Goal: Task Accomplishment & Management: Manage account settings

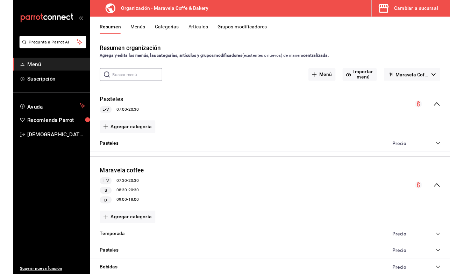
scroll to position [59, 0]
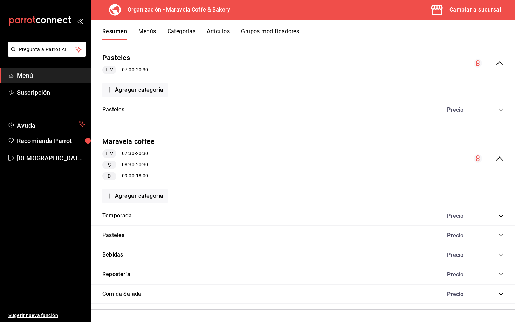
click at [178, 33] on button "Categorías" at bounding box center [181, 34] width 28 height 12
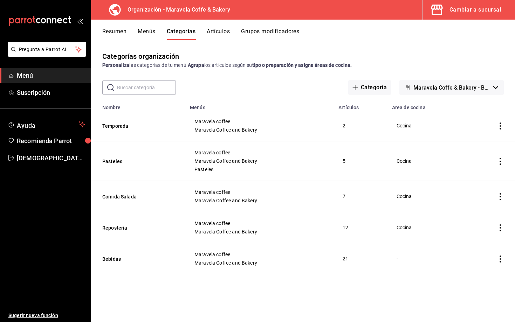
click at [435, 90] on span "Maravela Coffe & Bakery - Borrador" at bounding box center [451, 87] width 77 height 7
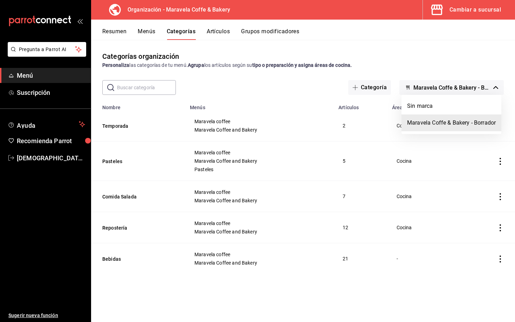
click at [266, 86] on div at bounding box center [257, 161] width 515 height 322
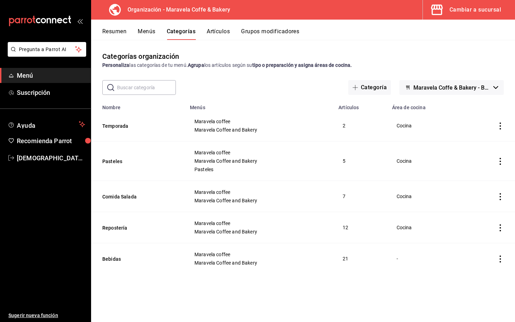
click at [153, 32] on button "Menús" at bounding box center [147, 34] width 18 height 12
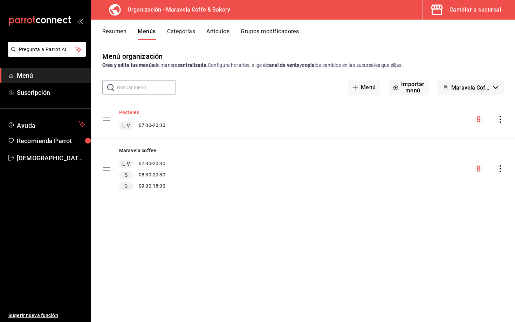
click at [127, 116] on button "Pasteles" at bounding box center [129, 112] width 20 height 7
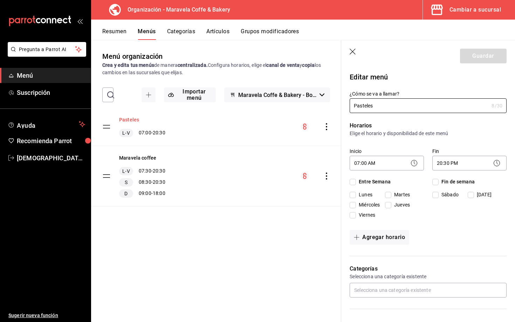
checkbox input "true"
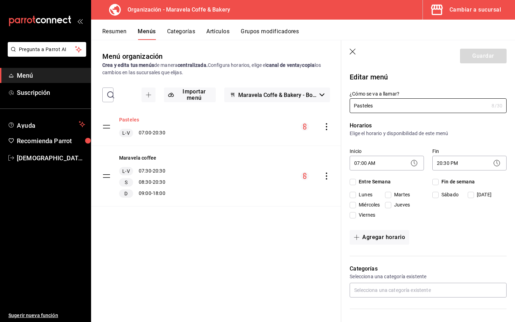
checkbox input "true"
click at [127, 118] on button "Pasteles" at bounding box center [129, 119] width 20 height 7
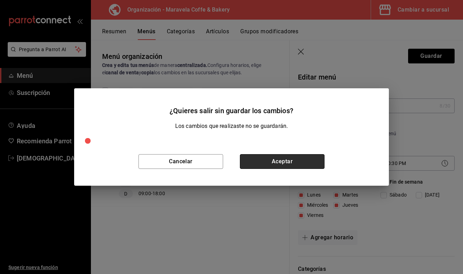
click at [291, 158] on button "Aceptar" at bounding box center [282, 161] width 85 height 15
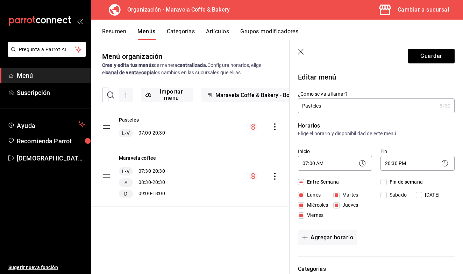
click at [300, 55] on icon "button" at bounding box center [301, 52] width 7 height 7
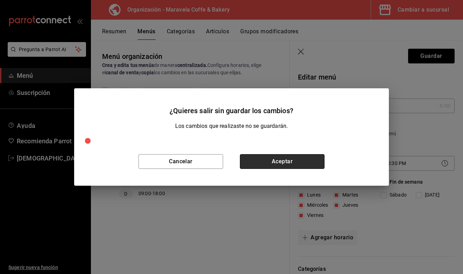
click at [282, 163] on button "Aceptar" at bounding box center [282, 161] width 85 height 15
checkbox input "false"
type input "1755888700139"
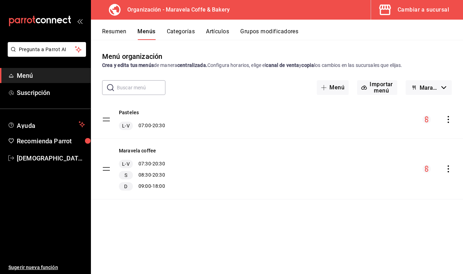
click at [436, 85] on span "Maravela Coffe & Bakery - Borrador" at bounding box center [429, 87] width 19 height 7
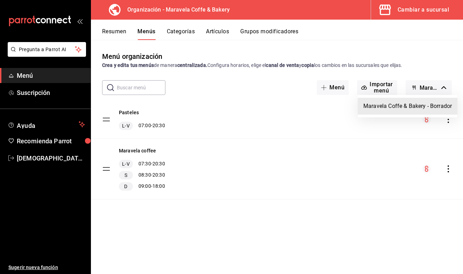
click at [436, 85] on div at bounding box center [231, 137] width 463 height 274
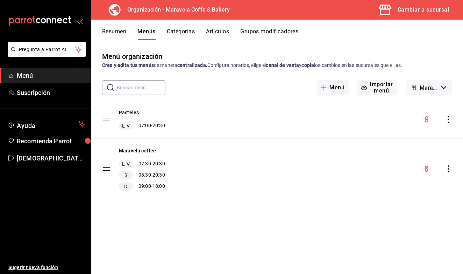
click at [447, 118] on icon "actions" at bounding box center [448, 119] width 7 height 7
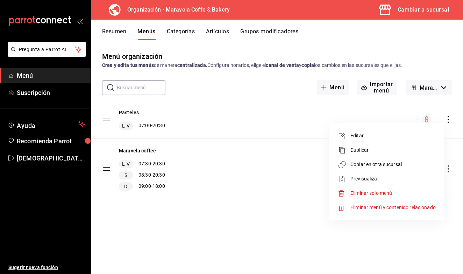
click at [237, 114] on div at bounding box center [231, 137] width 463 height 274
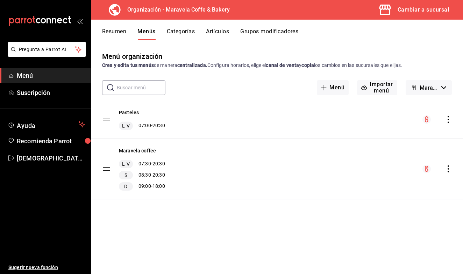
click at [184, 35] on button "Categorías" at bounding box center [181, 34] width 28 height 12
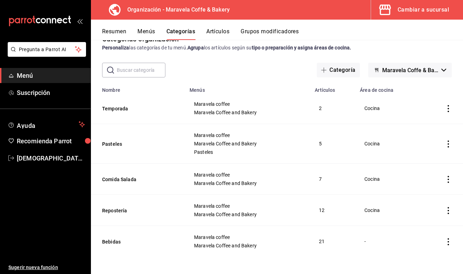
scroll to position [18, 0]
click at [220, 32] on button "Artículos" at bounding box center [218, 34] width 23 height 12
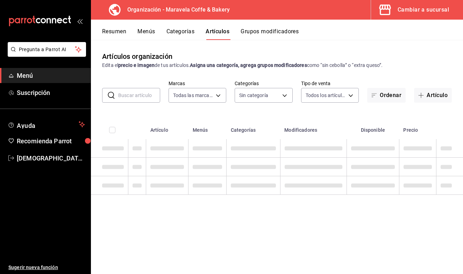
type input "b0fe70b4-93d0-4b6d-a9b2-3c5ba78bffbc"
type input "c30c3912-4266-4818-89c5-7af98755fa23,8f39b61a-e276-4ca0-9b7b-f5010227176e,6b880…"
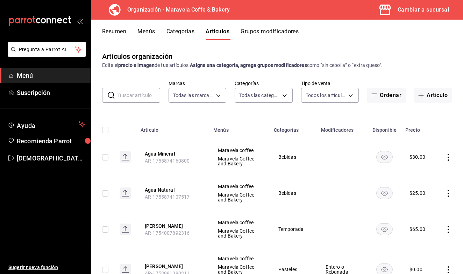
click at [137, 96] on input "text" at bounding box center [139, 95] width 42 height 14
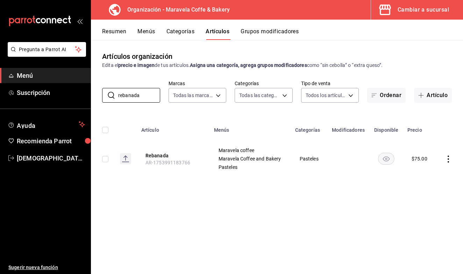
type input "rebanada"
click at [182, 35] on button "Categorías" at bounding box center [181, 34] width 28 height 12
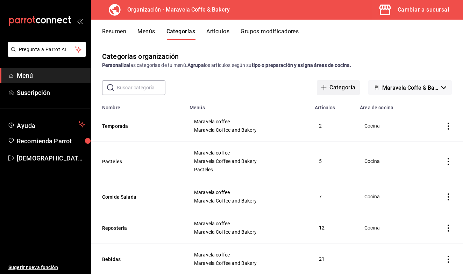
click at [329, 89] on span "button" at bounding box center [325, 88] width 8 height 6
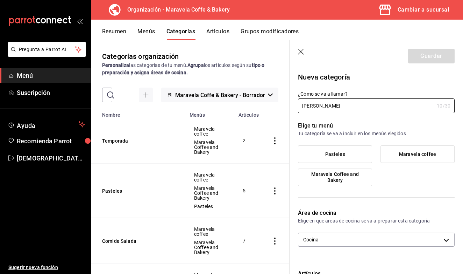
type input "[PERSON_NAME]"
click at [327, 154] on span "Pasteles" at bounding box center [336, 154] width 20 height 6
click at [0, 0] on input "Pasteles" at bounding box center [0, 0] width 0 height 0
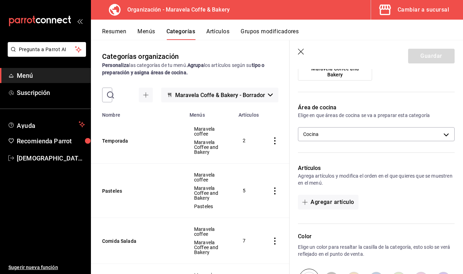
scroll to position [105, 0]
click at [323, 202] on button "Agregar artículo" at bounding box center [328, 202] width 60 height 15
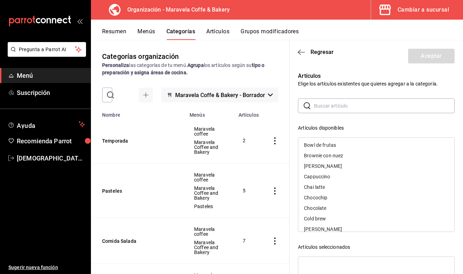
scroll to position [53, 0]
click at [342, 70] on div "Artículos Elige los artículos existentes que quieres agregar a la categoría. ​ …" at bounding box center [372, 205] width 165 height 285
click at [302, 52] on icon "button" at bounding box center [301, 52] width 7 height 0
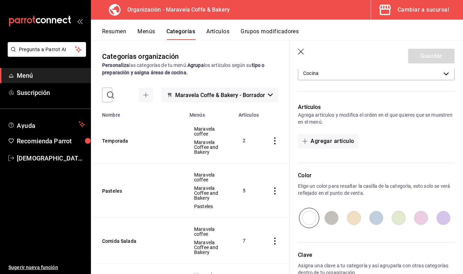
scroll to position [164, 0]
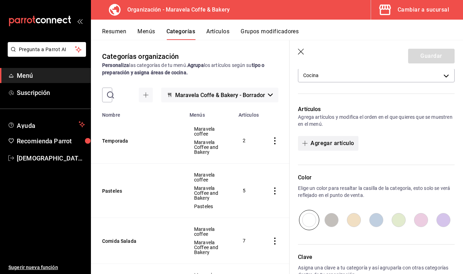
click at [331, 145] on button "Agregar artículo" at bounding box center [328, 143] width 60 height 15
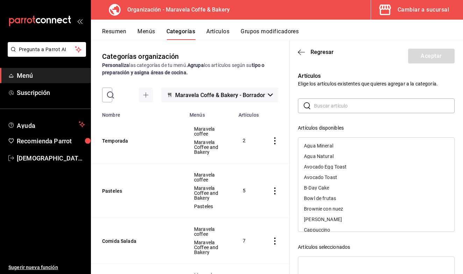
click at [335, 218] on div "[PERSON_NAME]" at bounding box center [377, 219] width 156 height 11
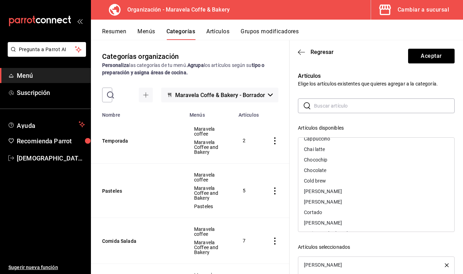
scroll to position [80, 0]
click at [320, 109] on input "text" at bounding box center [384, 106] width 141 height 14
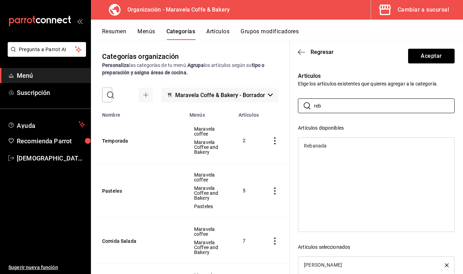
type input "reb"
click at [331, 146] on div "Rebanada" at bounding box center [377, 145] width 156 height 11
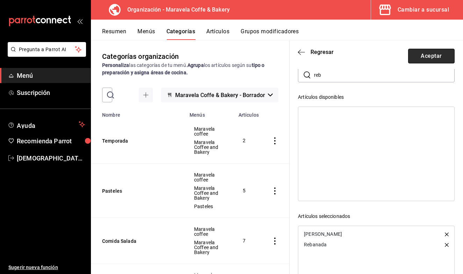
click at [425, 54] on button "Aceptar" at bounding box center [431, 56] width 47 height 15
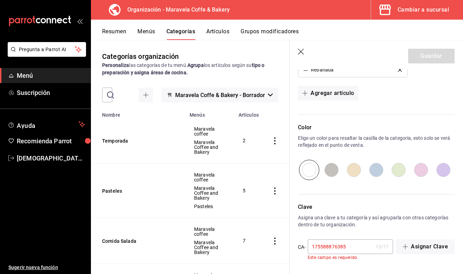
scroll to position [248, 0]
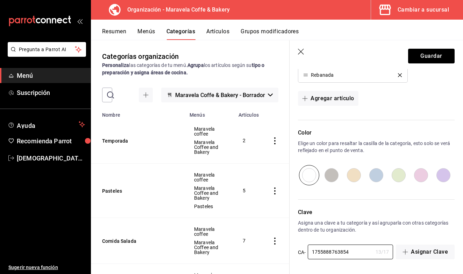
type input "1755888763854"
click at [405, 215] on p "Clave" at bounding box center [376, 212] width 157 height 8
click at [431, 61] on button "Guardar" at bounding box center [431, 56] width 47 height 15
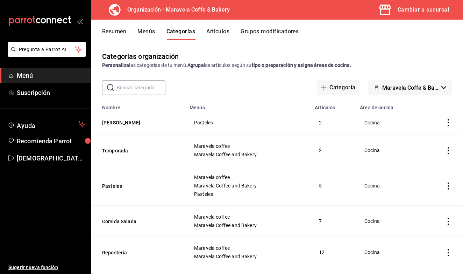
click at [145, 33] on button "Menús" at bounding box center [147, 34] width 18 height 12
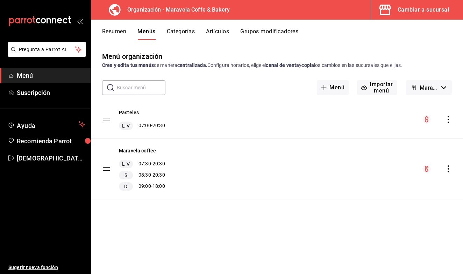
click at [449, 121] on icon "actions" at bounding box center [448, 119] width 7 height 7
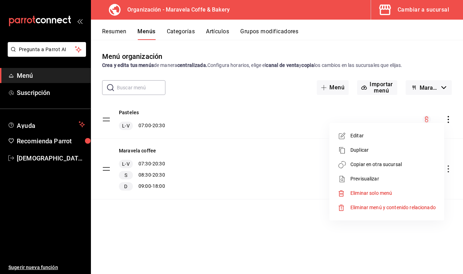
click at [382, 167] on span "Copiar en otra sucursal" at bounding box center [393, 164] width 85 height 7
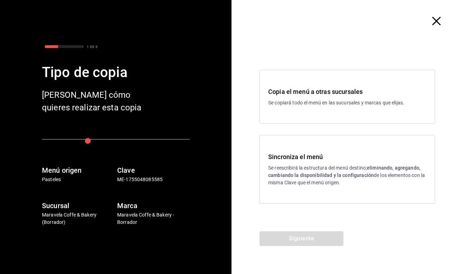
click at [271, 162] on div "Sincroniza el menú Se reescribirá la estructura del menú destino; eliminando, a…" at bounding box center [347, 169] width 158 height 34
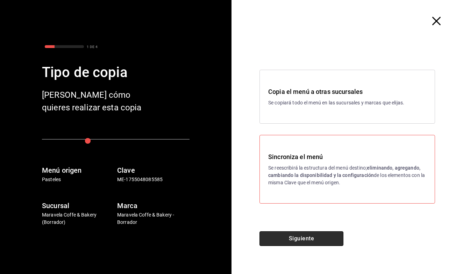
click at [296, 242] on button "Siguiente" at bounding box center [302, 238] width 84 height 15
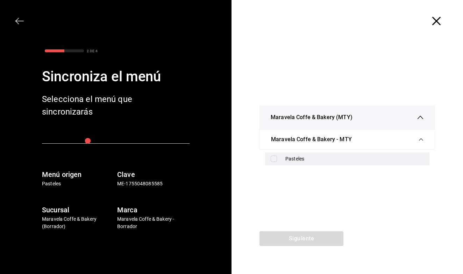
click at [277, 158] on input "checkbox" at bounding box center [274, 158] width 6 height 6
checkbox input "true"
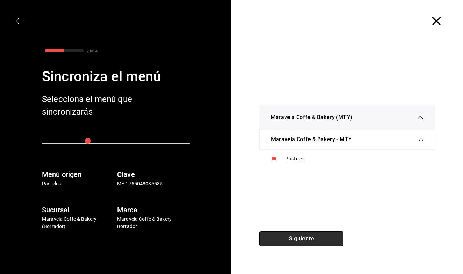
click at [297, 238] on button "Siguiente" at bounding box center [302, 238] width 84 height 15
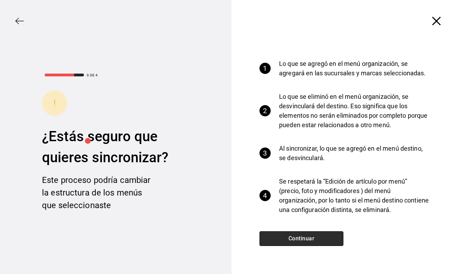
click at [297, 238] on button "Continuar" at bounding box center [302, 238] width 84 height 15
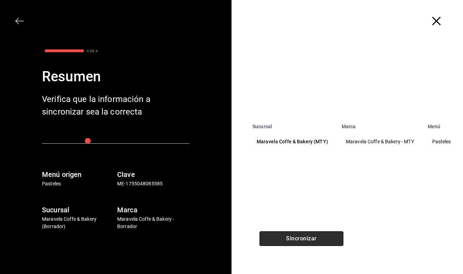
click at [297, 238] on button "Sincronizar" at bounding box center [302, 238] width 84 height 15
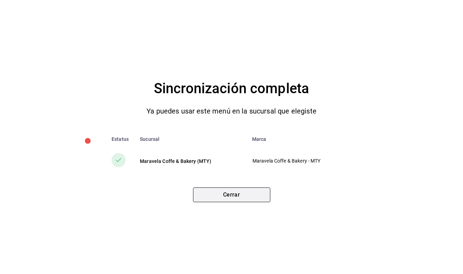
click at [263, 194] on button "Cerrar" at bounding box center [231, 194] width 77 height 15
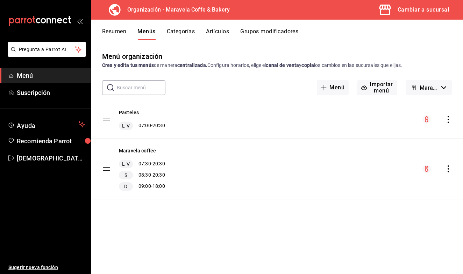
click at [183, 28] on div "Resumen Menús Categorías Artículos Grupos modificadores" at bounding box center [277, 30] width 372 height 20
click at [182, 31] on button "Categorías" at bounding box center [181, 34] width 28 height 12
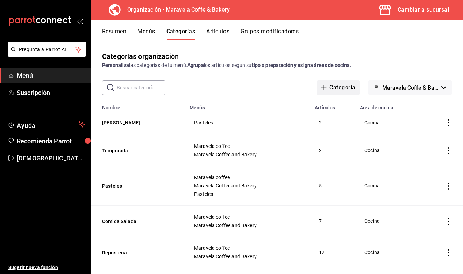
click at [329, 85] on span "button" at bounding box center [325, 88] width 8 height 6
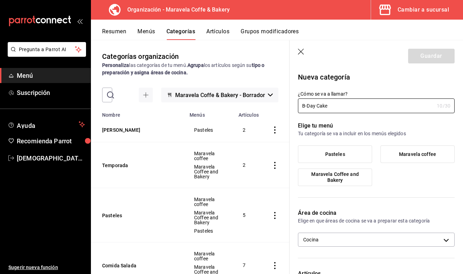
type input "B-Day Cake"
click at [335, 154] on span "Pasteles" at bounding box center [336, 154] width 20 height 6
click at [0, 0] on input "Pasteles" at bounding box center [0, 0] width 0 height 0
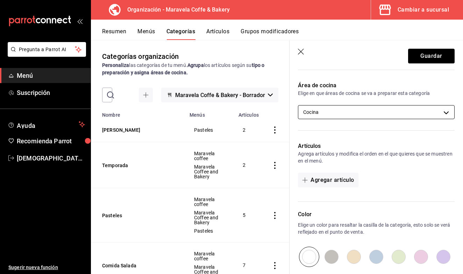
scroll to position [135, 0]
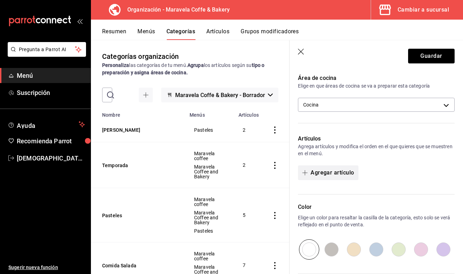
click at [311, 173] on button "Agregar artículo" at bounding box center [328, 172] width 60 height 15
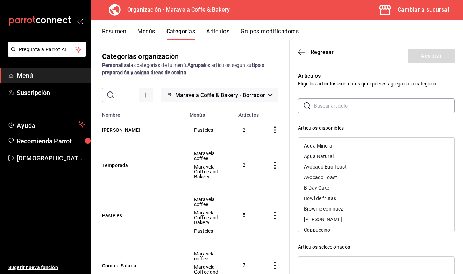
click at [320, 106] on input "text" at bounding box center [384, 106] width 141 height 14
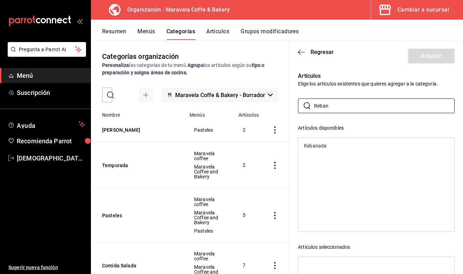
click at [314, 148] on div "Rebanada" at bounding box center [315, 145] width 23 height 5
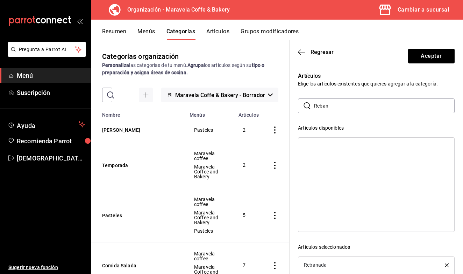
click at [334, 112] on input "Reban" at bounding box center [384, 106] width 141 height 14
type input "R"
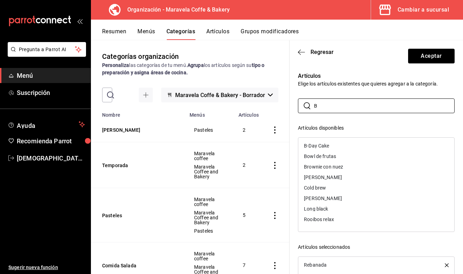
type input "B"
click at [321, 144] on div "B-Day Cake" at bounding box center [316, 145] width 25 height 5
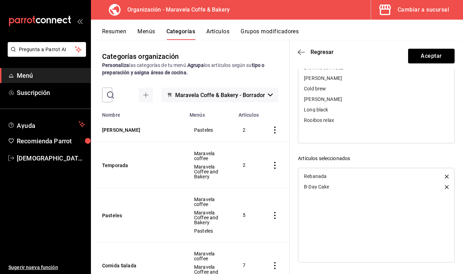
scroll to position [89, 0]
click at [425, 61] on button "Aceptar" at bounding box center [431, 56] width 47 height 15
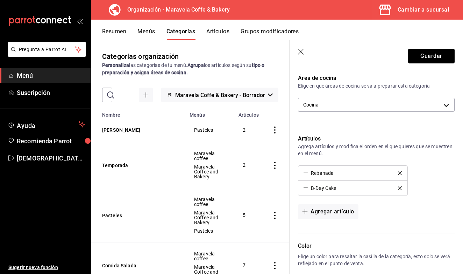
click at [425, 61] on button "Guardar" at bounding box center [431, 56] width 47 height 15
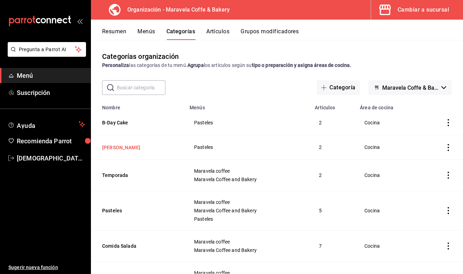
click at [120, 149] on button "[PERSON_NAME]" at bounding box center [137, 147] width 70 height 7
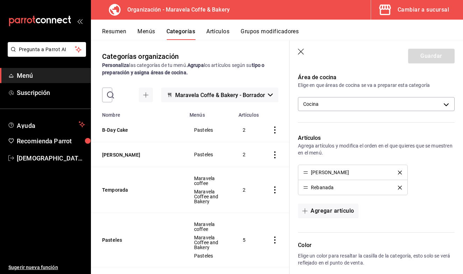
scroll to position [136, 0]
click at [321, 187] on div "Rebanada" at bounding box center [322, 186] width 23 height 5
click at [282, 165] on td "categoriesTable" at bounding box center [276, 154] width 27 height 25
click at [302, 51] on icon "button" at bounding box center [301, 52] width 6 height 6
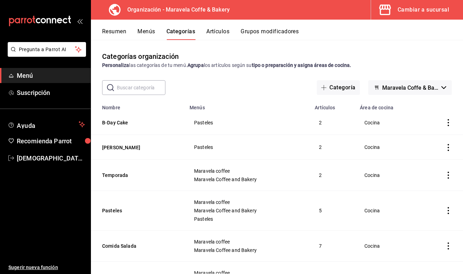
click at [217, 29] on button "Artículos" at bounding box center [218, 34] width 23 height 12
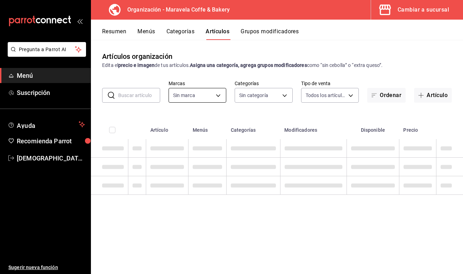
type input "b0fe70b4-93d0-4b6d-a9b2-3c5ba78bffbc"
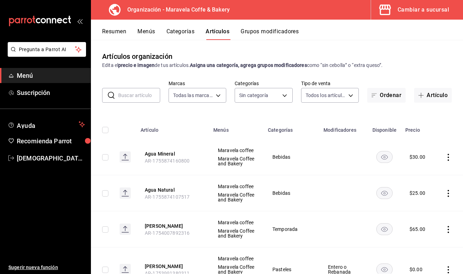
type input "39280b8d-81e8-4a2c-b6a1-ae0b1f1bd9da,bbfb821d-3648-4114-825a-24be3d175bd6,c30c3…"
click at [153, 95] on input "text" at bounding box center [139, 95] width 42 height 14
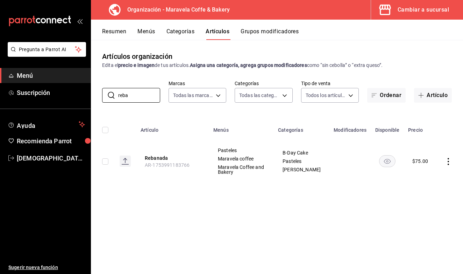
type input "reba"
click at [451, 163] on icon "actions" at bounding box center [448, 161] width 7 height 7
click at [434, 183] on span "Editar" at bounding box center [428, 179] width 18 height 7
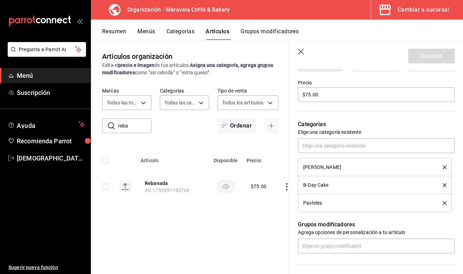
scroll to position [201, 0]
click at [445, 183] on icon "delete" at bounding box center [445, 185] width 4 height 4
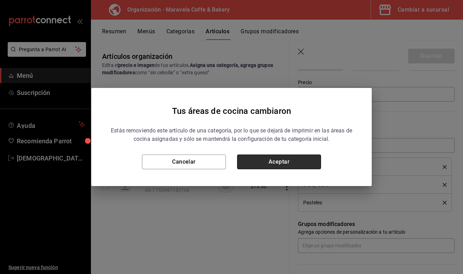
click at [287, 160] on button "Aceptar" at bounding box center [279, 161] width 84 height 15
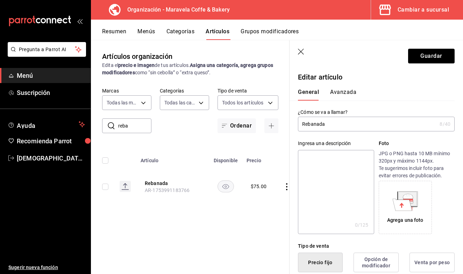
scroll to position [0, 0]
click at [349, 130] on input "Rebanada" at bounding box center [367, 124] width 139 height 14
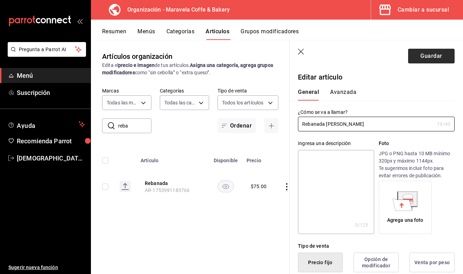
type input "Rebanada [PERSON_NAME]"
click at [427, 54] on button "Guardar" at bounding box center [431, 56] width 47 height 15
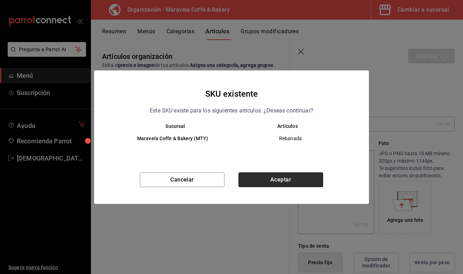
click at [278, 179] on button "Aceptar" at bounding box center [281, 179] width 85 height 15
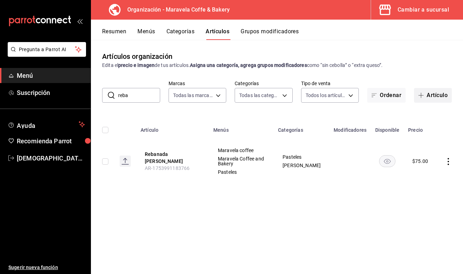
click at [424, 92] on button "Artículo" at bounding box center [433, 95] width 38 height 15
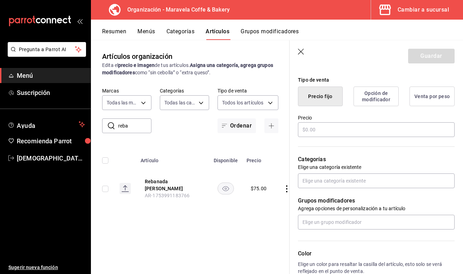
scroll to position [166, 0]
type input "Rebanada B-Day Cake"
click at [365, 130] on input "text" at bounding box center [376, 130] width 157 height 15
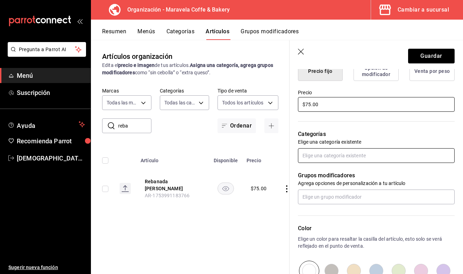
scroll to position [191, 0]
type input "$75.00"
click at [369, 156] on input "text" at bounding box center [376, 155] width 157 height 15
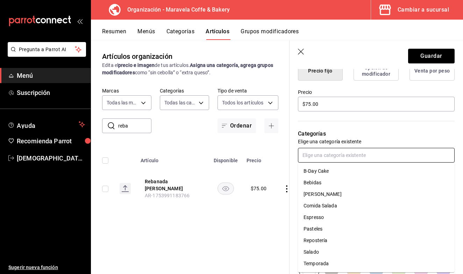
click at [369, 156] on input "text" at bounding box center [376, 155] width 157 height 15
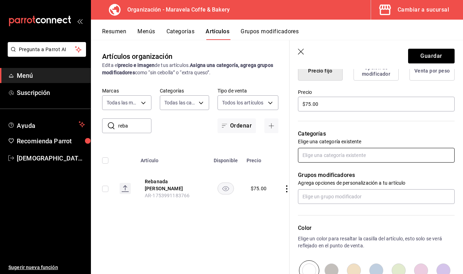
click at [369, 156] on input "text" at bounding box center [376, 155] width 157 height 15
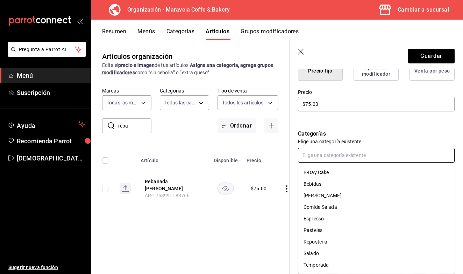
scroll to position [0, 0]
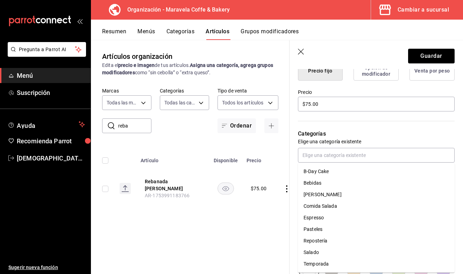
click at [265, 231] on div "Artículos organización Edita el precio e imagen de tus artículos. Asigna una ca…" at bounding box center [190, 156] width 199 height 233
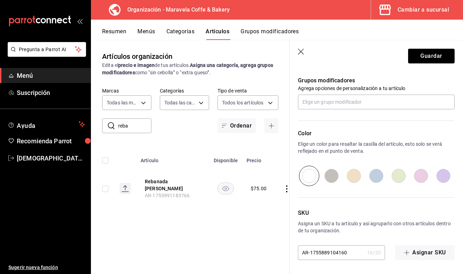
scroll to position [0, 0]
click at [424, 61] on button "Guardar" at bounding box center [431, 56] width 47 height 15
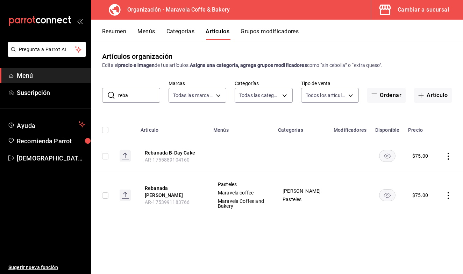
click at [180, 32] on button "Categorías" at bounding box center [181, 34] width 28 height 12
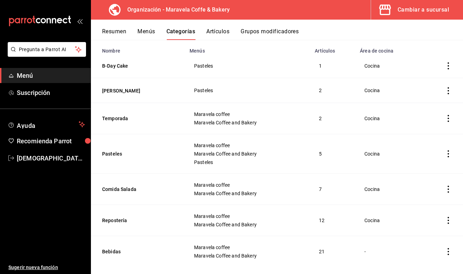
scroll to position [59, 0]
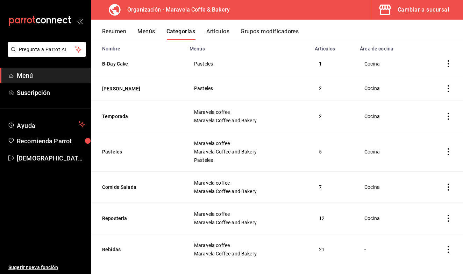
click at [449, 153] on icon "actions" at bounding box center [448, 151] width 7 height 7
click at [433, 168] on span "Editar" at bounding box center [428, 167] width 18 height 7
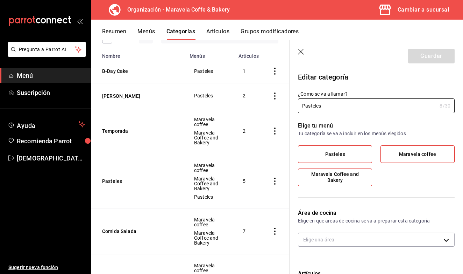
type input "564bc069-abb1-4075-ab48-67ea888161ea"
radio input "false"
radio input "true"
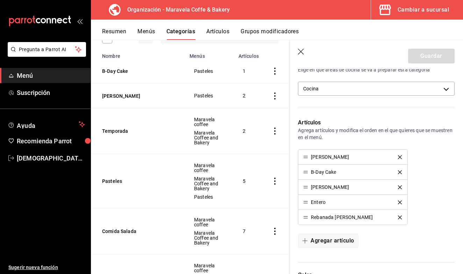
scroll to position [151, 0]
click at [300, 50] on icon "button" at bounding box center [301, 52] width 6 height 6
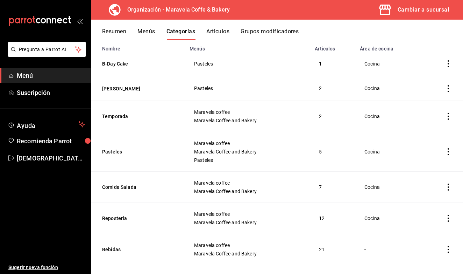
click at [146, 34] on button "Menús" at bounding box center [147, 34] width 18 height 12
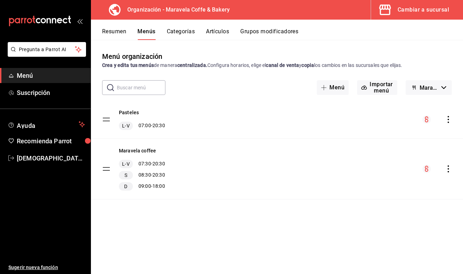
click at [447, 122] on icon "actions" at bounding box center [448, 119] width 7 height 7
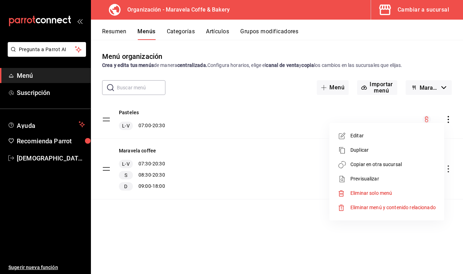
click at [384, 165] on span "Copiar en otra sucursal" at bounding box center [393, 164] width 85 height 7
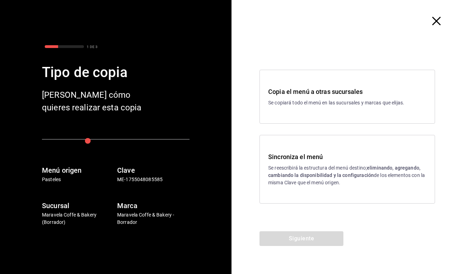
click at [340, 172] on p "Se reescribirá la estructura del menú destino; eliminando, agregando, cambiando…" at bounding box center [347, 175] width 158 height 22
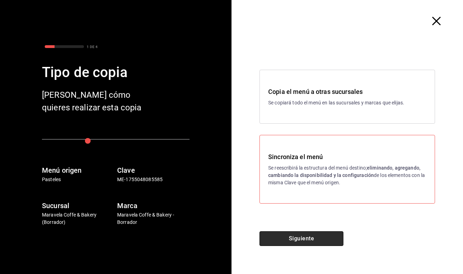
click at [299, 239] on button "Siguiente" at bounding box center [302, 238] width 84 height 15
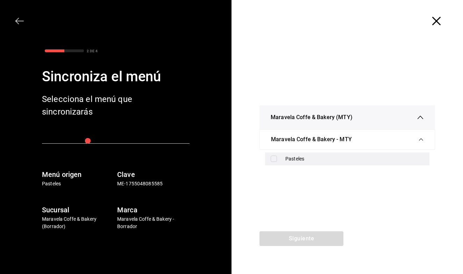
click at [282, 160] on div "Pasteles" at bounding box center [347, 158] width 165 height 13
checkbox input "true"
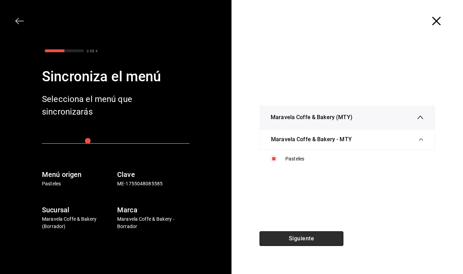
click at [296, 238] on button "Siguiente" at bounding box center [302, 238] width 84 height 15
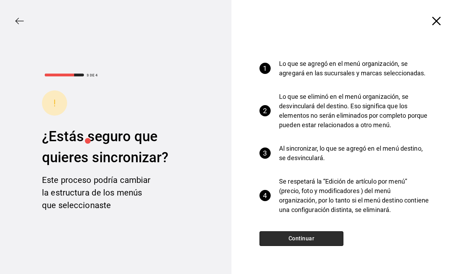
click at [296, 238] on button "Continuar" at bounding box center [302, 238] width 84 height 15
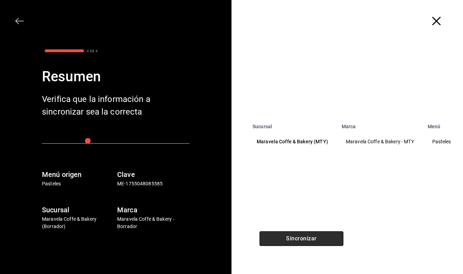
click at [296, 238] on button "Sincronizar" at bounding box center [302, 238] width 84 height 15
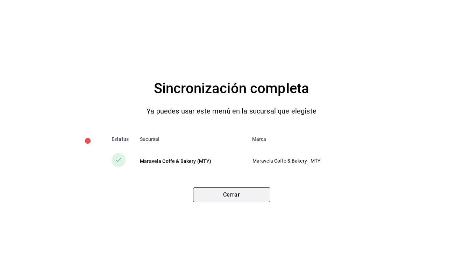
click at [255, 188] on button "Cerrar" at bounding box center [231, 194] width 77 height 15
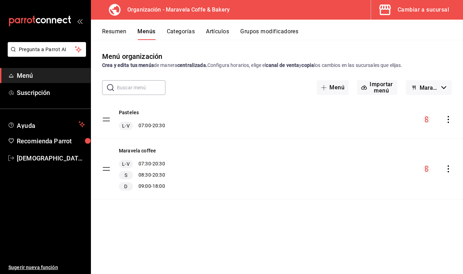
click at [185, 32] on button "Categorías" at bounding box center [181, 34] width 28 height 12
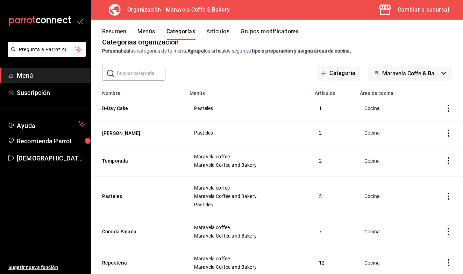
scroll to position [13, 0]
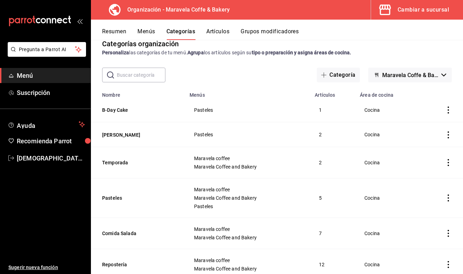
click at [452, 108] on icon "actions" at bounding box center [448, 109] width 7 height 7
click at [247, 79] on div at bounding box center [231, 137] width 463 height 274
click at [221, 29] on button "Artículos" at bounding box center [218, 34] width 23 height 12
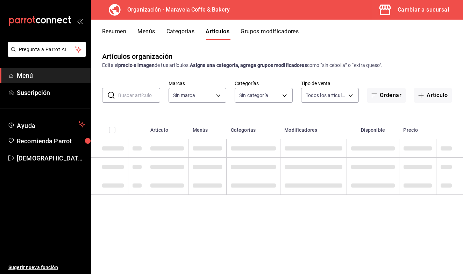
type input "b0fe70b4-93d0-4b6d-a9b2-3c5ba78bffbc"
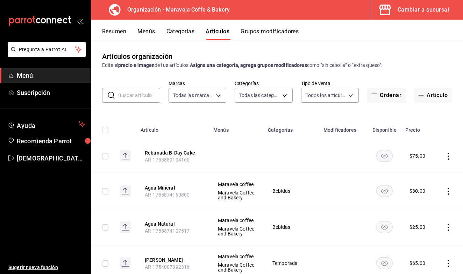
type input "39280b8d-81e8-4a2c-b6a1-ae0b1f1bd9da,bbfb821d-3648-4114-825a-24be3d175bd6,c30c3…"
click at [138, 95] on input "text" at bounding box center [139, 95] width 42 height 14
click at [288, 150] on td at bounding box center [292, 156] width 56 height 34
click at [449, 159] on icon "actions" at bounding box center [448, 156] width 7 height 7
click at [433, 170] on span "Editar" at bounding box center [428, 171] width 18 height 7
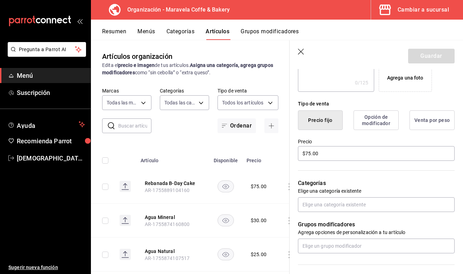
scroll to position [141, 0]
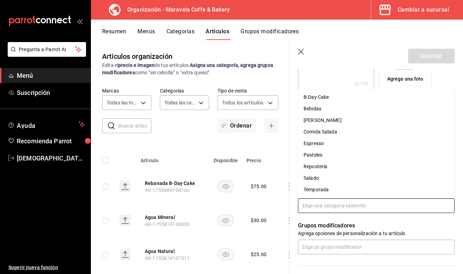
click at [348, 202] on input "text" at bounding box center [376, 205] width 157 height 15
click at [328, 99] on li "B-Day Cake" at bounding box center [376, 97] width 157 height 12
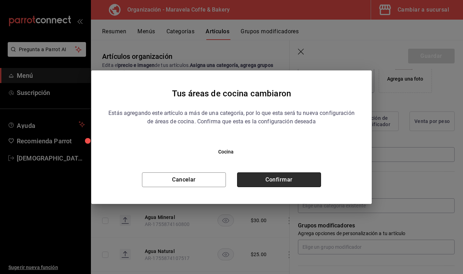
click at [294, 180] on button "Confirmar" at bounding box center [279, 179] width 84 height 15
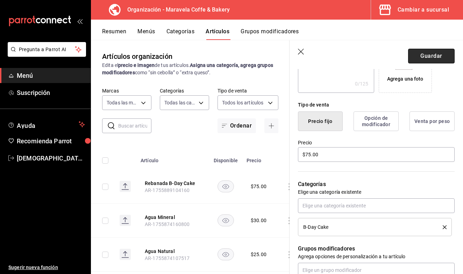
click at [425, 53] on button "Guardar" at bounding box center [431, 56] width 47 height 15
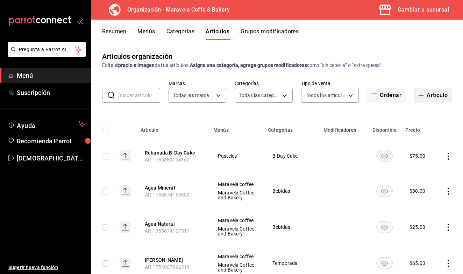
click at [436, 98] on button "Artículo" at bounding box center [433, 95] width 38 height 15
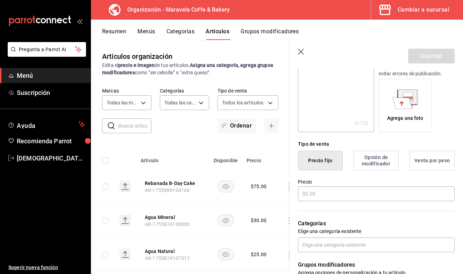
scroll to position [103, 0]
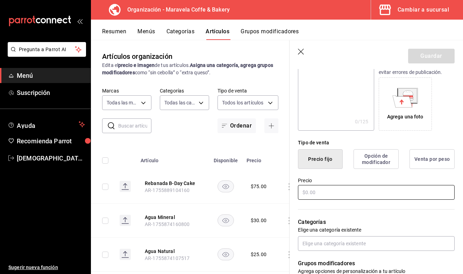
type input "Rebanada Pistachio cake"
click at [320, 191] on input "text" at bounding box center [376, 192] width 157 height 15
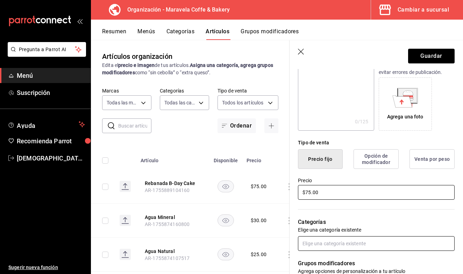
type input "$75.00"
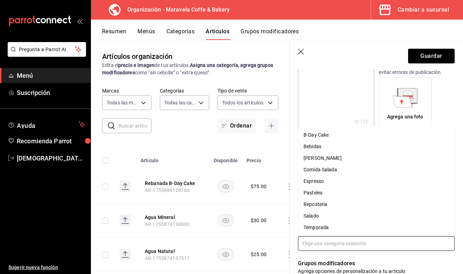
click at [383, 246] on input "text" at bounding box center [376, 243] width 157 height 15
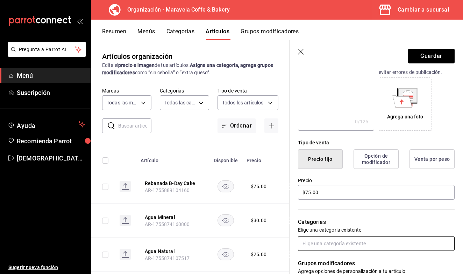
click at [383, 246] on input "text" at bounding box center [376, 243] width 157 height 15
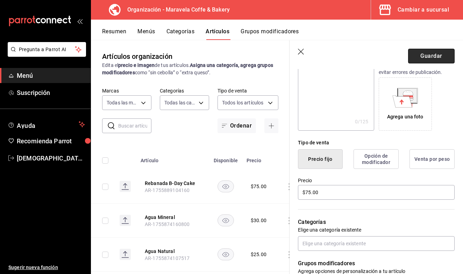
click at [435, 59] on button "Guardar" at bounding box center [431, 56] width 47 height 15
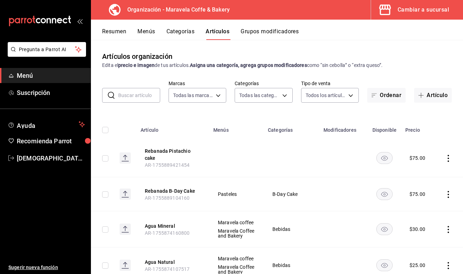
click at [183, 33] on button "Categorías" at bounding box center [181, 34] width 28 height 12
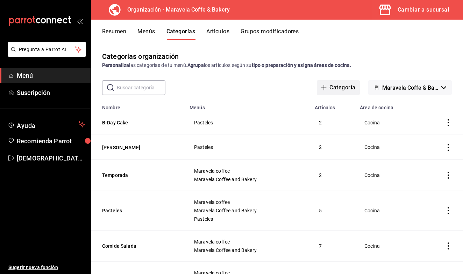
click at [342, 87] on button "Categoría" at bounding box center [338, 87] width 43 height 15
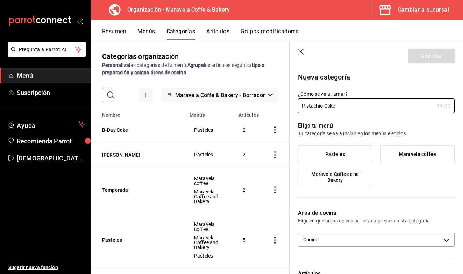
type input "Pistachio Cake"
click at [353, 155] on label "Pasteles" at bounding box center [336, 154] width 74 height 17
click at [0, 0] on input "Pasteles" at bounding box center [0, 0] width 0 height 0
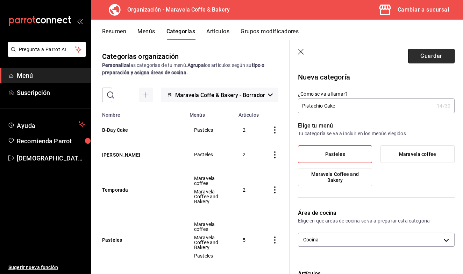
click at [428, 56] on button "Guardar" at bounding box center [431, 56] width 47 height 15
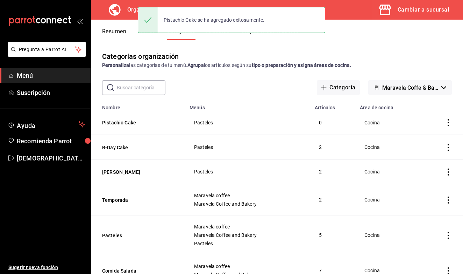
click at [224, 36] on button "Artículos" at bounding box center [218, 34] width 23 height 12
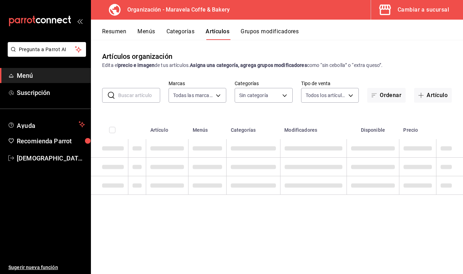
type input "b0fe70b4-93d0-4b6d-a9b2-3c5ba78bffbc"
type input "63094f9c-0b59-4596-9c30-49fd5f0fd371,39280b8d-81e8-4a2c-b6a1-ae0b1f1bd9da,bbfb8…"
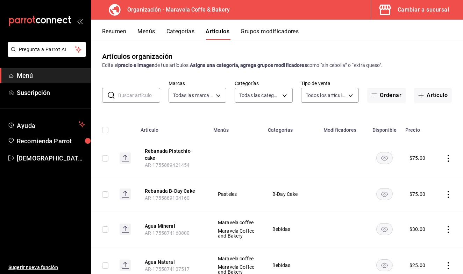
click at [449, 160] on icon "actions" at bounding box center [448, 158] width 7 height 7
click at [292, 161] on div at bounding box center [231, 137] width 463 height 274
click at [449, 155] on icon "actions" at bounding box center [448, 158] width 1 height 7
click at [431, 177] on span "Editar" at bounding box center [428, 173] width 18 height 7
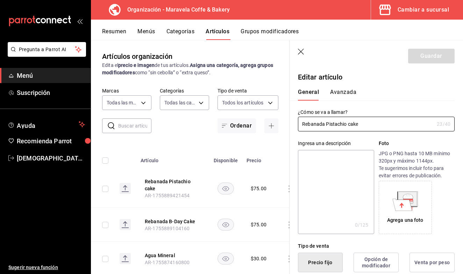
type input "$75.00"
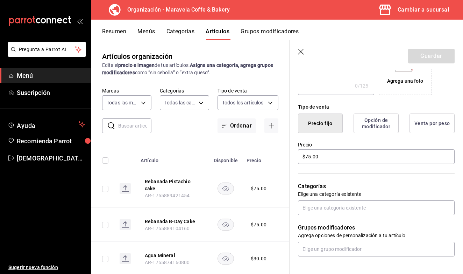
scroll to position [139, 0]
click at [331, 211] on input "text" at bounding box center [376, 208] width 157 height 15
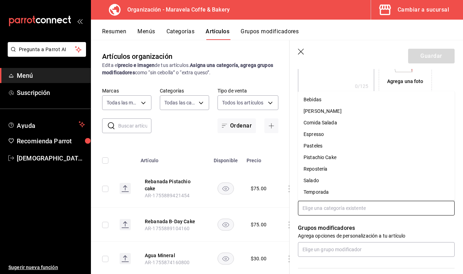
scroll to position [12, 0]
click at [334, 159] on li "Pistachio Cake" at bounding box center [376, 158] width 157 height 12
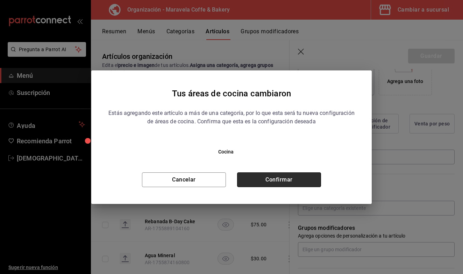
click at [291, 179] on button "Confirmar" at bounding box center [279, 179] width 84 height 15
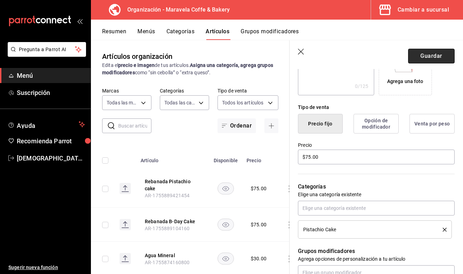
click at [431, 59] on button "Guardar" at bounding box center [431, 56] width 47 height 15
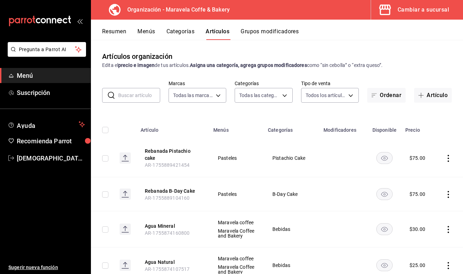
click at [28, 67] on li "Pregunta a Parrot AI" at bounding box center [45, 55] width 85 height 26
click at [24, 76] on span "Menú" at bounding box center [51, 75] width 68 height 9
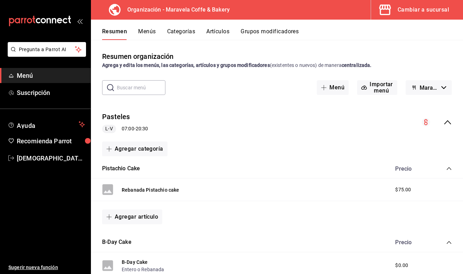
click at [152, 34] on button "Menús" at bounding box center [147, 34] width 18 height 12
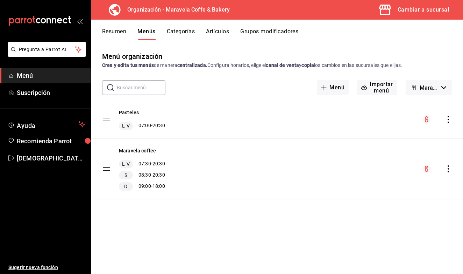
click at [449, 121] on icon "actions" at bounding box center [448, 119] width 7 height 7
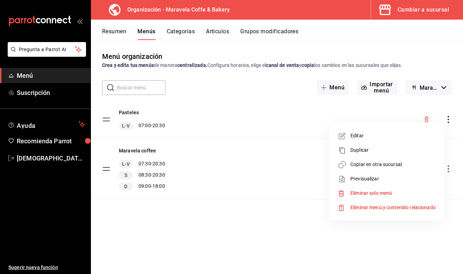
click at [385, 166] on span "Copiar en otra sucursal" at bounding box center [393, 164] width 85 height 7
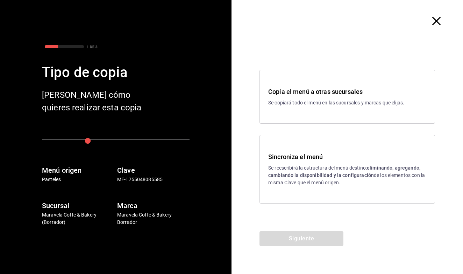
click at [331, 176] on strong "eliminando, agregando, cambiando la disponibilidad y la configuración" at bounding box center [344, 171] width 152 height 13
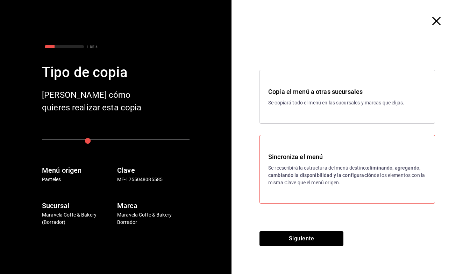
click at [331, 176] on strong "eliminando, agregando, cambiando la disponibilidad y la configuración" at bounding box center [344, 171] width 152 height 13
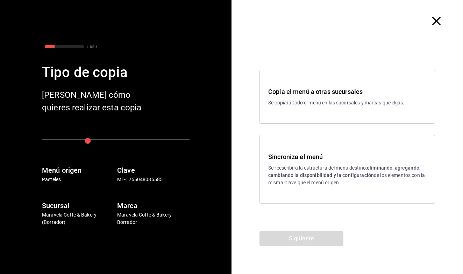
click at [308, 180] on p "Se reescribirá la estructura del menú destino; eliminando, agregando, cambiando…" at bounding box center [347, 175] width 158 height 22
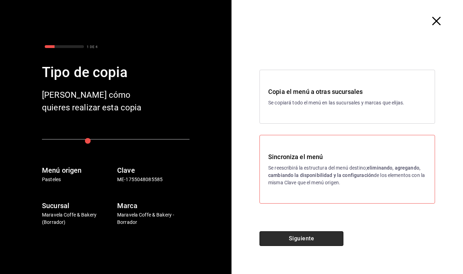
click at [307, 239] on button "Siguiente" at bounding box center [302, 238] width 84 height 15
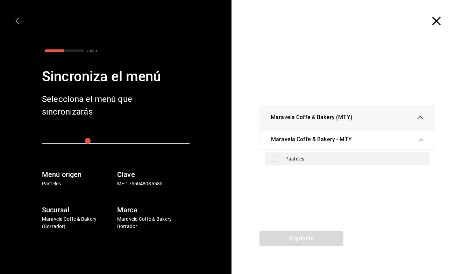
click at [272, 163] on div "Pasteles" at bounding box center [347, 158] width 165 height 13
checkbox input "true"
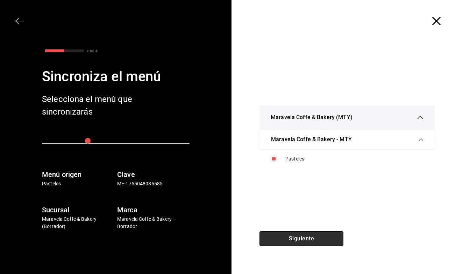
click at [300, 238] on button "Siguiente" at bounding box center [302, 238] width 84 height 15
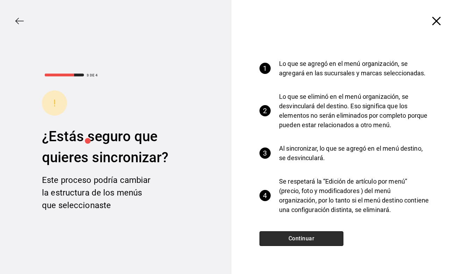
click at [300, 238] on button "Continuar" at bounding box center [302, 238] width 84 height 15
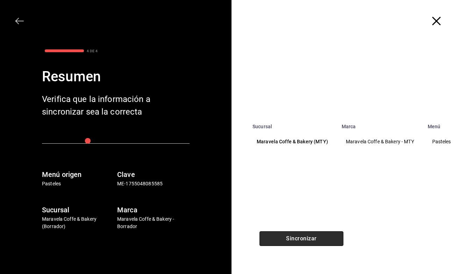
click at [300, 238] on button "Sincronizar" at bounding box center [302, 238] width 84 height 15
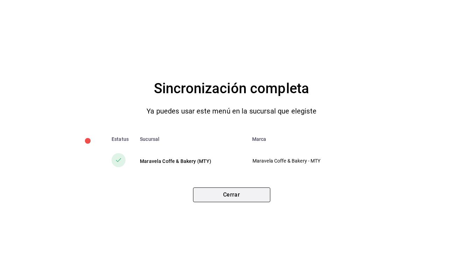
click at [246, 189] on button "Cerrar" at bounding box center [231, 194] width 77 height 15
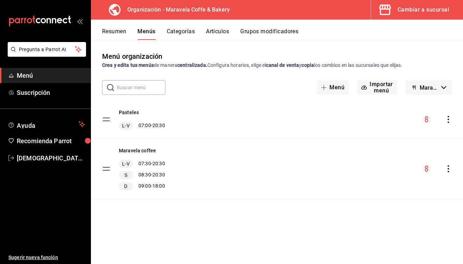
click at [184, 33] on button "Categorías" at bounding box center [181, 34] width 28 height 12
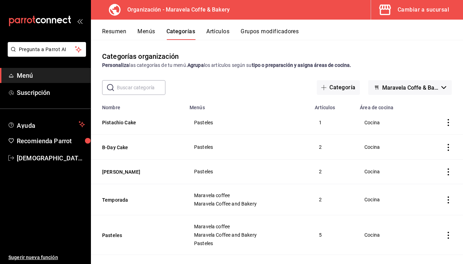
click at [133, 88] on input "text" at bounding box center [141, 88] width 49 height 14
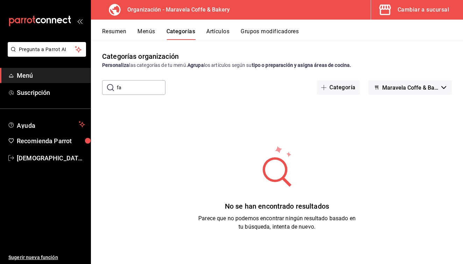
type input "f"
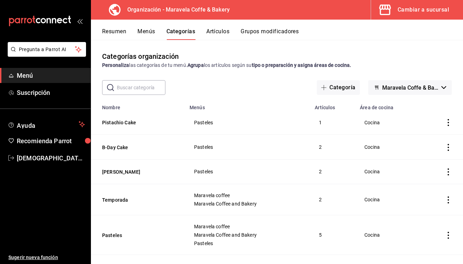
click at [145, 31] on button "Menús" at bounding box center [147, 34] width 18 height 12
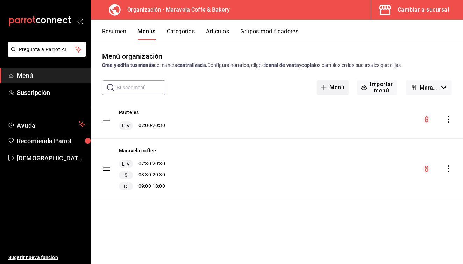
click at [339, 88] on button "Menú" at bounding box center [333, 87] width 32 height 15
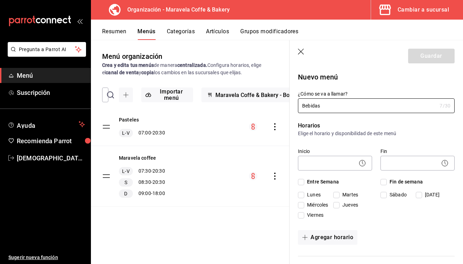
type input "Bebidas"
click at [301, 181] on input "Entre Semana" at bounding box center [301, 182] width 6 height 6
checkbox input "true"
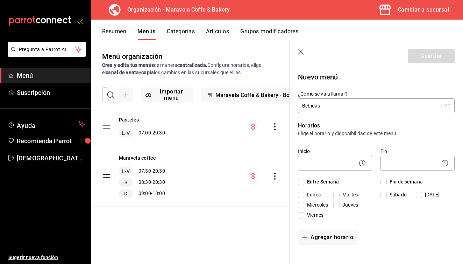
checkbox input "true"
click at [386, 182] on input "Fin de semana" at bounding box center [384, 182] width 6 height 6
checkbox input "true"
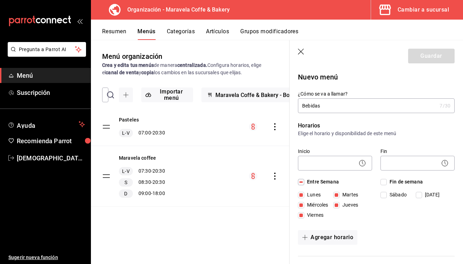
checkbox input "true"
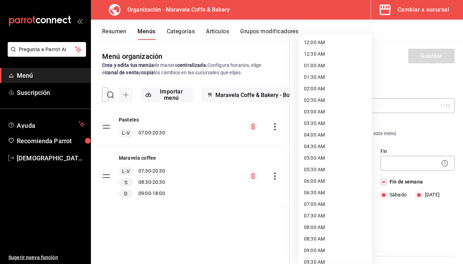
click at [316, 162] on body "Pregunta a Parrot AI Menú Suscripción Ayuda Recomienda Parrot [DEMOGRAPHIC_DATA…" at bounding box center [231, 132] width 463 height 264
click at [204, 140] on div at bounding box center [231, 132] width 463 height 264
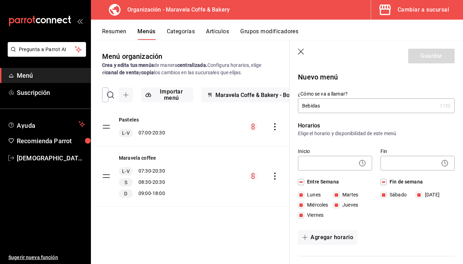
drag, startPoint x: 204, startPoint y: 140, endPoint x: 241, endPoint y: 140, distance: 36.8
click at [323, 34] on div "Resumen Menús Categorías Artículos Grupos modificadores" at bounding box center [282, 34] width 361 height 12
click at [191, 126] on div "Pasteles L-V 07:00 - 20:30" at bounding box center [190, 127] width 199 height 38
click at [302, 47] on header "Guardar" at bounding box center [377, 54] width 174 height 29
click at [300, 52] on icon "button" at bounding box center [301, 52] width 7 height 7
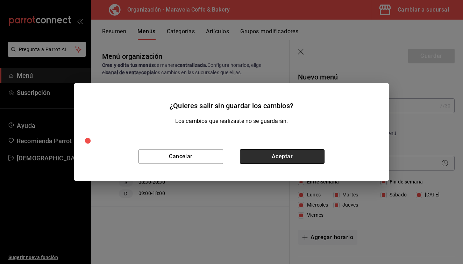
click at [283, 155] on button "Aceptar" at bounding box center [282, 156] width 85 height 15
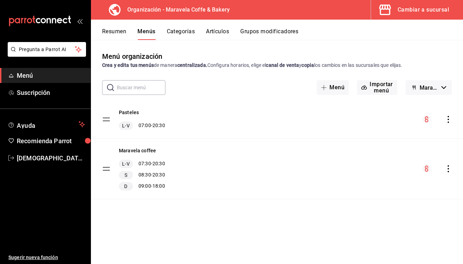
click at [448, 121] on icon "actions" at bounding box center [448, 119] width 7 height 7
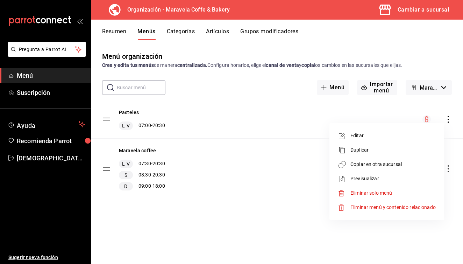
click at [228, 122] on div at bounding box center [231, 132] width 463 height 264
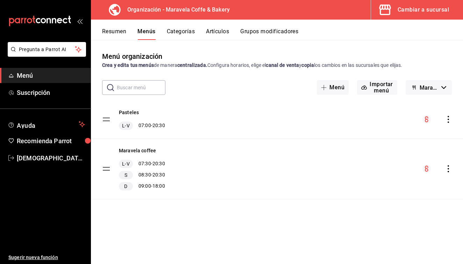
click at [116, 32] on button "Resumen" at bounding box center [114, 34] width 24 height 12
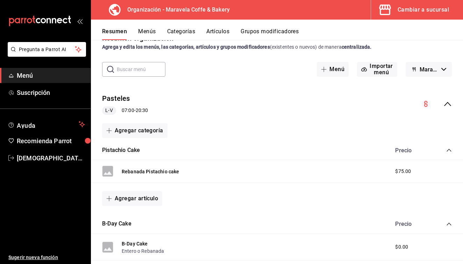
scroll to position [13, 0]
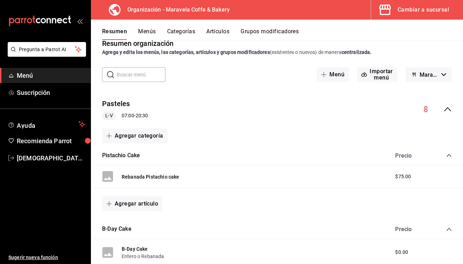
click at [447, 109] on icon "collapse-menu-row" at bounding box center [448, 109] width 8 height 8
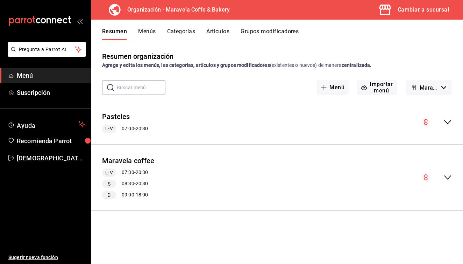
scroll to position [0, 0]
click at [449, 122] on icon "collapse-menu-row" at bounding box center [448, 122] width 8 height 8
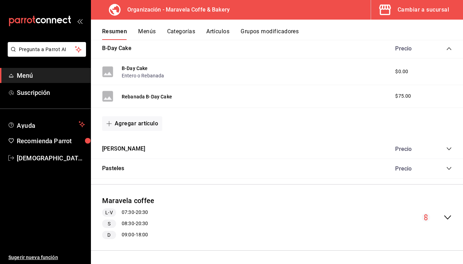
scroll to position [193, 0]
click at [447, 168] on icon "collapse-category-row" at bounding box center [450, 169] width 6 height 6
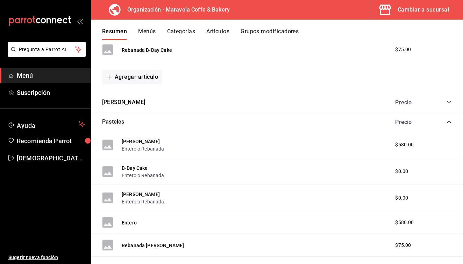
scroll to position [226, 0]
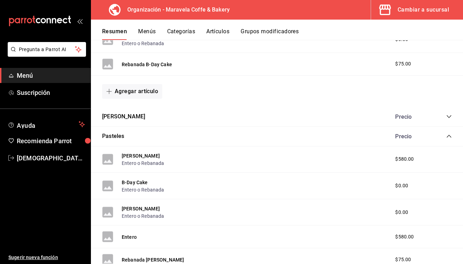
click at [175, 30] on button "Categorías" at bounding box center [181, 34] width 28 height 12
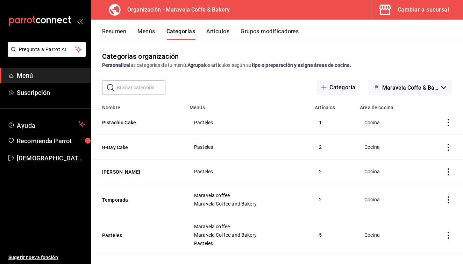
click at [128, 90] on input "text" at bounding box center [141, 88] width 49 height 14
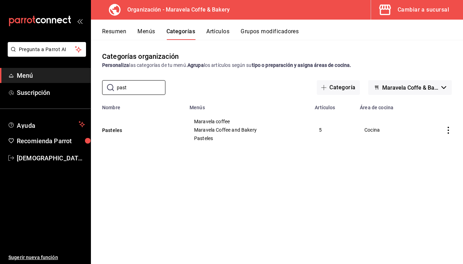
type input "past"
click at [449, 133] on icon "actions" at bounding box center [448, 130] width 1 height 7
click at [433, 146] on span "Editar" at bounding box center [428, 145] width 18 height 7
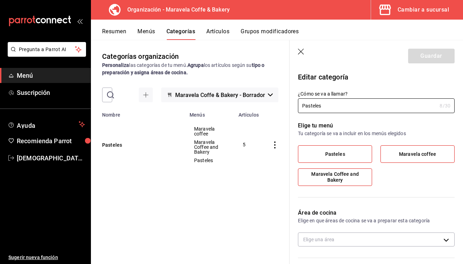
type input "564bc069-abb1-4075-ab48-67ea888161ea"
radio input "false"
radio input "true"
click at [351, 153] on label "Pasteles" at bounding box center [336, 154] width 74 height 17
click at [0, 0] on input "Pasteles" at bounding box center [0, 0] width 0 height 0
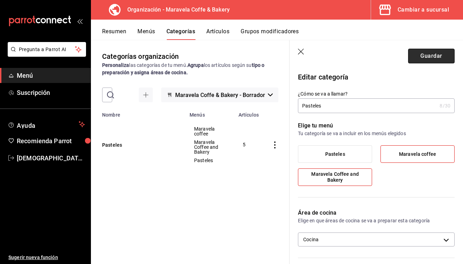
click at [438, 53] on button "Guardar" at bounding box center [431, 56] width 47 height 15
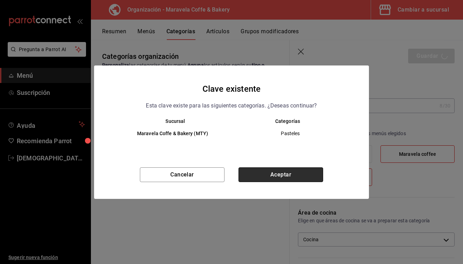
click at [260, 177] on button "Aceptar" at bounding box center [281, 174] width 85 height 15
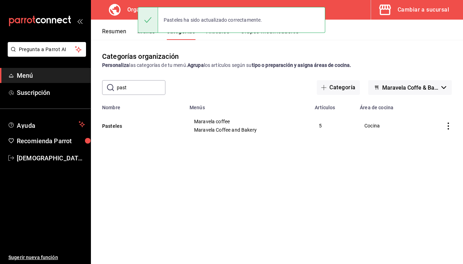
click at [116, 36] on button "Resumen" at bounding box center [114, 34] width 24 height 12
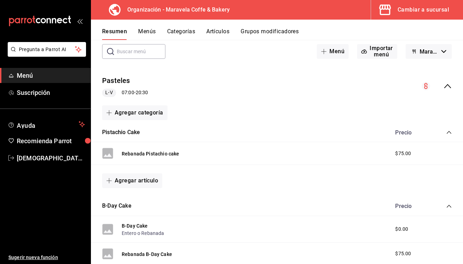
scroll to position [36, 0]
click at [137, 184] on button "Agregar artículo" at bounding box center [132, 181] width 60 height 15
click at [143, 203] on li "Artículo existente" at bounding box center [129, 199] width 55 height 17
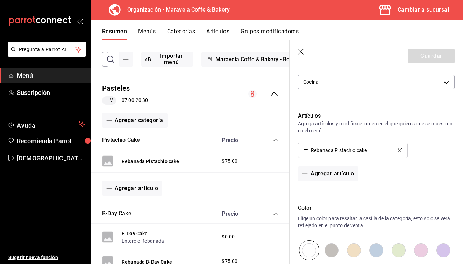
scroll to position [158, 0]
click at [327, 172] on button "Agregar artículo" at bounding box center [328, 173] width 60 height 15
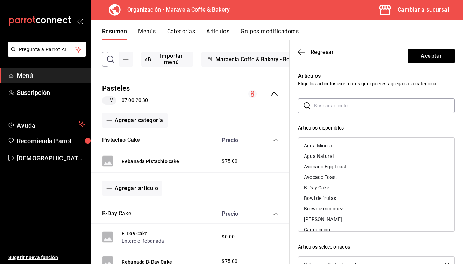
click at [323, 108] on input "text" at bounding box center [384, 106] width 141 height 14
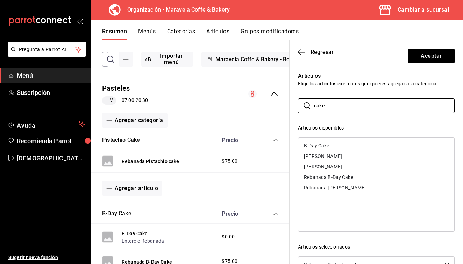
type input "cake"
click at [344, 167] on div "[PERSON_NAME]" at bounding box center [377, 166] width 156 height 11
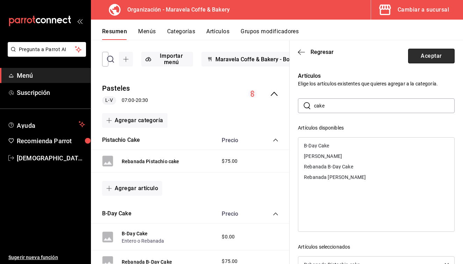
click at [434, 55] on button "Aceptar" at bounding box center [431, 56] width 47 height 15
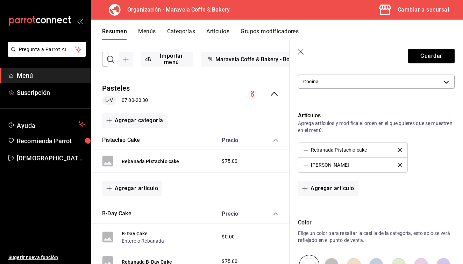
click at [434, 55] on button "Guardar" at bounding box center [431, 56] width 47 height 15
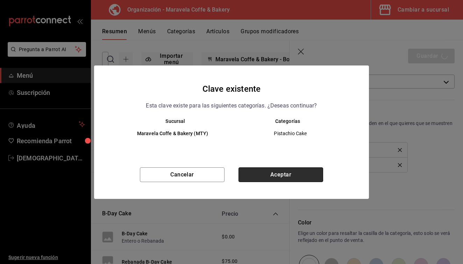
click at [274, 177] on button "Aceptar" at bounding box center [281, 174] width 85 height 15
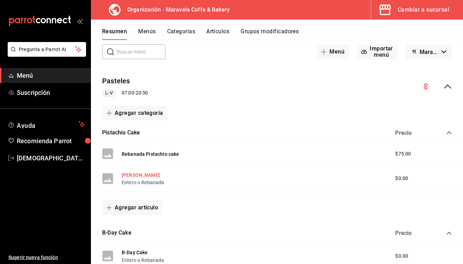
click at [141, 174] on button "[PERSON_NAME]" at bounding box center [141, 175] width 38 height 7
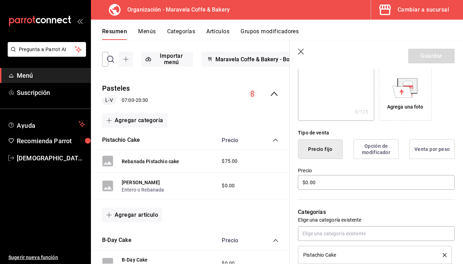
scroll to position [113, 0]
click at [331, 181] on input "$0.00" at bounding box center [376, 182] width 157 height 15
type input "$0.00"
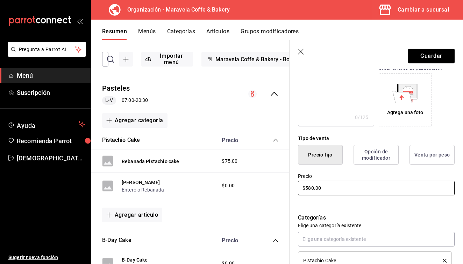
scroll to position [108, 0]
type input "$580.00"
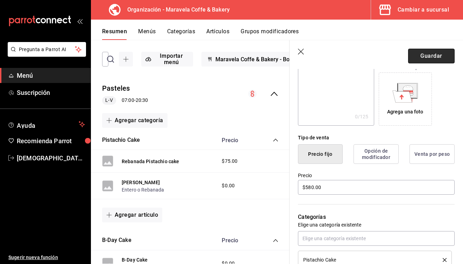
click at [436, 57] on button "Guardar" at bounding box center [431, 56] width 47 height 15
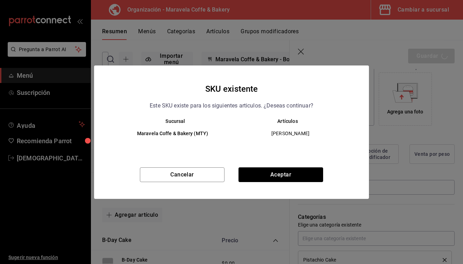
click at [282, 182] on div "Cancelar Aceptar" at bounding box center [231, 183] width 275 height 32
click at [288, 175] on button "Aceptar" at bounding box center [281, 174] width 85 height 15
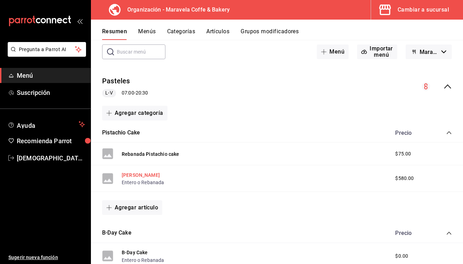
click at [128, 173] on button "[PERSON_NAME]" at bounding box center [141, 175] width 38 height 7
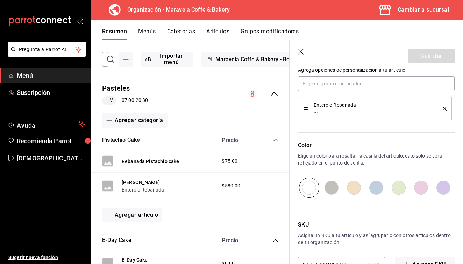
scroll to position [345, 0]
click at [445, 110] on icon "delete" at bounding box center [445, 109] width 4 height 4
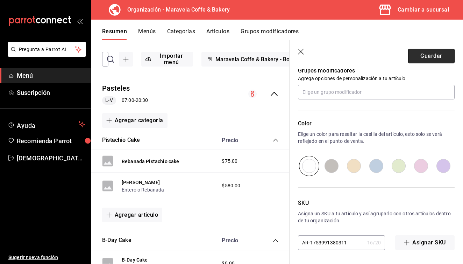
click at [443, 61] on button "Guardar" at bounding box center [431, 56] width 47 height 15
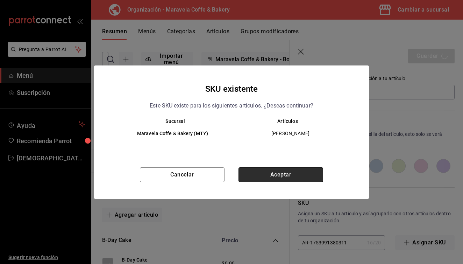
click at [288, 176] on button "Aceptar" at bounding box center [281, 174] width 85 height 15
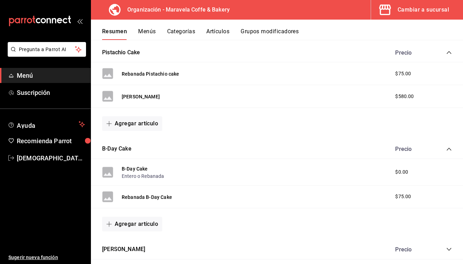
scroll to position [115, 0]
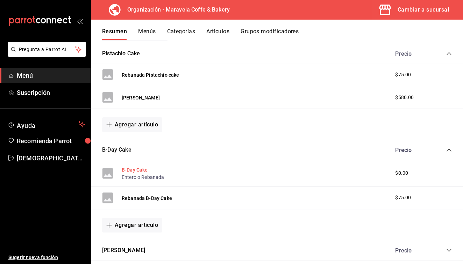
click at [135, 169] on button "B-Day Cake" at bounding box center [135, 169] width 26 height 7
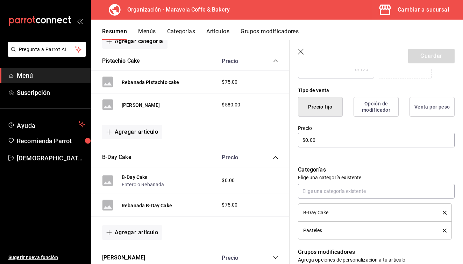
scroll to position [151, 0]
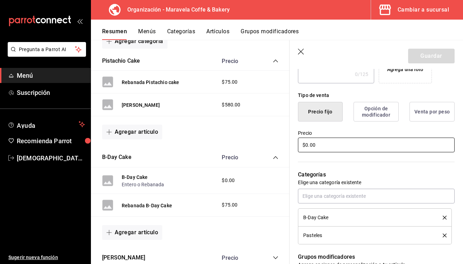
click at [340, 145] on input "$0.00" at bounding box center [376, 145] width 157 height 15
type input "$0.00"
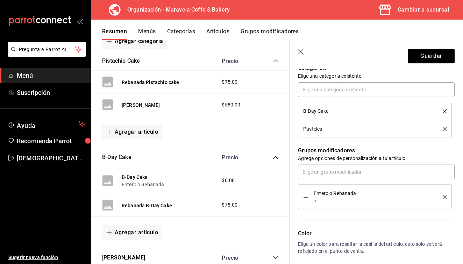
scroll to position [257, 0]
type input "$580.00"
click at [446, 197] on icon "delete" at bounding box center [445, 197] width 4 height 4
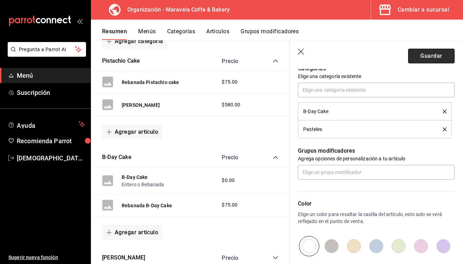
click at [424, 63] on button "Guardar" at bounding box center [431, 56] width 47 height 15
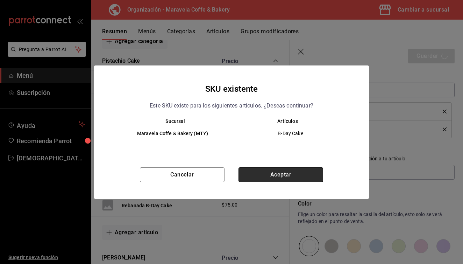
click at [271, 175] on button "Aceptar" at bounding box center [281, 174] width 85 height 15
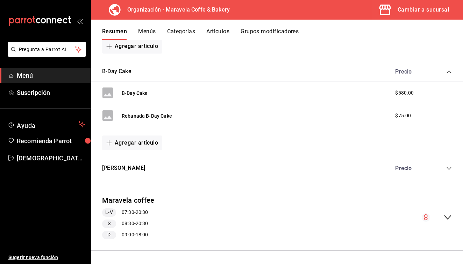
scroll to position [193, 0]
click at [452, 167] on icon "collapse-category-row" at bounding box center [450, 169] width 6 height 6
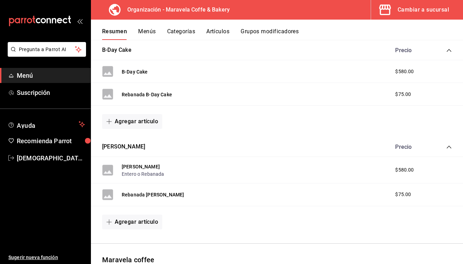
scroll to position [210, 0]
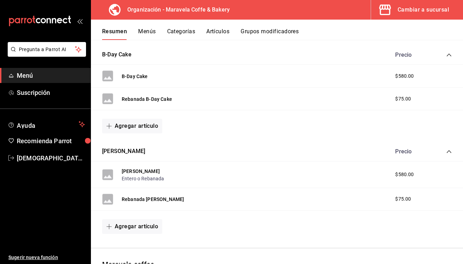
click at [150, 35] on button "Menús" at bounding box center [147, 34] width 18 height 12
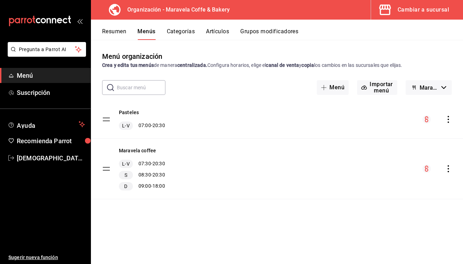
click at [447, 121] on icon "actions" at bounding box center [448, 119] width 7 height 7
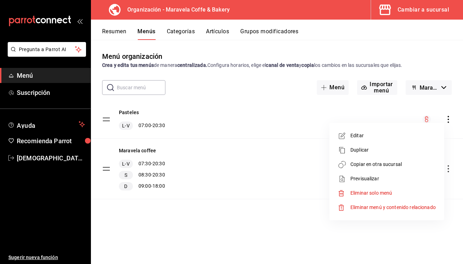
click at [397, 165] on span "Copiar en otra sucursal" at bounding box center [393, 164] width 85 height 7
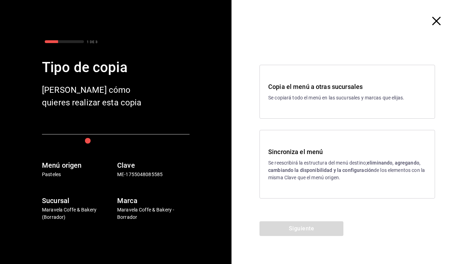
click at [326, 165] on p "Se reescribirá la estructura del menú destino; eliminando, agregando, cambiando…" at bounding box center [347, 170] width 158 height 22
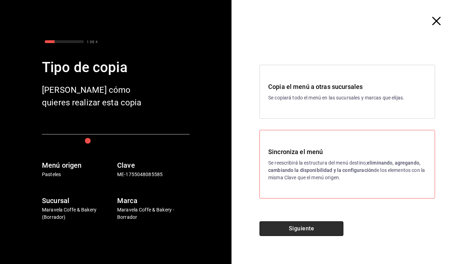
click at [308, 235] on button "Siguiente" at bounding box center [302, 228] width 84 height 15
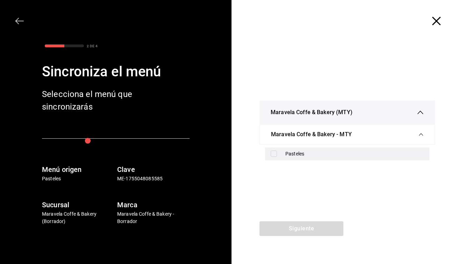
click at [274, 154] on input "checkbox" at bounding box center [274, 154] width 6 height 6
checkbox input "true"
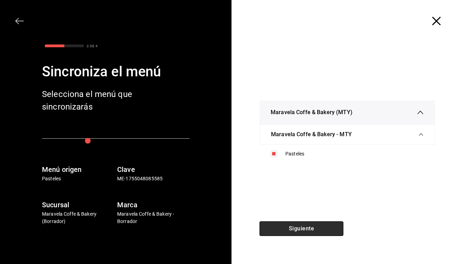
click at [301, 226] on button "Siguiente" at bounding box center [302, 228] width 84 height 15
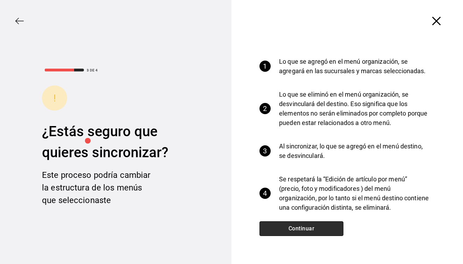
click at [301, 226] on button "Continuar" at bounding box center [302, 228] width 84 height 15
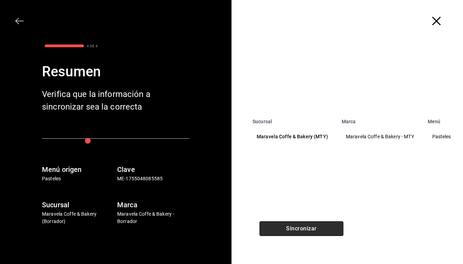
click at [301, 226] on button "Sincronizar" at bounding box center [302, 228] width 84 height 15
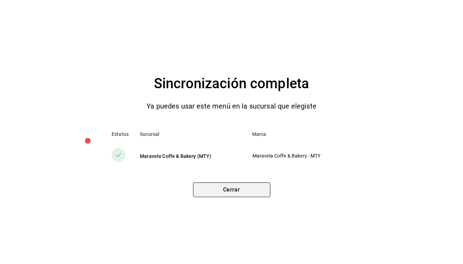
click at [233, 189] on button "Cerrar" at bounding box center [231, 189] width 77 height 15
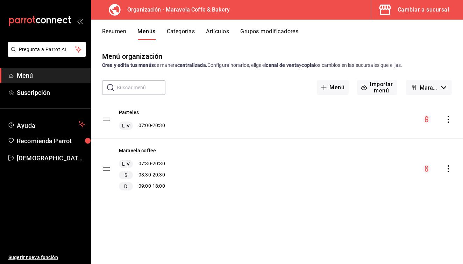
click at [116, 35] on button "Resumen" at bounding box center [114, 34] width 24 height 12
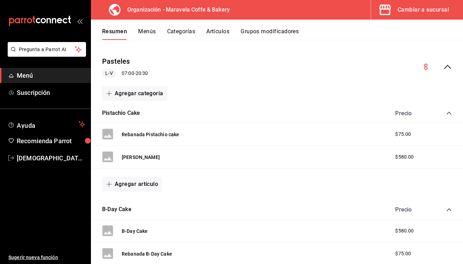
scroll to position [58, 0]
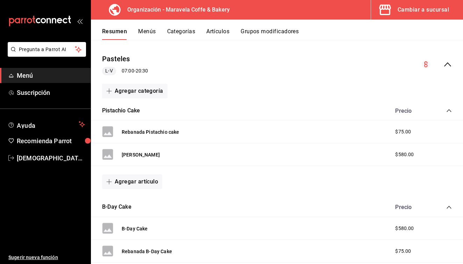
drag, startPoint x: 134, startPoint y: 130, endPoint x: 134, endPoint y: 158, distance: 28.7
click at [134, 158] on div "Rebanada Pistachio cake $75.00 Pistaccio Cake $580.00 Agregar artículo" at bounding box center [277, 158] width 372 height 77
drag, startPoint x: 141, startPoint y: 153, endPoint x: 142, endPoint y: 133, distance: 20.0
click at [142, 133] on div "Rebanada Pistachio cake $75.00 Pistaccio Cake $580.00 Agregar artículo" at bounding box center [277, 158] width 372 height 77
click at [175, 32] on button "Categorías" at bounding box center [181, 34] width 28 height 12
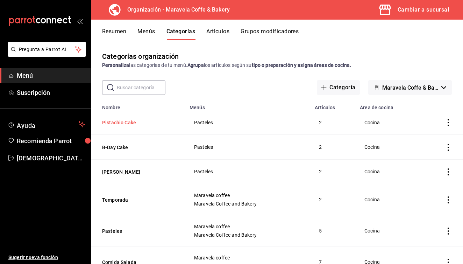
click at [118, 125] on button "Pistachio Cake" at bounding box center [137, 122] width 70 height 7
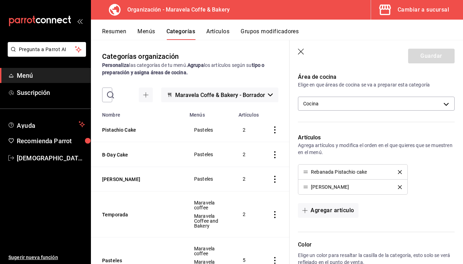
scroll to position [137, 0]
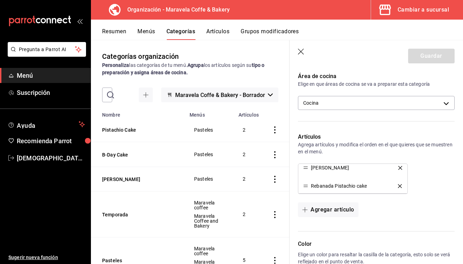
drag, startPoint x: 306, startPoint y: 188, endPoint x: 304, endPoint y: 170, distance: 18.6
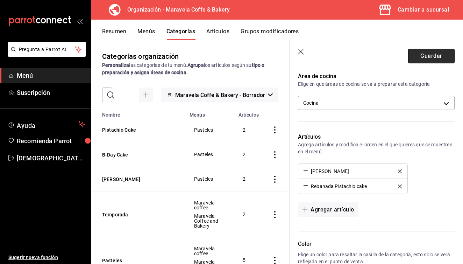
click at [438, 57] on button "Guardar" at bounding box center [431, 56] width 47 height 15
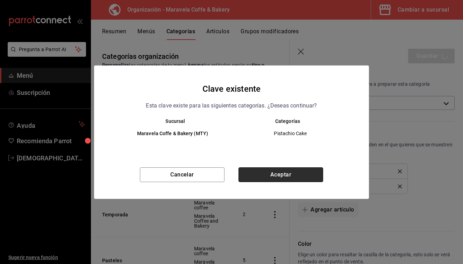
click at [287, 177] on button "Aceptar" at bounding box center [281, 174] width 85 height 15
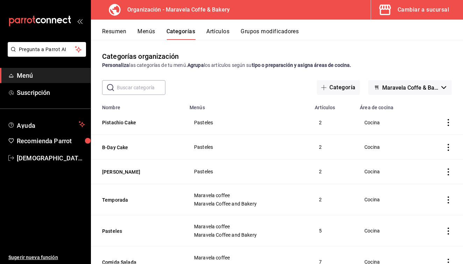
click at [149, 29] on button "Menús" at bounding box center [147, 34] width 18 height 12
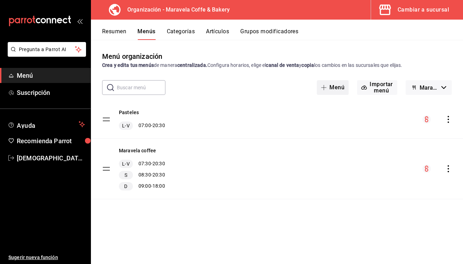
click at [323, 89] on icon "button" at bounding box center [324, 88] width 6 height 6
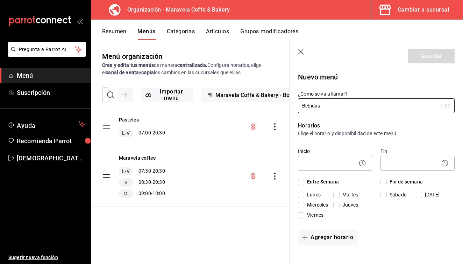
type input "Bebidas"
click at [302, 182] on input "Entre Semana" at bounding box center [301, 182] width 6 height 6
checkbox input "true"
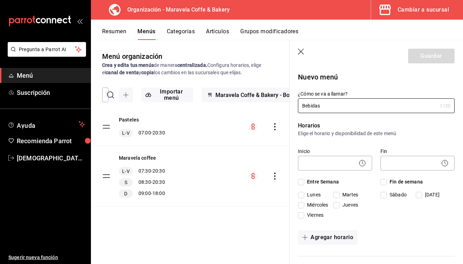
checkbox input "true"
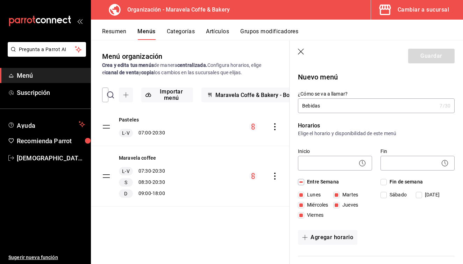
click at [362, 163] on icon at bounding box center [362, 163] width 8 height 8
click at [329, 159] on body "Pregunta a Parrot AI Menú Suscripción Ayuda Recomienda Parrot [DEMOGRAPHIC_DATA…" at bounding box center [231, 132] width 463 height 264
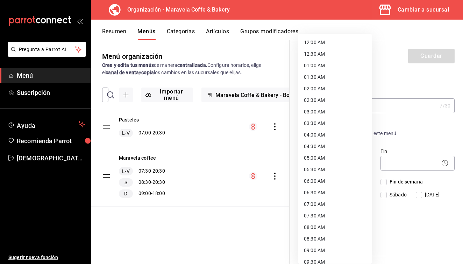
click at [324, 202] on li "07:00 AM" at bounding box center [336, 204] width 74 height 12
type input "07:00"
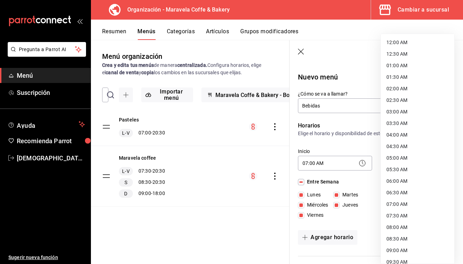
click at [401, 165] on body "Pregunta a Parrot AI Menú Suscripción Ayuda Recomienda Parrot [DEMOGRAPHIC_DATA…" at bounding box center [231, 132] width 463 height 264
click at [403, 237] on li "08:30 AM" at bounding box center [418, 239] width 74 height 12
type input "08:30"
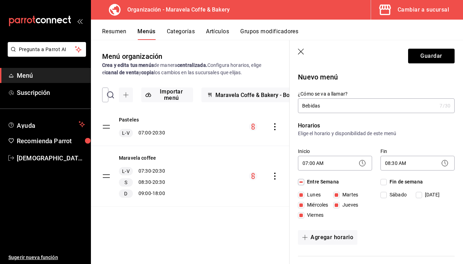
click at [384, 183] on input "Fin de semana" at bounding box center [384, 182] width 6 height 6
checkbox input "true"
click at [384, 183] on input "Fin de semana" at bounding box center [384, 182] width 6 height 6
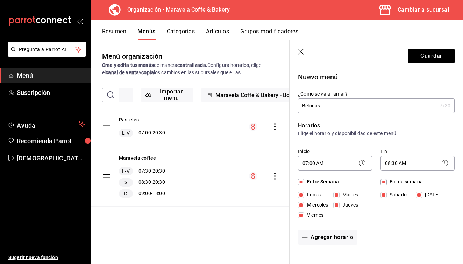
checkbox input "false"
click at [385, 193] on input "Sábado" at bounding box center [384, 195] width 6 height 6
checkbox input "true"
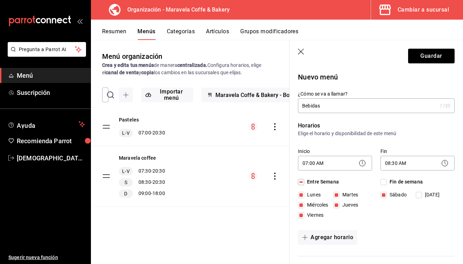
click at [385, 182] on input "Fin de semana" at bounding box center [384, 182] width 6 height 6
checkbox input "true"
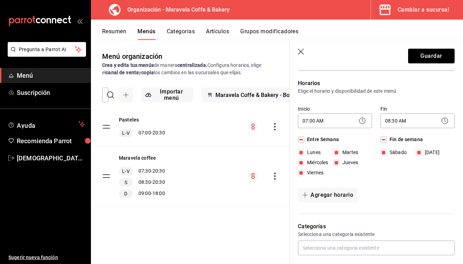
scroll to position [42, 0]
click at [386, 140] on input "Fin de semana" at bounding box center [384, 140] width 6 height 6
checkbox input "false"
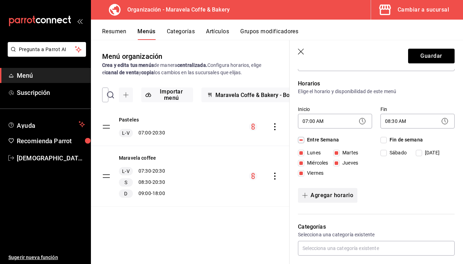
click at [337, 196] on button "Agregar horario" at bounding box center [328, 195] width 60 height 15
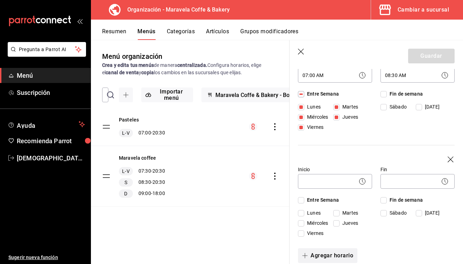
scroll to position [86, 0]
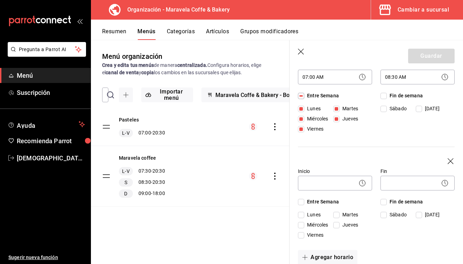
click at [385, 215] on input "Sábado" at bounding box center [384, 215] width 6 height 6
checkbox input "true"
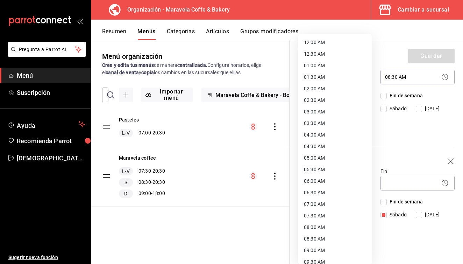
click at [352, 180] on body "Pregunta a Parrot AI Menú Suscripción Ayuda Recomienda Parrot [DEMOGRAPHIC_DATA…" at bounding box center [231, 132] width 463 height 264
click at [325, 227] on li "08:00 AM" at bounding box center [336, 228] width 74 height 12
type input "08:00"
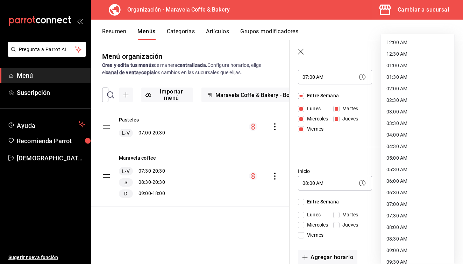
click at [400, 182] on body "Pregunta a Parrot AI Menú Suscripción Ayuda Recomienda Parrot [DEMOGRAPHIC_DATA…" at bounding box center [231, 132] width 463 height 264
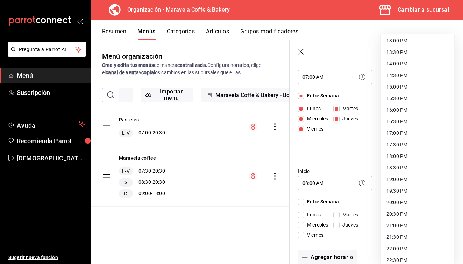
scroll to position [301, 0]
click at [411, 215] on li "20:30 PM" at bounding box center [418, 215] width 74 height 12
type input "20:30"
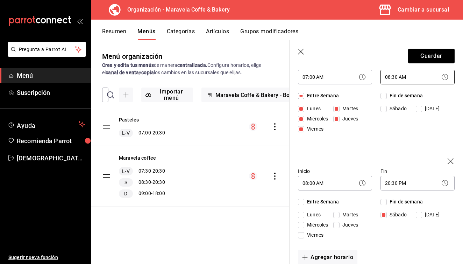
click at [417, 75] on body "Pregunta a Parrot AI Menú Suscripción Ayuda Recomienda Parrot [DEMOGRAPHIC_DATA…" at bounding box center [231, 132] width 463 height 264
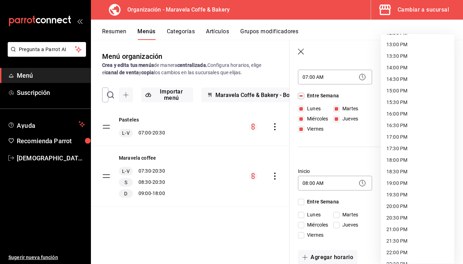
scroll to position [299, 0]
click at [410, 219] on li "20:30 PM" at bounding box center [418, 217] width 74 height 12
type input "20:30"
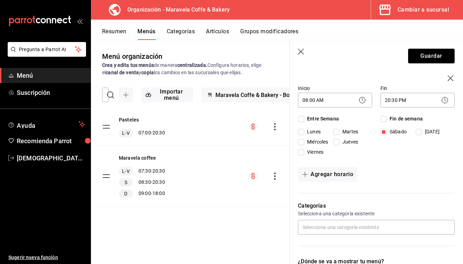
scroll to position [168, 0]
click at [337, 173] on button "Agregar horario" at bounding box center [328, 175] width 60 height 15
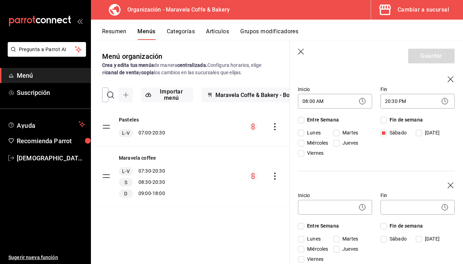
click at [422, 240] on input "[DATE]" at bounding box center [419, 239] width 6 height 6
checkbox input "true"
click at [353, 208] on body "Pregunta a Parrot AI Menú Suscripción Ayuda Recomienda Parrot [DEMOGRAPHIC_DATA…" at bounding box center [231, 132] width 463 height 264
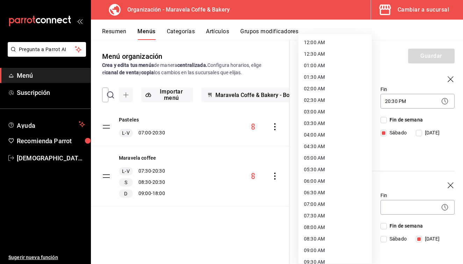
click at [340, 239] on li "08:30 AM" at bounding box center [336, 239] width 74 height 12
type input "08:30"
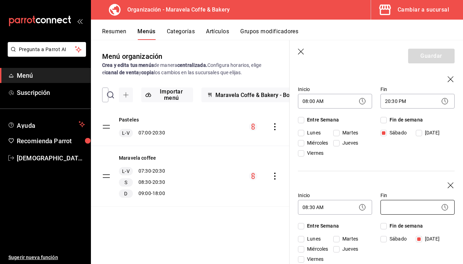
click at [398, 204] on body "Pregunta a Parrot AI Menú Suscripción Ayuda Recomienda Parrot [DEMOGRAPHIC_DATA…" at bounding box center [231, 132] width 463 height 264
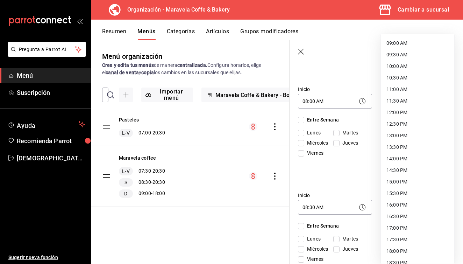
scroll to position [209, 0]
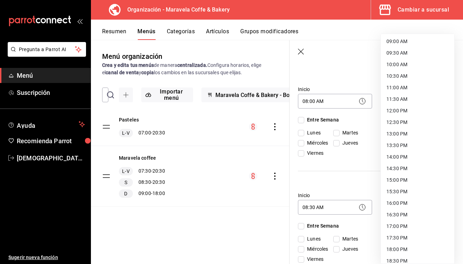
click at [403, 238] on li "17:30 PM" at bounding box center [418, 238] width 74 height 12
type input "17:30"
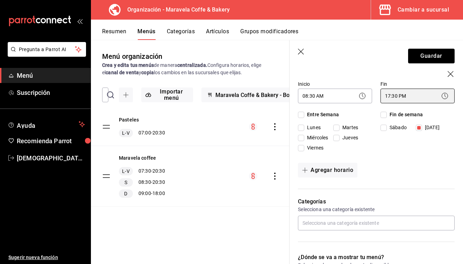
scroll to position [307, 0]
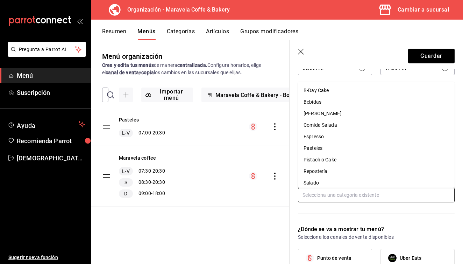
click at [372, 196] on input "text" at bounding box center [376, 195] width 157 height 15
click at [330, 103] on li "Bebidas" at bounding box center [376, 102] width 157 height 12
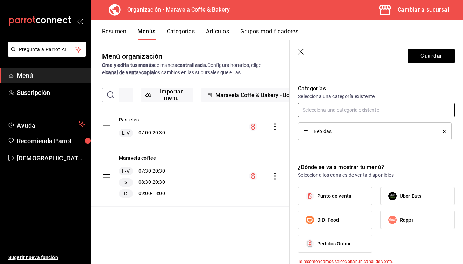
scroll to position [394, 0]
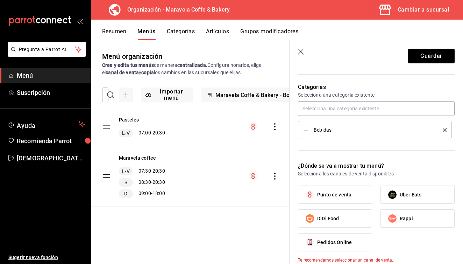
click at [346, 197] on span "Punto de venta" at bounding box center [334, 194] width 34 height 7
click at [317, 197] on input "Punto de venta" at bounding box center [310, 194] width 15 height 15
checkbox input "true"
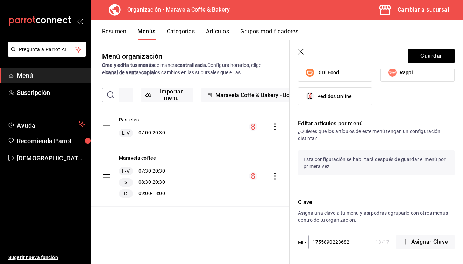
scroll to position [540, 0]
click at [436, 54] on button "Guardar" at bounding box center [431, 56] width 47 height 15
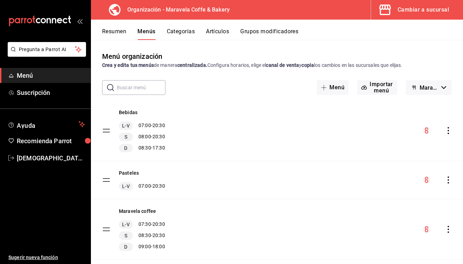
click at [124, 29] on button "Resumen" at bounding box center [114, 34] width 24 height 12
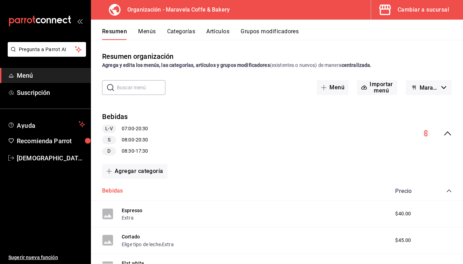
click at [117, 190] on button "Bebidas" at bounding box center [112, 191] width 21 height 8
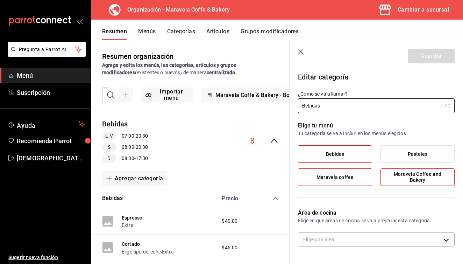
click at [302, 54] on icon "button" at bounding box center [301, 52] width 7 height 7
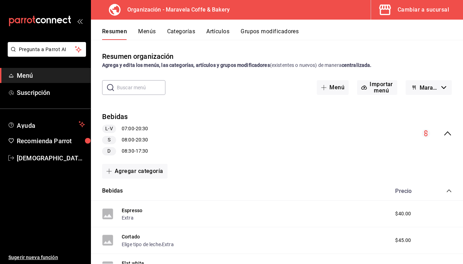
click at [148, 34] on button "Menús" at bounding box center [147, 34] width 18 height 12
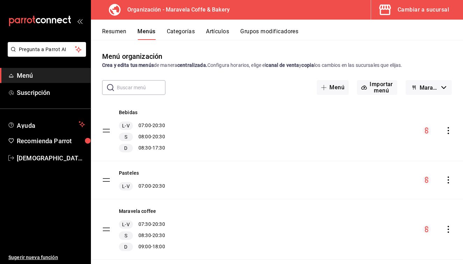
click at [449, 130] on icon "actions" at bounding box center [448, 130] width 7 height 7
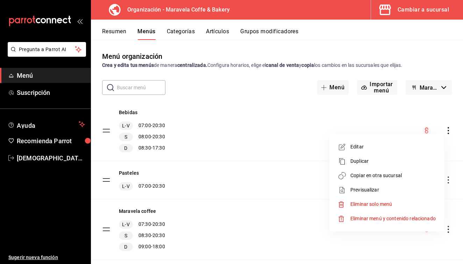
click at [400, 174] on span "Copiar en otra sucursal" at bounding box center [393, 175] width 85 height 7
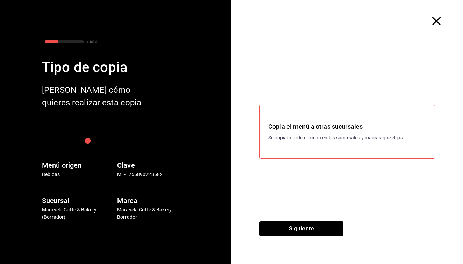
click at [329, 134] on p "Se copiará todo el menú en las sucursales y marcas que elijas." at bounding box center [347, 137] width 158 height 7
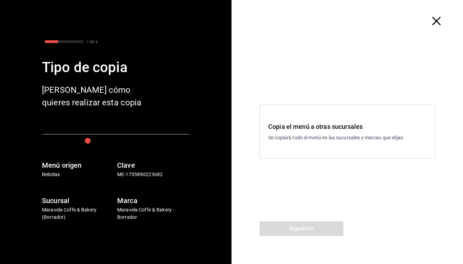
click at [440, 23] on icon "button" at bounding box center [437, 21] width 8 height 8
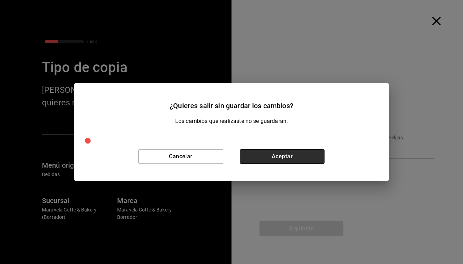
click at [255, 157] on button "Aceptar" at bounding box center [282, 156] width 85 height 15
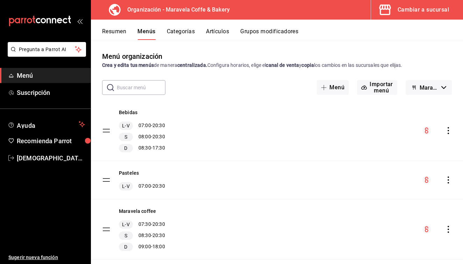
click at [448, 130] on icon "actions" at bounding box center [448, 130] width 7 height 7
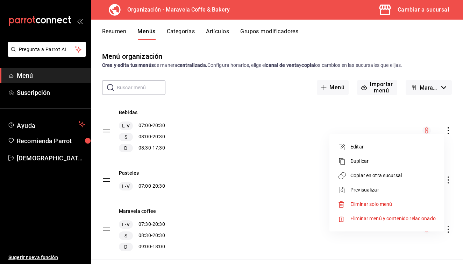
click at [388, 175] on span "Copiar en otra sucursal" at bounding box center [393, 175] width 85 height 7
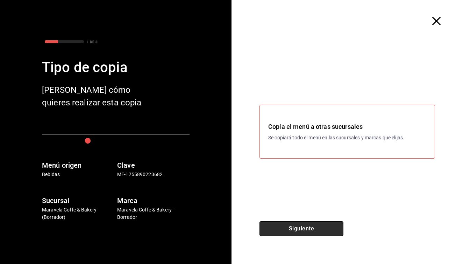
click at [316, 231] on button "Siguiente" at bounding box center [302, 228] width 84 height 15
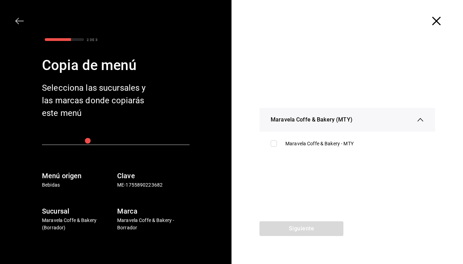
click at [435, 21] on icon "button" at bounding box center [437, 21] width 8 height 8
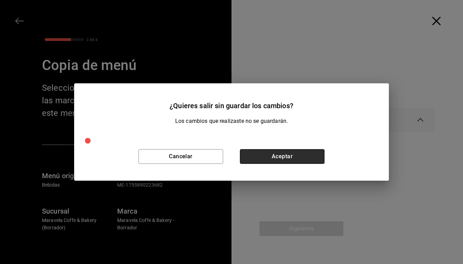
click at [280, 156] on button "Aceptar" at bounding box center [282, 156] width 85 height 15
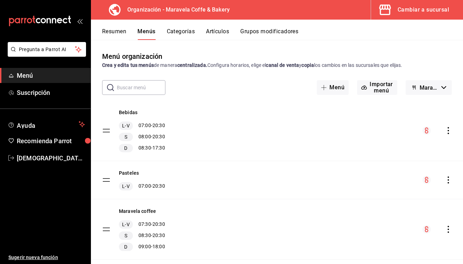
click at [182, 33] on button "Categorías" at bounding box center [181, 34] width 28 height 12
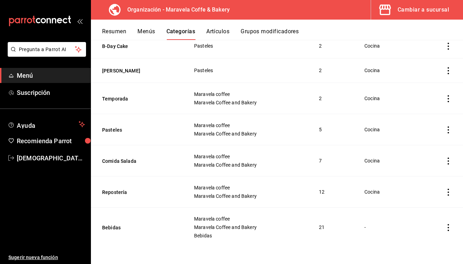
scroll to position [101, 0]
click at [115, 228] on button "Bebidas" at bounding box center [137, 227] width 70 height 7
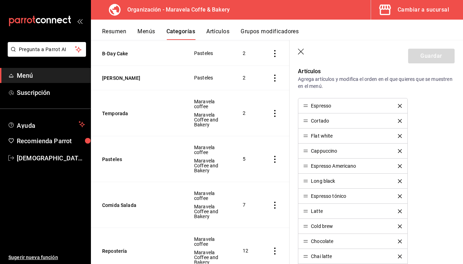
scroll to position [178, 0]
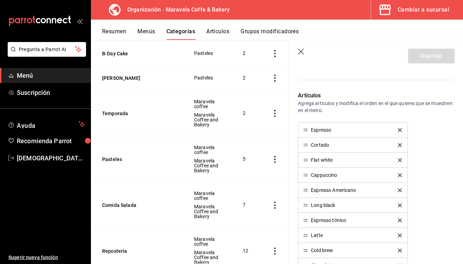
click at [299, 50] on icon "button" at bounding box center [301, 52] width 7 height 7
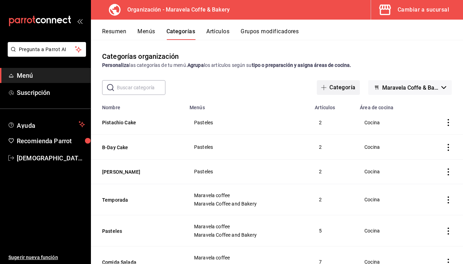
click at [346, 88] on button "Categoría" at bounding box center [338, 87] width 43 height 15
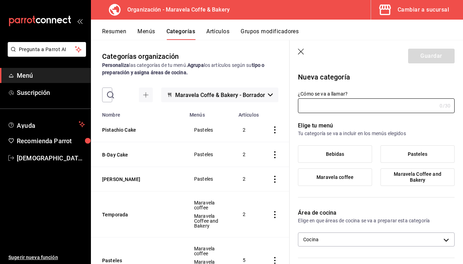
click at [331, 153] on span "Bebidas" at bounding box center [335, 154] width 19 height 6
click at [0, 0] on input "Bebidas" at bounding box center [0, 0] width 0 height 0
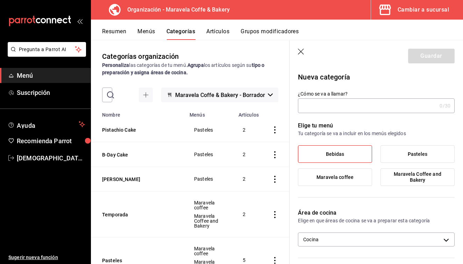
click at [314, 104] on input "¿Cómo se va a llamar?" at bounding box center [367, 106] width 139 height 14
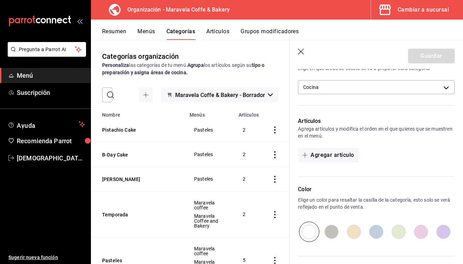
scroll to position [154, 0]
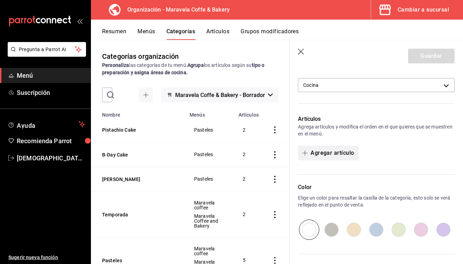
type input "Café"
click at [306, 152] on icon "button" at bounding box center [305, 153] width 6 height 6
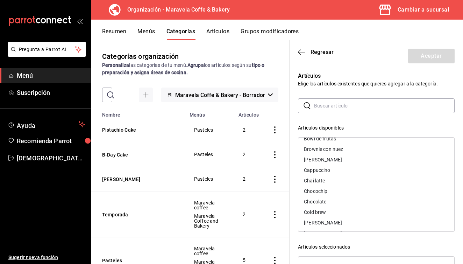
scroll to position [62, 0]
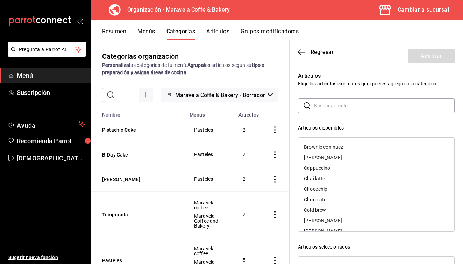
click at [326, 104] on input "text" at bounding box center [384, 106] width 141 height 14
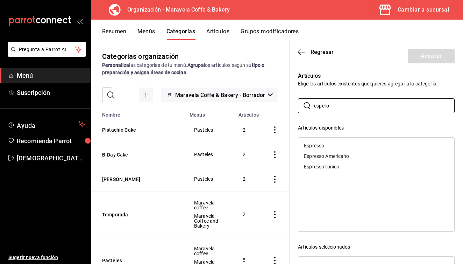
drag, startPoint x: 334, startPoint y: 118, endPoint x: 327, endPoint y: 147, distance: 30.5
click at [327, 147] on div "Espresso" at bounding box center [377, 145] width 156 height 11
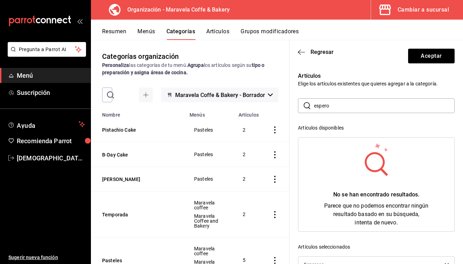
click at [351, 107] on input "espero" at bounding box center [384, 106] width 141 height 14
type input "e"
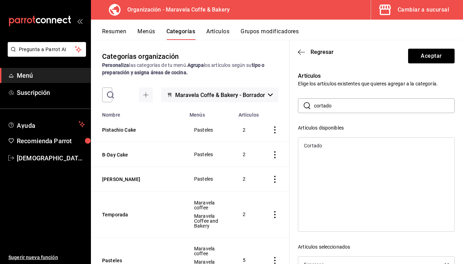
click at [318, 145] on div "Cortado" at bounding box center [313, 145] width 18 height 5
click at [347, 104] on input "cortado" at bounding box center [384, 106] width 141 height 14
type input "c"
click at [324, 145] on div "Long black" at bounding box center [316, 145] width 24 height 5
click at [348, 108] on input "Long" at bounding box center [384, 106] width 141 height 14
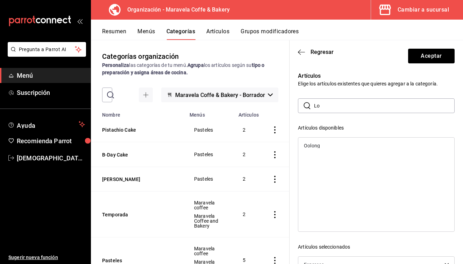
type input "L"
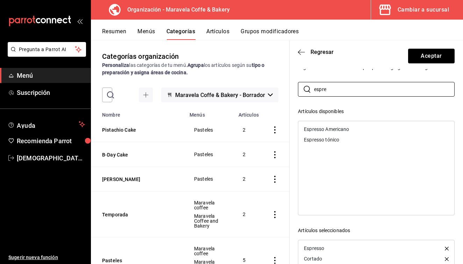
scroll to position [14, 0]
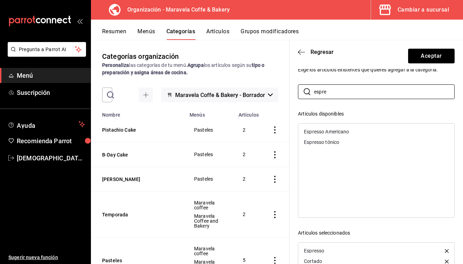
click at [322, 134] on div "Espresso Americano" at bounding box center [377, 131] width 156 height 11
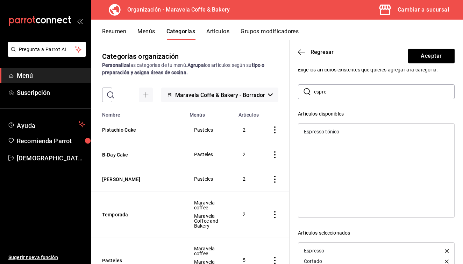
click at [362, 133] on div "Espresso tónico" at bounding box center [377, 131] width 156 height 11
click at [335, 91] on input "espre" at bounding box center [384, 92] width 141 height 14
type input "e"
click at [331, 133] on div "Flat white" at bounding box center [377, 131] width 156 height 11
click at [331, 93] on input "flat" at bounding box center [384, 92] width 141 height 14
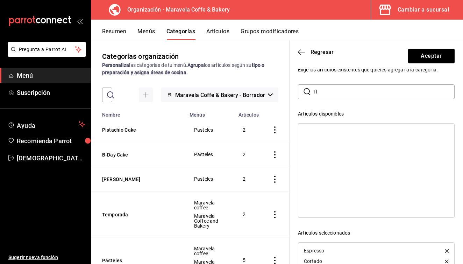
type input "f"
drag, startPoint x: 329, startPoint y: 105, endPoint x: 319, endPoint y: 134, distance: 30.9
click at [319, 134] on div "Cappuccino" at bounding box center [377, 131] width 156 height 11
click at [336, 92] on input "Capp" at bounding box center [384, 92] width 141 height 14
type input "C"
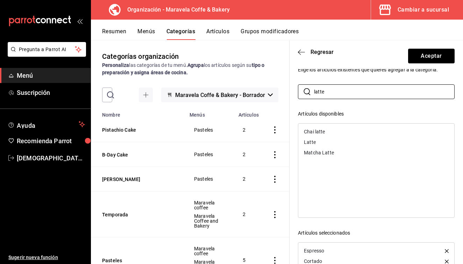
click at [333, 141] on div "Latte" at bounding box center [377, 142] width 156 height 11
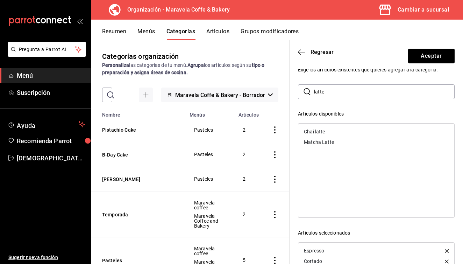
click at [356, 95] on input "latte" at bounding box center [384, 92] width 141 height 14
type input "l"
click at [339, 133] on div "Cold brew" at bounding box center [377, 131] width 156 height 11
click at [327, 91] on input "cold" at bounding box center [384, 92] width 141 height 14
type input "c"
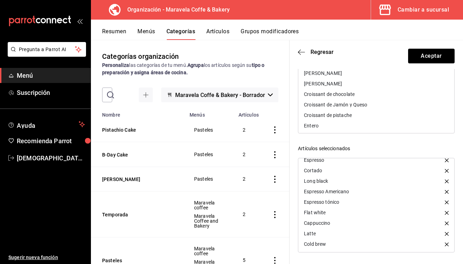
scroll to position [6, 0]
click at [430, 57] on button "Aceptar" at bounding box center [431, 56] width 47 height 15
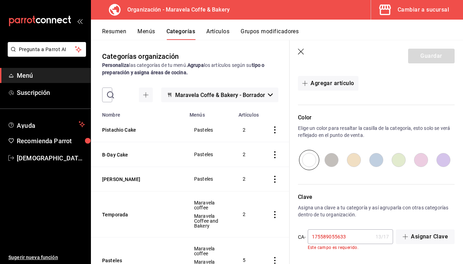
scroll to position [363, 0]
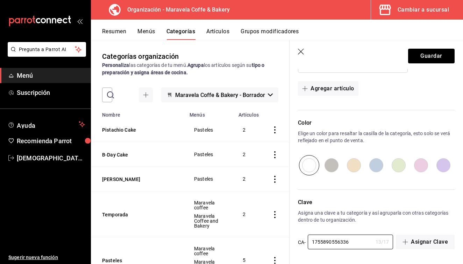
type input "1755890556336"
click at [422, 64] on header "Guardar" at bounding box center [377, 54] width 174 height 29
click at [429, 59] on button "Guardar" at bounding box center [431, 56] width 47 height 15
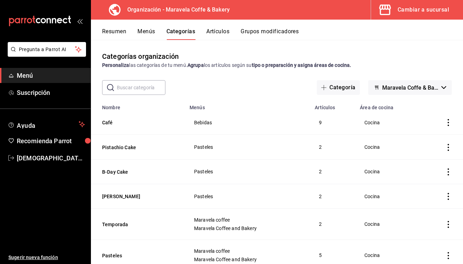
click at [146, 34] on button "Menús" at bounding box center [147, 34] width 18 height 12
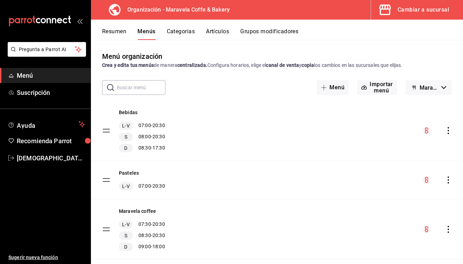
click at [449, 133] on icon "actions" at bounding box center [448, 130] width 1 height 7
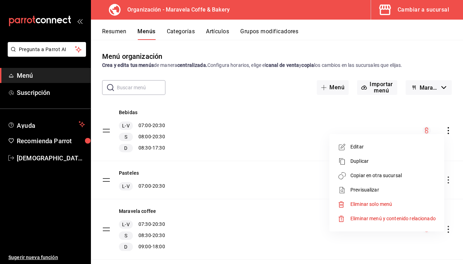
click at [385, 177] on span "Copiar en otra sucursal" at bounding box center [393, 175] width 85 height 7
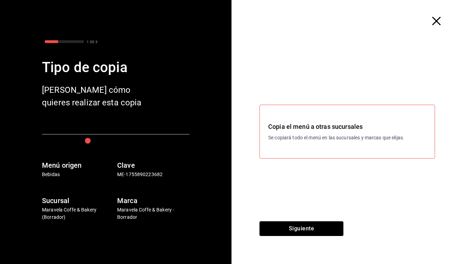
click at [308, 134] on p "Se copiará todo el menú en las sucursales y marcas que elijas." at bounding box center [347, 137] width 158 height 7
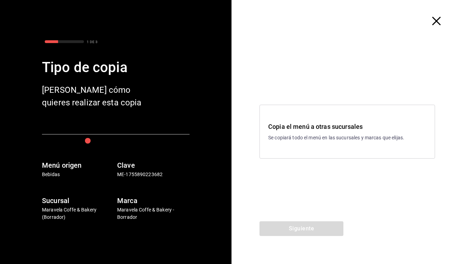
click at [303, 151] on div "Copia el menú a otras sucursales Se copiará todo el menú en las sucursales y ma…" at bounding box center [348, 132] width 176 height 54
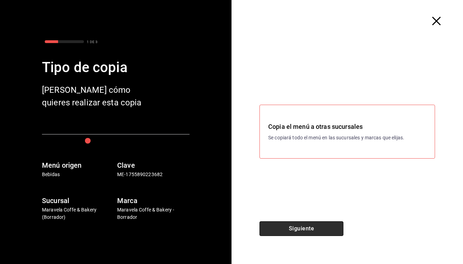
click at [307, 234] on button "Siguiente" at bounding box center [302, 228] width 84 height 15
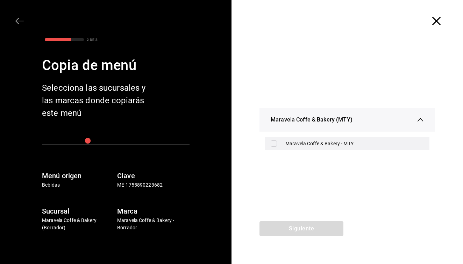
click at [283, 144] on div "Maravela Coffe & Bakery - MTY" at bounding box center [347, 143] width 165 height 13
checkbox input "true"
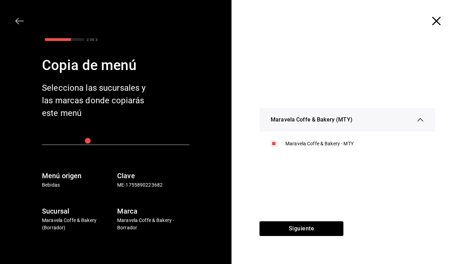
click at [312, 237] on div "Siguiente" at bounding box center [302, 242] width 140 height 43
click at [319, 228] on button "Siguiente" at bounding box center [302, 228] width 84 height 15
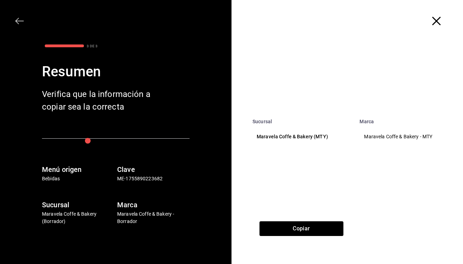
click at [301, 237] on div "Copiar" at bounding box center [302, 242] width 140 height 43
click at [440, 18] on icon "button" at bounding box center [437, 21] width 8 height 8
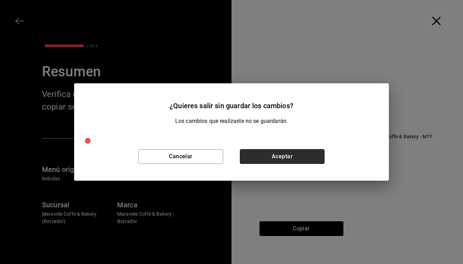
click at [265, 159] on button "Aceptar" at bounding box center [282, 156] width 85 height 15
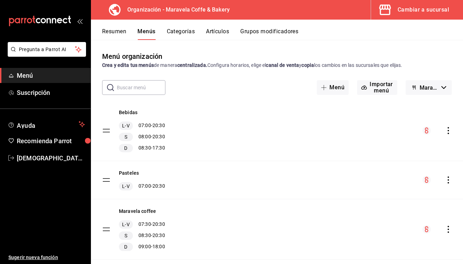
click at [113, 32] on button "Resumen" at bounding box center [114, 34] width 24 height 12
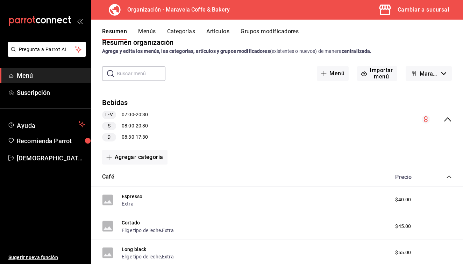
scroll to position [14, 0]
click at [450, 118] on icon "collapse-menu-row" at bounding box center [448, 120] width 8 height 8
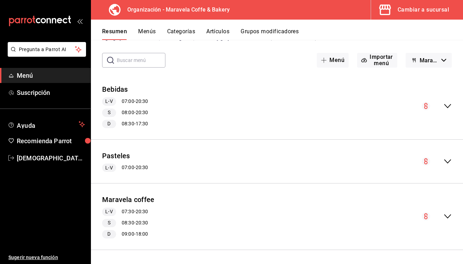
scroll to position [27, 0]
click at [447, 108] on icon "collapse-menu-row" at bounding box center [448, 106] width 8 height 8
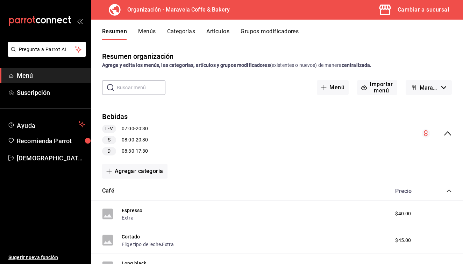
scroll to position [0, 0]
click at [427, 134] on icon "collapse-menu-row" at bounding box center [427, 133] width 4 height 6
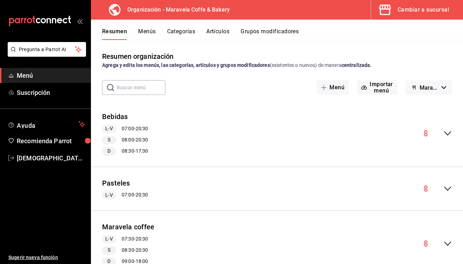
click at [424, 186] on circle "collapse-menu-row" at bounding box center [426, 188] width 8 height 8
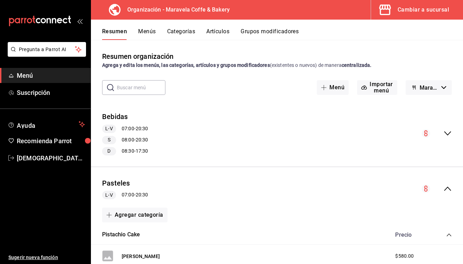
click at [448, 136] on icon "collapse-menu-row" at bounding box center [448, 133] width 8 height 8
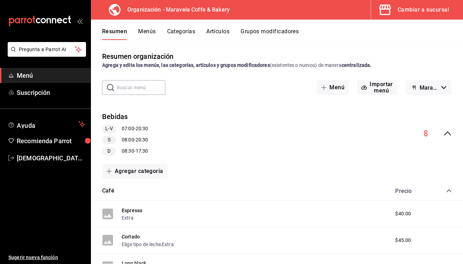
click at [449, 132] on icon "collapse-menu-row" at bounding box center [448, 133] width 8 height 8
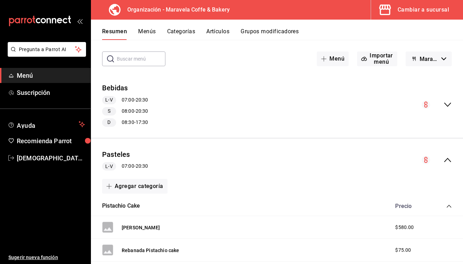
scroll to position [32, 0]
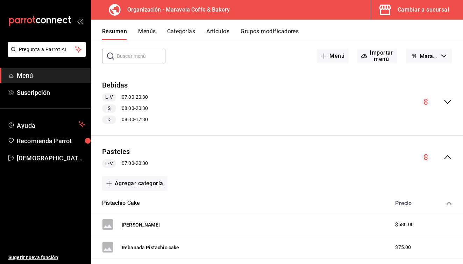
click at [451, 203] on icon "collapse-category-row" at bounding box center [449, 203] width 5 height 3
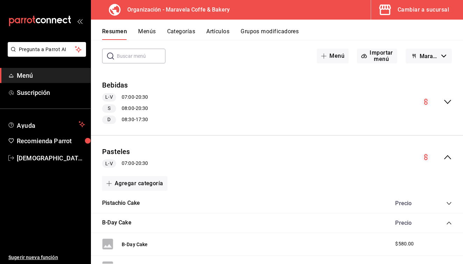
click at [451, 220] on icon "collapse-category-row" at bounding box center [450, 223] width 6 height 6
click at [446, 157] on icon "collapse-menu-row" at bounding box center [448, 157] width 8 height 8
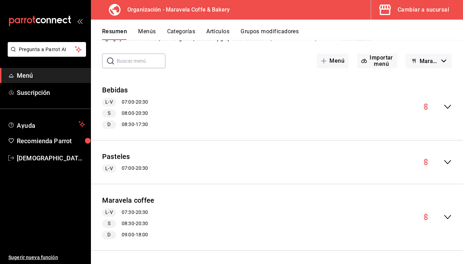
scroll to position [0, 0]
click at [451, 105] on icon "collapse-menu-row" at bounding box center [448, 107] width 8 height 8
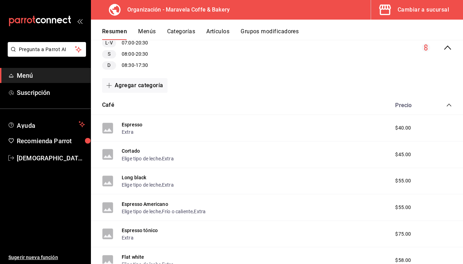
scroll to position [85, 0]
click at [136, 83] on button "Agregar categoría" at bounding box center [134, 85] width 65 height 15
click at [143, 124] on li "Categoría nueva" at bounding box center [132, 121] width 60 height 17
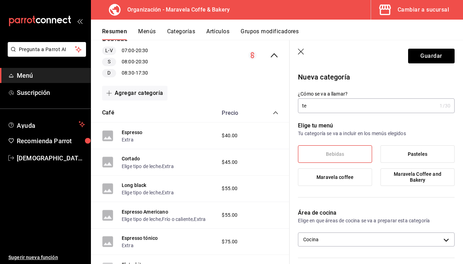
type input "t"
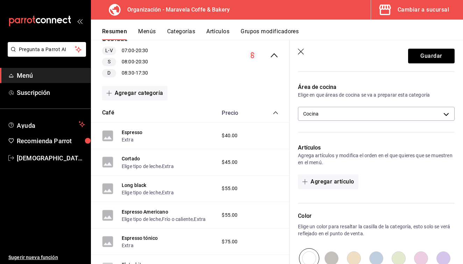
scroll to position [127, 0]
type input "Tes"
click at [320, 181] on button "Agregar artículo" at bounding box center [328, 180] width 60 height 15
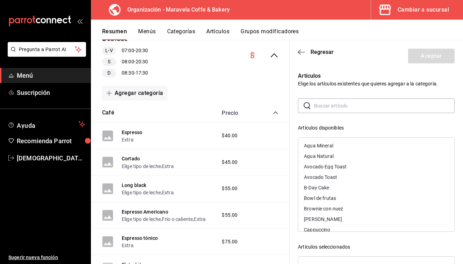
click at [320, 104] on input "text" at bounding box center [384, 106] width 141 height 14
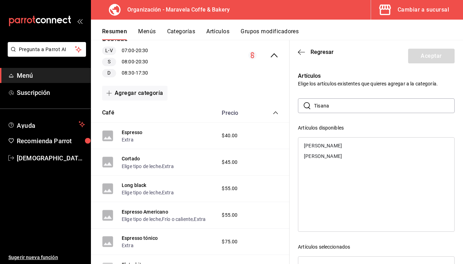
click at [319, 145] on div "[PERSON_NAME]" at bounding box center [323, 145] width 38 height 5
click at [365, 110] on input "Tisana" at bounding box center [384, 106] width 141 height 14
type input "T"
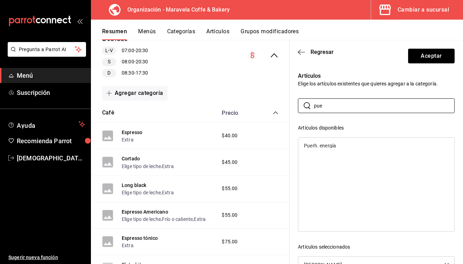
click at [351, 149] on div "Puerh. energía" at bounding box center [377, 145] width 156 height 11
click at [348, 110] on input "pue" at bounding box center [384, 106] width 141 height 14
type input "p"
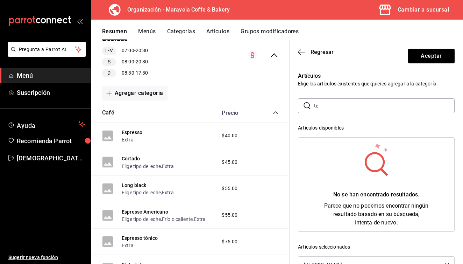
type input "t"
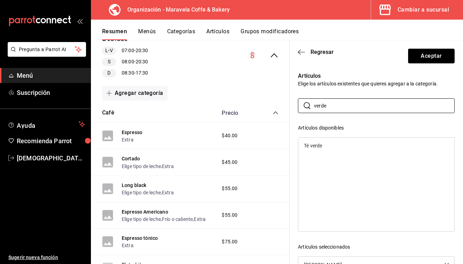
click at [334, 147] on div "Té verde" at bounding box center [377, 145] width 156 height 11
click at [335, 104] on input "verde" at bounding box center [384, 106] width 141 height 14
type input "v"
click at [316, 144] on div "Rooibos relax" at bounding box center [319, 145] width 30 height 5
click at [342, 109] on input "roo" at bounding box center [384, 106] width 141 height 14
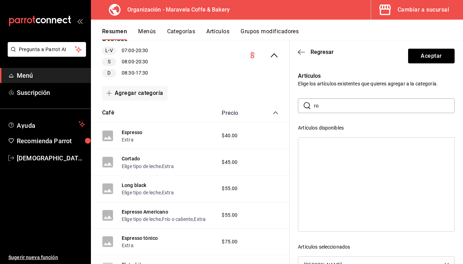
type input "r"
drag, startPoint x: 342, startPoint y: 109, endPoint x: 333, endPoint y: 151, distance: 43.0
click at [333, 151] on ul "Oolong" at bounding box center [377, 146] width 156 height 16
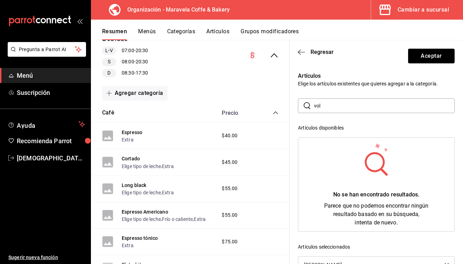
click at [345, 102] on input "vol" at bounding box center [384, 106] width 141 height 14
type input "v"
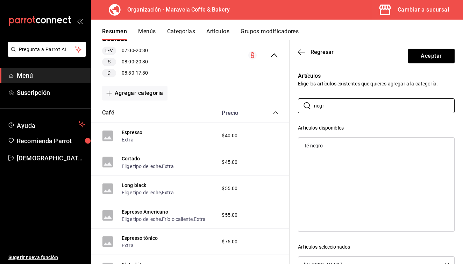
click at [328, 147] on div "Té negro" at bounding box center [377, 145] width 156 height 11
click at [338, 105] on input "negr" at bounding box center [384, 106] width 141 height 14
type input "n"
type input "ool"
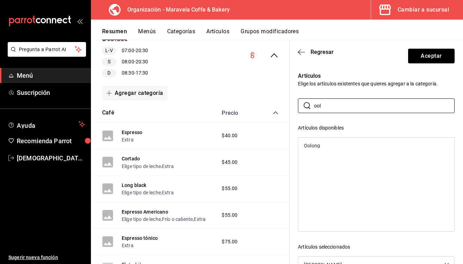
click at [329, 145] on div "Oolong" at bounding box center [377, 145] width 156 height 11
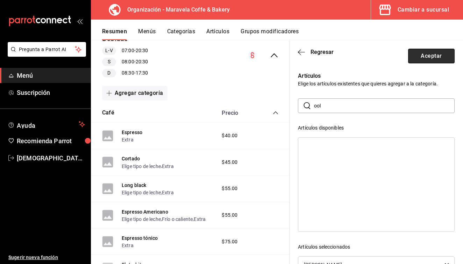
click at [422, 55] on button "Aceptar" at bounding box center [431, 56] width 47 height 15
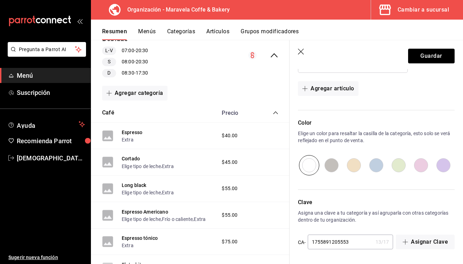
scroll to position [318, 0]
click at [421, 52] on button "Guardar" at bounding box center [431, 56] width 47 height 15
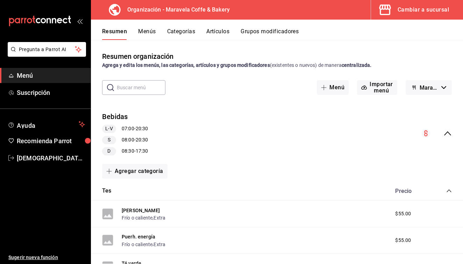
click at [149, 31] on button "Menús" at bounding box center [147, 34] width 18 height 12
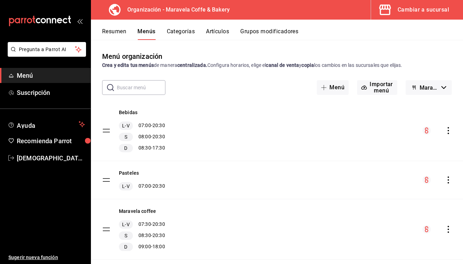
click at [449, 132] on icon "actions" at bounding box center [448, 130] width 7 height 7
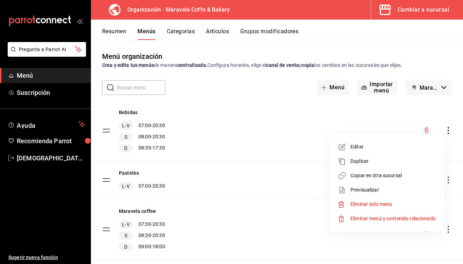
click at [407, 191] on span "Previsualizar" at bounding box center [393, 189] width 85 height 7
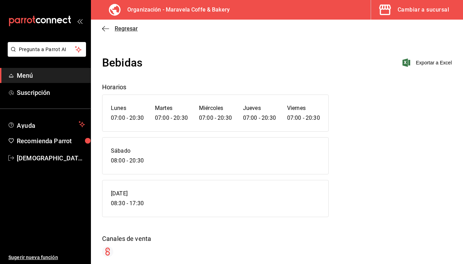
click at [120, 29] on span "Regresar" at bounding box center [126, 28] width 23 height 7
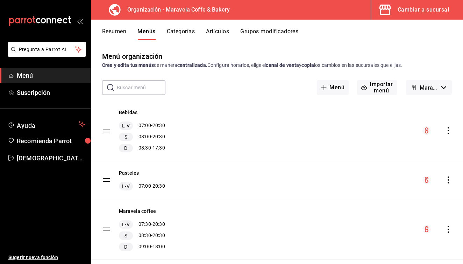
click at [449, 132] on icon "actions" at bounding box center [448, 130] width 7 height 7
click at [447, 180] on icon "actions" at bounding box center [448, 179] width 7 height 7
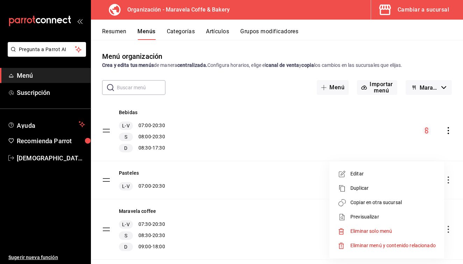
click at [394, 203] on span "Copiar en otra sucursal" at bounding box center [393, 202] width 85 height 7
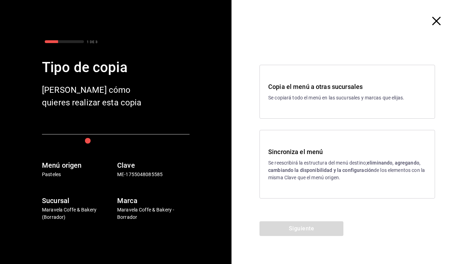
click at [347, 92] on div "Copia el menú a otras sucursales Se copiará todo el menú en las sucursales y ma…" at bounding box center [347, 92] width 158 height 20
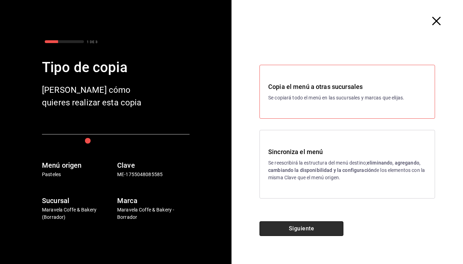
click at [306, 233] on button "Siguiente" at bounding box center [302, 228] width 84 height 15
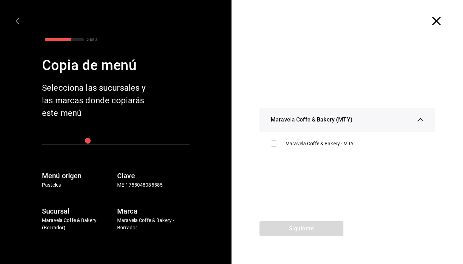
click at [439, 19] on icon "button" at bounding box center [437, 21] width 8 height 8
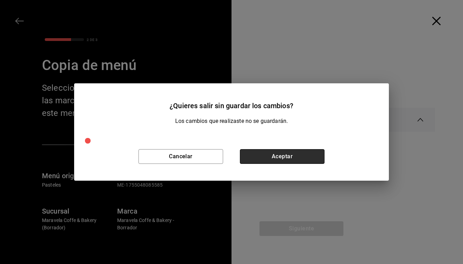
click at [269, 156] on button "Aceptar" at bounding box center [282, 156] width 85 height 15
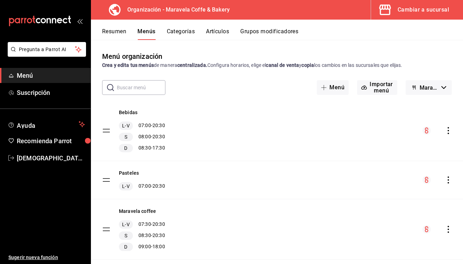
click at [449, 130] on icon "actions" at bounding box center [448, 130] width 1 height 7
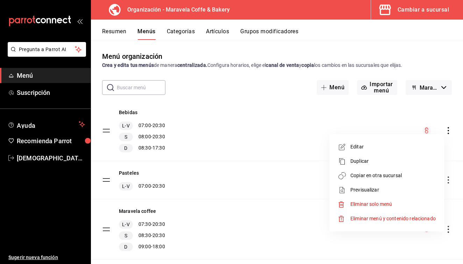
click at [379, 178] on span "Copiar en otra sucursal" at bounding box center [393, 175] width 85 height 7
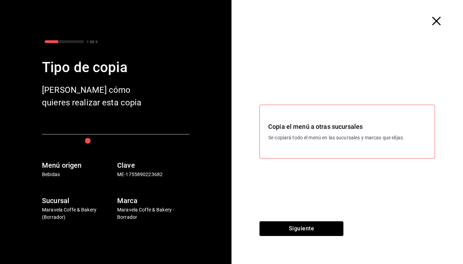
click at [332, 139] on p "Se copiará todo el menú en las sucursales y marcas que elijas." at bounding box center [347, 137] width 158 height 7
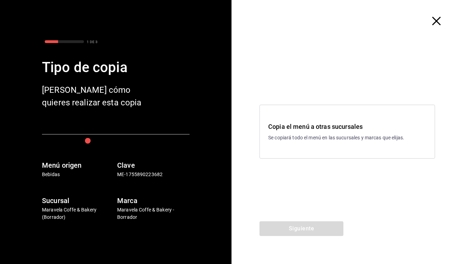
click at [331, 131] on h3 "Copia el menú a otras sucursales" at bounding box center [347, 126] width 158 height 9
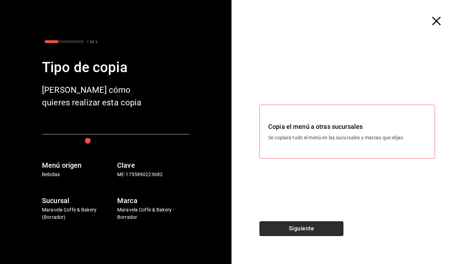
click at [311, 228] on button "Siguiente" at bounding box center [302, 228] width 84 height 15
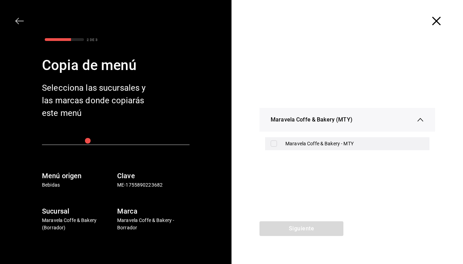
click at [273, 144] on input "checkbox" at bounding box center [274, 143] width 6 height 6
checkbox input "true"
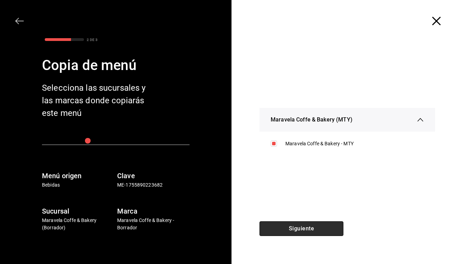
click at [308, 229] on button "Siguiente" at bounding box center [302, 228] width 84 height 15
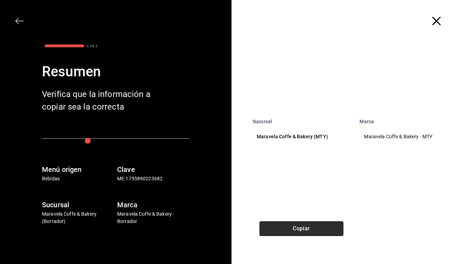
click at [308, 229] on button "Copiar" at bounding box center [302, 228] width 84 height 15
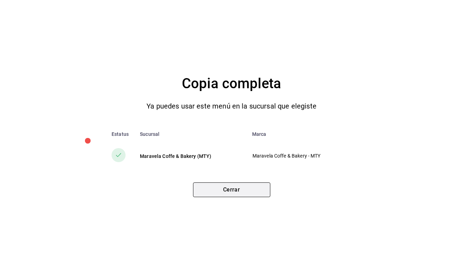
click at [240, 183] on button "Cerrar" at bounding box center [231, 189] width 77 height 15
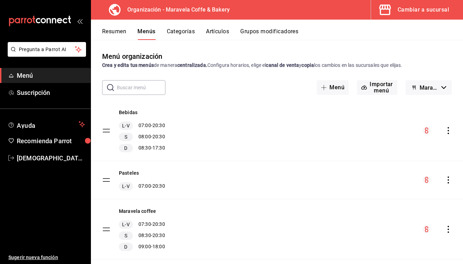
click at [450, 132] on icon "actions" at bounding box center [448, 130] width 7 height 7
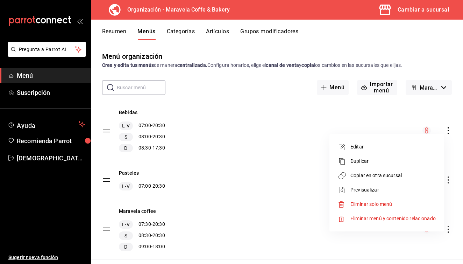
click at [390, 176] on span "Copiar en otra sucursal" at bounding box center [393, 175] width 85 height 7
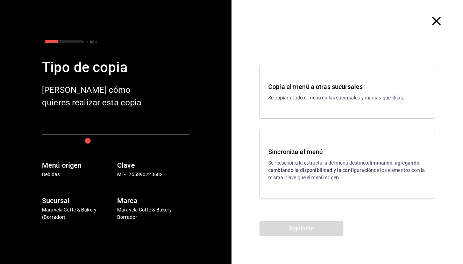
click at [433, 24] on icon "button" at bounding box center [437, 21] width 8 height 8
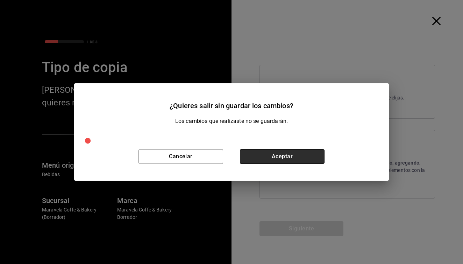
click at [274, 157] on button "Aceptar" at bounding box center [282, 156] width 85 height 15
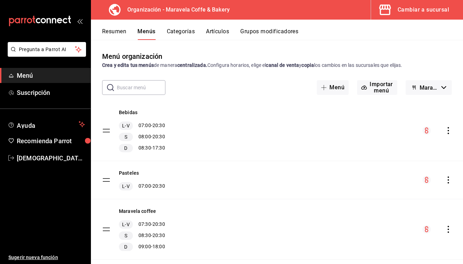
click at [275, 160] on div "Bebidas L-V 07:00 - 20:30 S 08:00 - 20:30 D 08:30 - 17:30" at bounding box center [277, 130] width 372 height 60
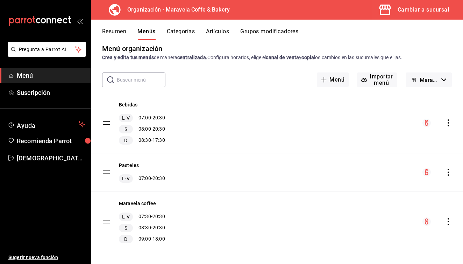
scroll to position [1, 0]
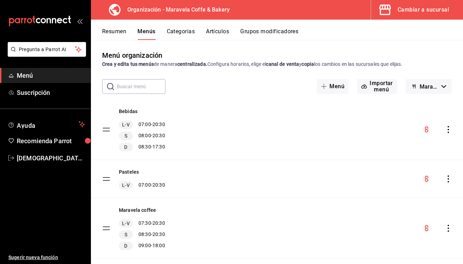
click at [216, 33] on button "Artículos" at bounding box center [217, 34] width 23 height 12
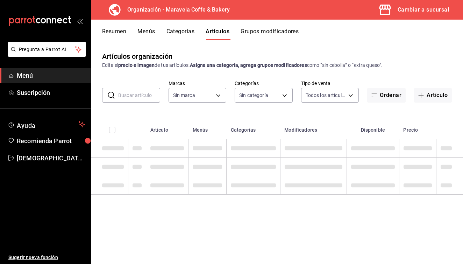
type input "b0fe70b4-93d0-4b6d-a9b2-3c5ba78bffbc"
type input "5e9ede90-3a69-425a-9140-4b946f77890b,f3a04c04-2a2b-480f-a554-9167de068d6b,63094…"
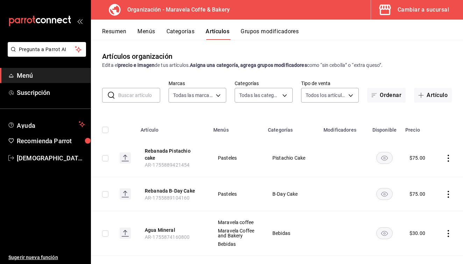
click at [138, 97] on input "text" at bounding box center [139, 95] width 42 height 14
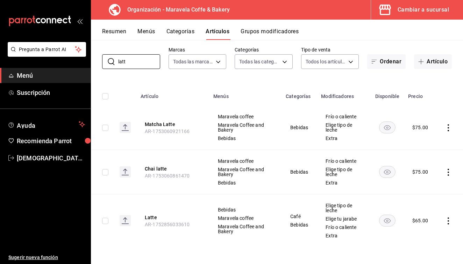
scroll to position [34, 0]
type input "latt"
click at [449, 223] on icon "actions" at bounding box center [448, 220] width 1 height 7
click at [432, 219] on span "Editar" at bounding box center [428, 216] width 18 height 7
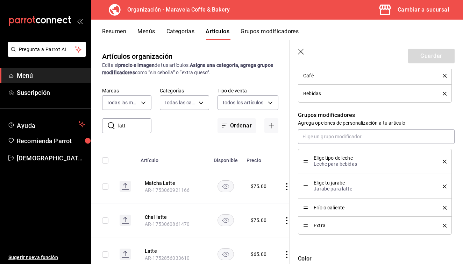
scroll to position [296, 0]
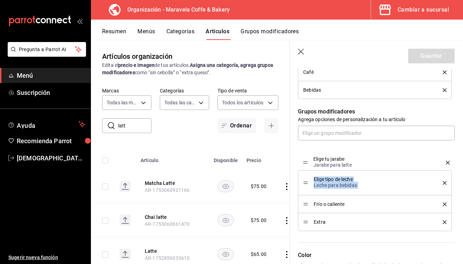
drag, startPoint x: 307, startPoint y: 184, endPoint x: 304, endPoint y: 164, distance: 20.6
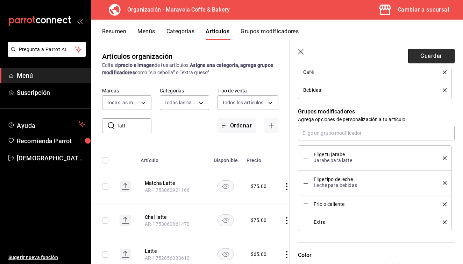
click at [427, 59] on button "Guardar" at bounding box center [431, 56] width 47 height 15
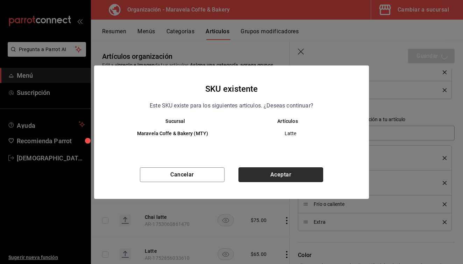
click at [282, 170] on button "Aceptar" at bounding box center [281, 174] width 85 height 15
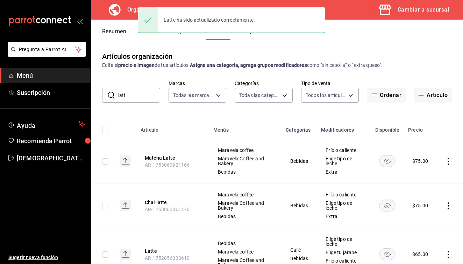
click at [119, 29] on button "Resumen" at bounding box center [114, 34] width 24 height 12
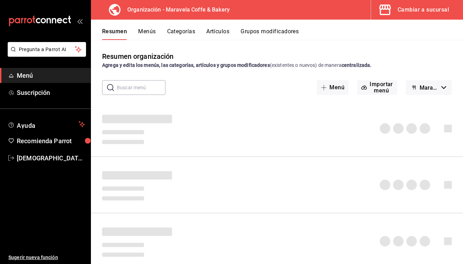
click at [144, 31] on button "Menús" at bounding box center [147, 34] width 18 height 12
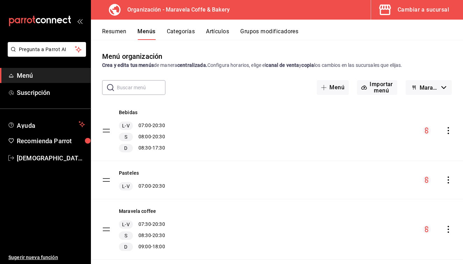
click at [117, 33] on button "Resumen" at bounding box center [114, 34] width 24 height 12
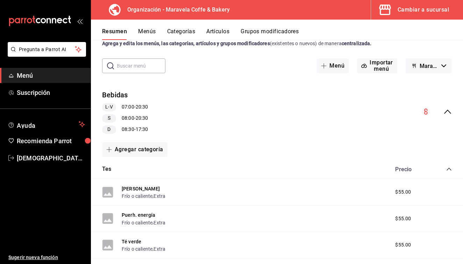
scroll to position [21, 0]
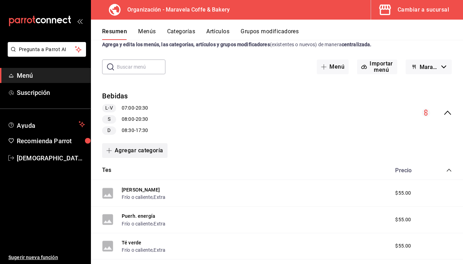
click at [136, 150] on button "Agregar categoría" at bounding box center [134, 150] width 65 height 15
click at [138, 188] on li "Categoría nueva" at bounding box center [132, 185] width 60 height 17
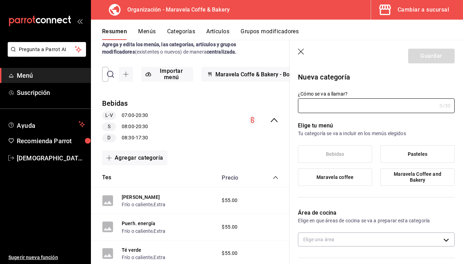
type input "564bc069-abb1-4075-ab48-67ea888161ea"
type input "1755891574267"
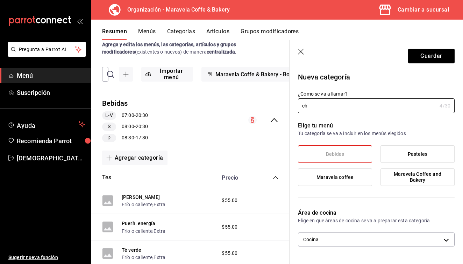
type input "c"
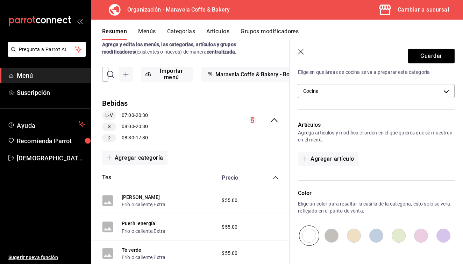
scroll to position [147, 0]
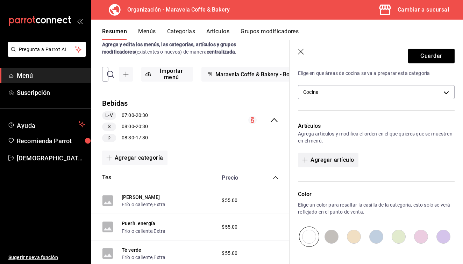
type input "Chocolate"
click at [334, 156] on button "Agregar artículo" at bounding box center [328, 160] width 60 height 15
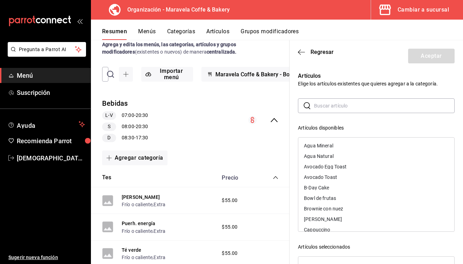
click at [331, 109] on input "text" at bounding box center [384, 106] width 141 height 14
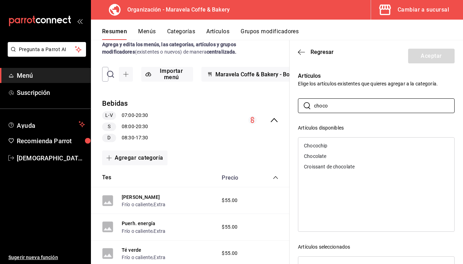
type input "choco"
click at [338, 154] on div "Chocolate" at bounding box center [377, 156] width 156 height 11
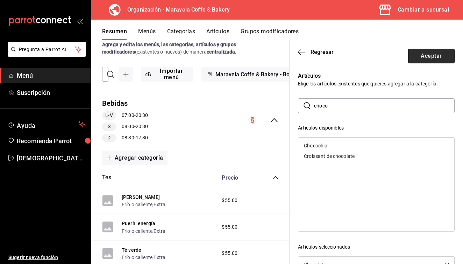
click at [435, 56] on button "Aceptar" at bounding box center [431, 56] width 47 height 15
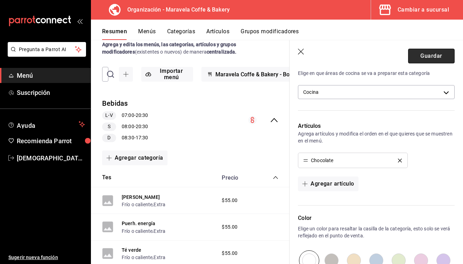
click at [424, 57] on button "Guardar" at bounding box center [431, 56] width 47 height 15
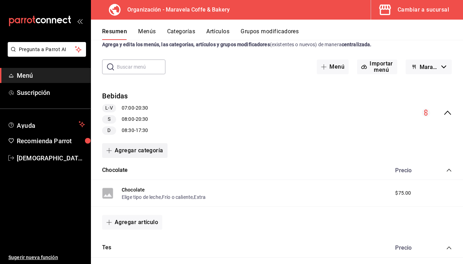
click at [148, 152] on button "Agregar categoría" at bounding box center [134, 150] width 65 height 15
click at [139, 186] on li "Categoría nueva" at bounding box center [132, 185] width 60 height 17
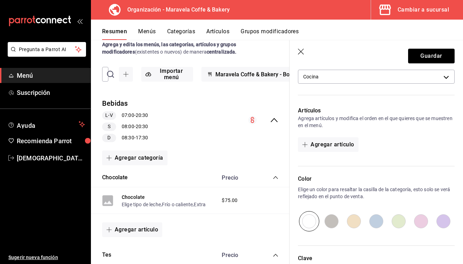
scroll to position [166, 0]
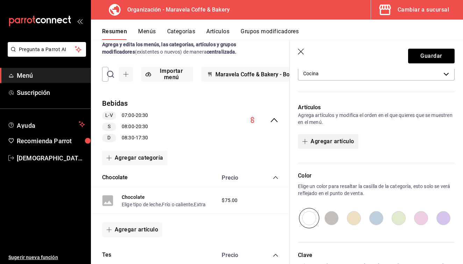
type input "Chai"
click at [326, 143] on button "Agregar artículo" at bounding box center [328, 141] width 60 height 15
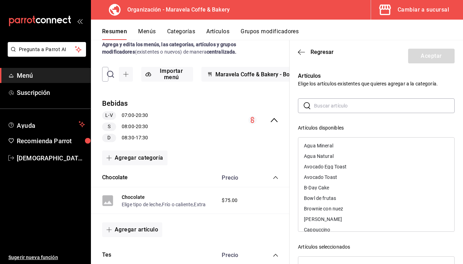
click at [341, 110] on input "text" at bounding box center [384, 106] width 141 height 14
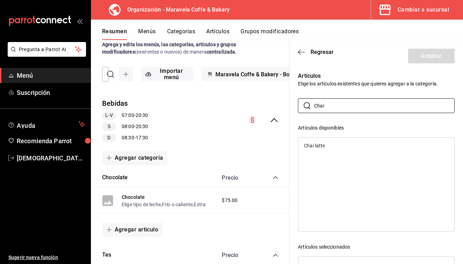
type input "Chai"
click at [331, 147] on div "Chai latte" at bounding box center [377, 145] width 156 height 11
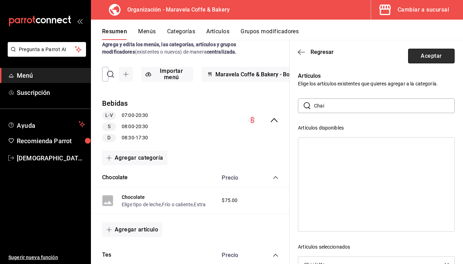
click at [425, 56] on button "Aceptar" at bounding box center [431, 56] width 47 height 15
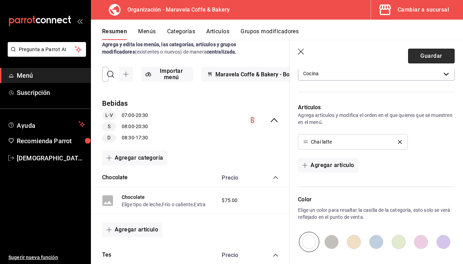
click at [431, 56] on button "Guardar" at bounding box center [431, 56] width 47 height 15
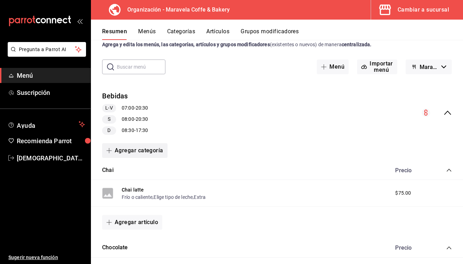
click at [139, 153] on button "Agregar categoría" at bounding box center [134, 150] width 65 height 15
click at [138, 184] on li "Categoría nueva" at bounding box center [132, 185] width 60 height 17
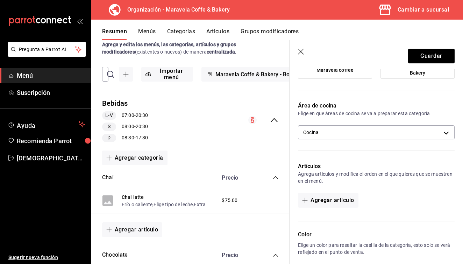
scroll to position [109, 0]
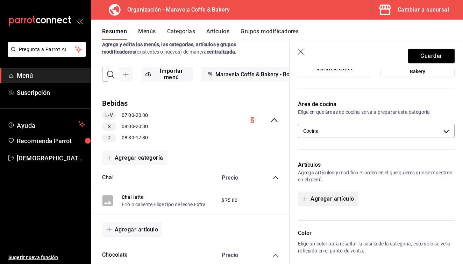
type input "Matcha"
click at [316, 198] on button "Agregar artículo" at bounding box center [328, 198] width 60 height 15
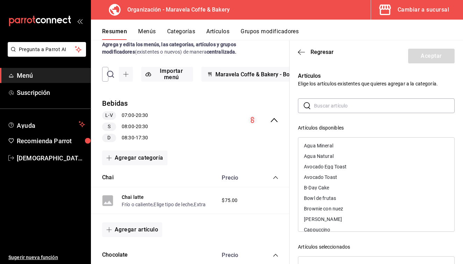
click at [334, 109] on input "text" at bounding box center [384, 106] width 141 height 14
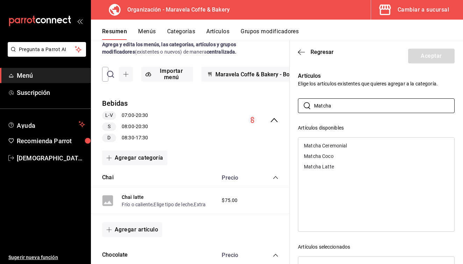
type input "Matcha"
click at [338, 145] on div "Matcha Ceremonial" at bounding box center [325, 145] width 43 height 5
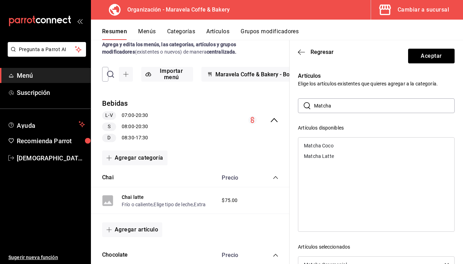
click at [333, 147] on div "Matcha Coco" at bounding box center [318, 145] width 29 height 5
click at [333, 147] on div "Matcha Latte" at bounding box center [319, 145] width 30 height 5
click at [433, 61] on button "Aceptar" at bounding box center [431, 56] width 47 height 15
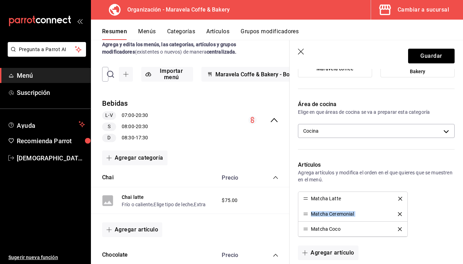
drag, startPoint x: 307, startPoint y: 231, endPoint x: 307, endPoint y: 201, distance: 30.8
click at [429, 57] on button "Guardar" at bounding box center [431, 56] width 47 height 15
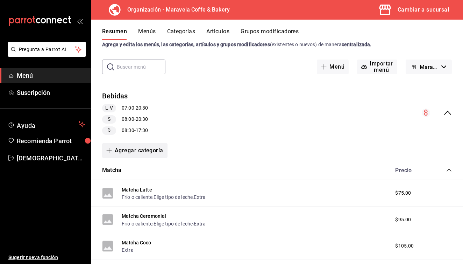
click at [124, 151] on button "Agregar categoría" at bounding box center [134, 150] width 65 height 15
click at [228, 134] on div at bounding box center [231, 132] width 463 height 264
click at [124, 152] on button "Agregar categoría" at bounding box center [134, 150] width 65 height 15
click at [140, 188] on li "Categoría nueva" at bounding box center [132, 185] width 60 height 17
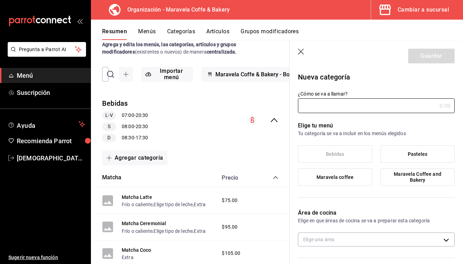
type input "564bc069-abb1-4075-ab48-67ea888161ea"
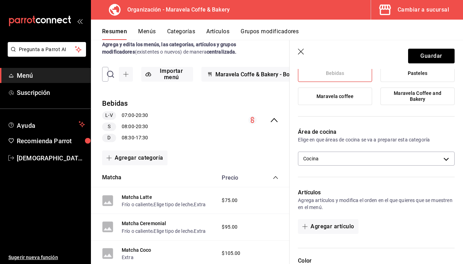
scroll to position [95, 0]
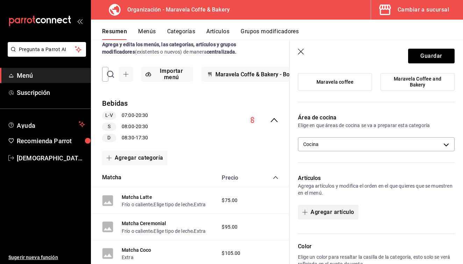
type input "Refresher"
click at [322, 214] on button "Agregar artículo" at bounding box center [328, 212] width 60 height 15
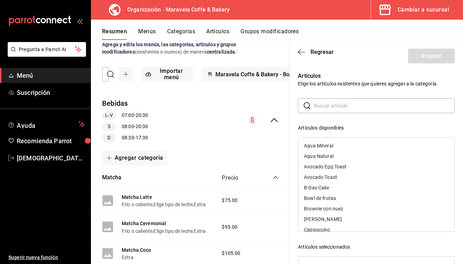
click at [335, 110] on input "text" at bounding box center [384, 106] width 141 height 14
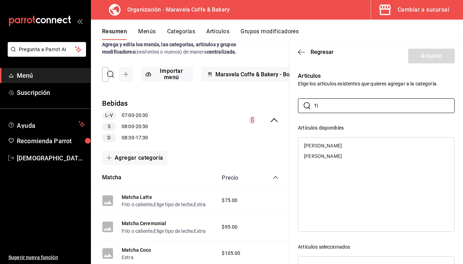
type input "Ti"
click at [335, 155] on div "[PERSON_NAME]" at bounding box center [323, 156] width 38 height 5
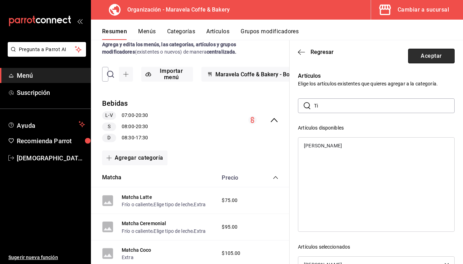
click at [432, 55] on button "Aceptar" at bounding box center [431, 56] width 47 height 15
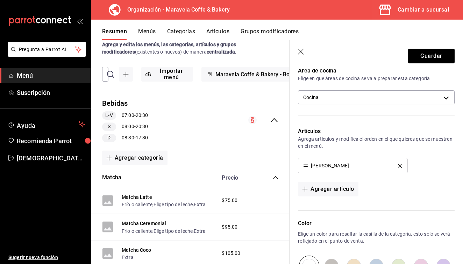
scroll to position [155, 0]
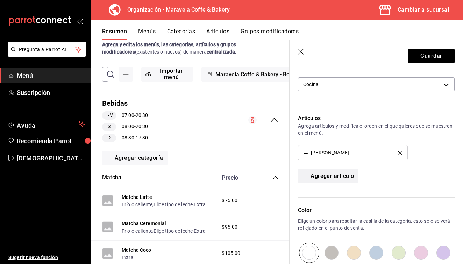
click at [332, 181] on button "Agregar artículo" at bounding box center [328, 176] width 60 height 15
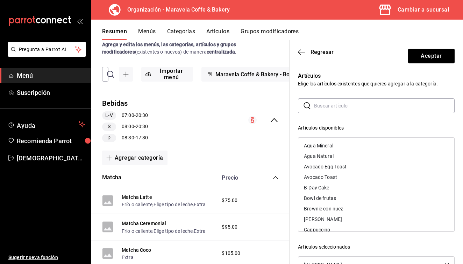
scroll to position [0, 0]
click at [331, 104] on input "text" at bounding box center [384, 106] width 141 height 14
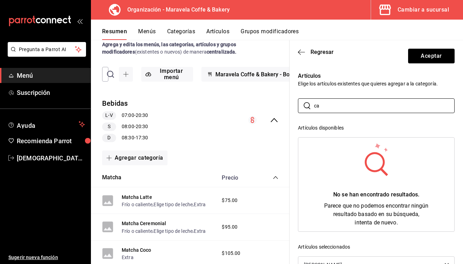
type input "c"
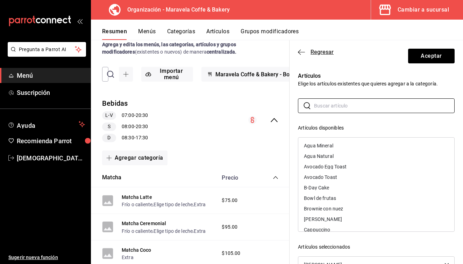
click at [304, 50] on icon "button" at bounding box center [301, 52] width 7 height 6
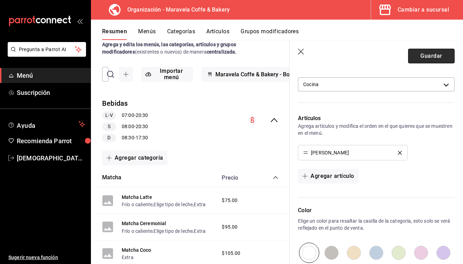
click at [443, 58] on button "Guardar" at bounding box center [431, 56] width 47 height 15
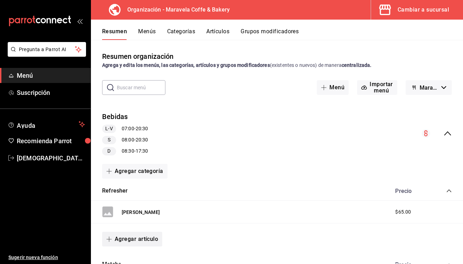
click at [141, 236] on button "Agregar artículo" at bounding box center [132, 239] width 60 height 15
click at [138, 249] on li "Artículo nuevo" at bounding box center [129, 246] width 55 height 17
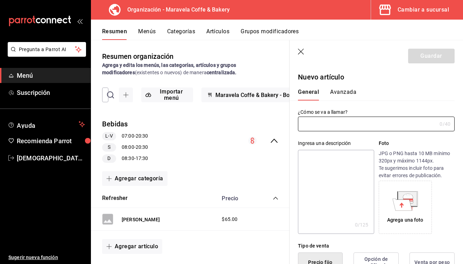
type input "AR-1755892227396"
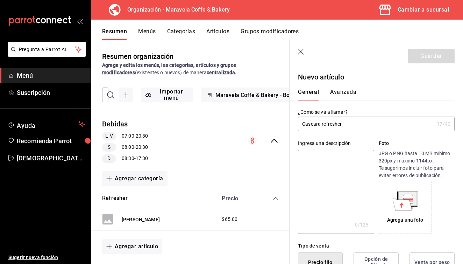
click at [323, 125] on input "Cascara refresher" at bounding box center [366, 124] width 136 height 14
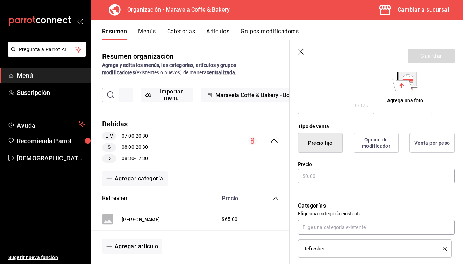
scroll to position [124, 0]
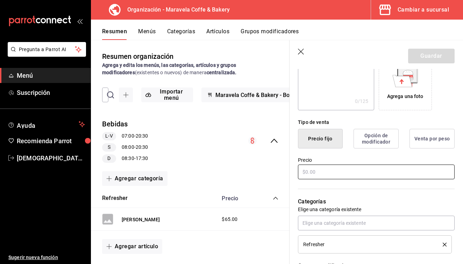
type input "Cascara Refresher"
click at [344, 176] on input "text" at bounding box center [376, 172] width 157 height 15
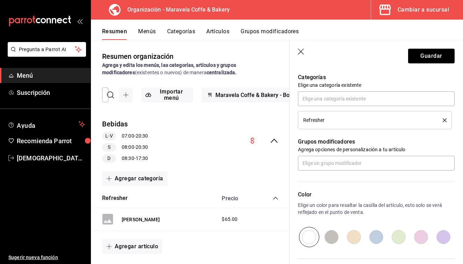
scroll to position [247, 0]
type input "$65.00"
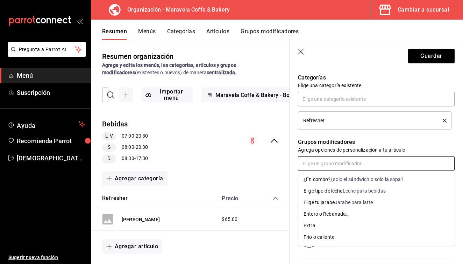
click at [340, 166] on input "text" at bounding box center [376, 163] width 157 height 15
click at [320, 225] on li "Extra" at bounding box center [376, 226] width 157 height 12
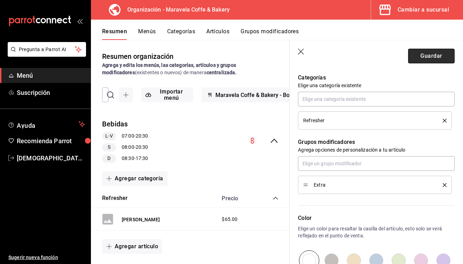
click at [436, 56] on button "Guardar" at bounding box center [431, 56] width 47 height 15
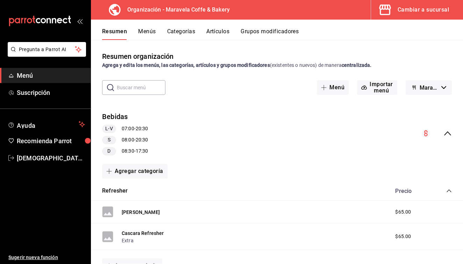
click at [148, 34] on button "Menús" at bounding box center [147, 34] width 18 height 12
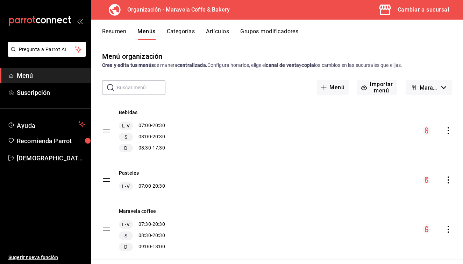
click at [449, 130] on icon "actions" at bounding box center [448, 130] width 7 height 7
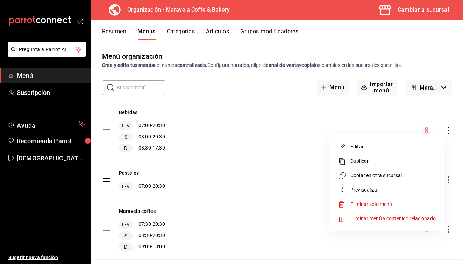
click at [394, 175] on span "Copiar en otra sucursal" at bounding box center [393, 175] width 85 height 7
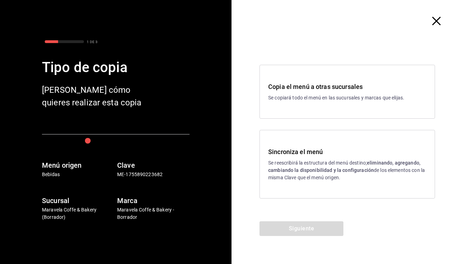
click at [320, 163] on p "Se reescribirá la estructura del menú destino; eliminando, agregando, cambiando…" at bounding box center [347, 170] width 158 height 22
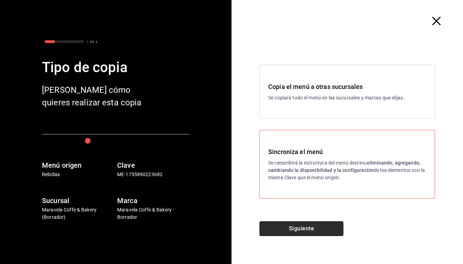
click at [301, 230] on button "Siguiente" at bounding box center [302, 228] width 84 height 15
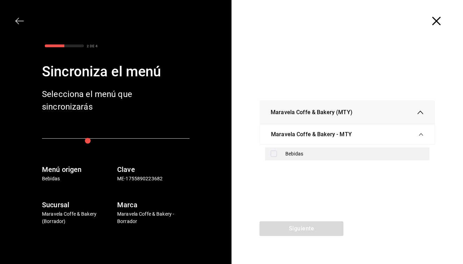
click at [280, 153] on div "Bebidas" at bounding box center [347, 153] width 165 height 13
checkbox input "true"
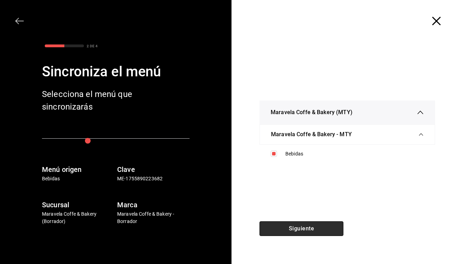
click at [309, 228] on button "Siguiente" at bounding box center [302, 228] width 84 height 15
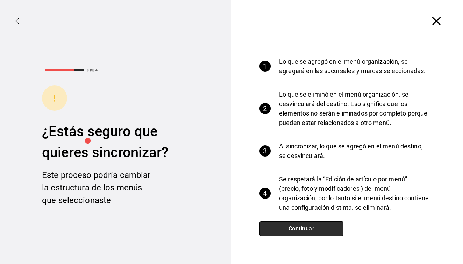
click at [309, 228] on button "Continuar" at bounding box center [302, 228] width 84 height 15
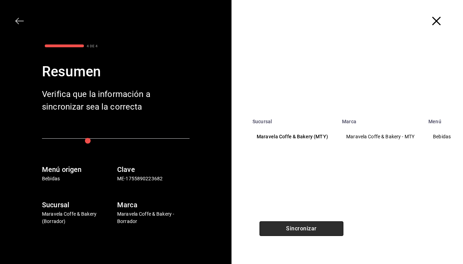
click at [309, 228] on button "Sincronizar" at bounding box center [302, 228] width 84 height 15
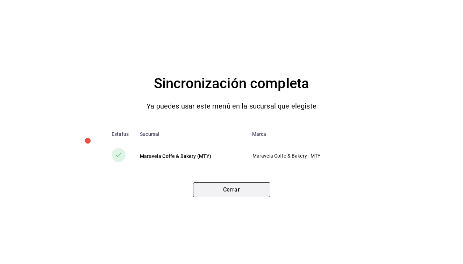
click at [249, 194] on button "Cerrar" at bounding box center [231, 189] width 77 height 15
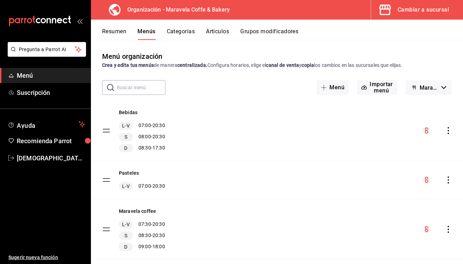
click at [119, 33] on button "Resumen" at bounding box center [114, 34] width 24 height 12
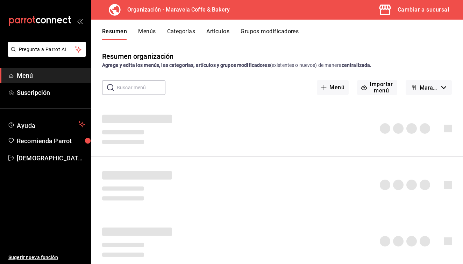
click at [120, 33] on button "Resumen" at bounding box center [114, 34] width 25 height 12
click at [148, 31] on button "Menús" at bounding box center [147, 34] width 18 height 12
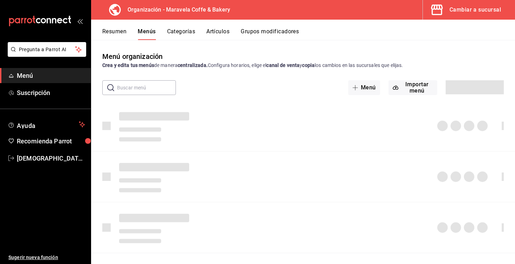
click at [175, 34] on button "Categorías" at bounding box center [181, 34] width 28 height 12
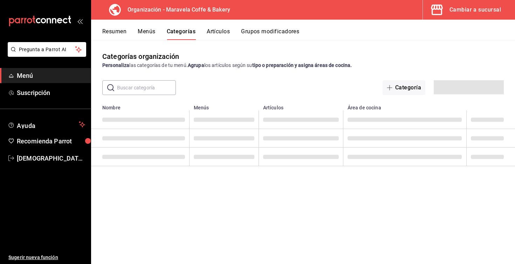
click at [144, 32] on button "Menús" at bounding box center [147, 34] width 18 height 12
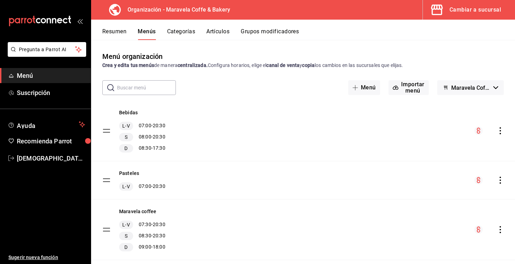
click at [116, 32] on button "Resumen" at bounding box center [114, 34] width 24 height 12
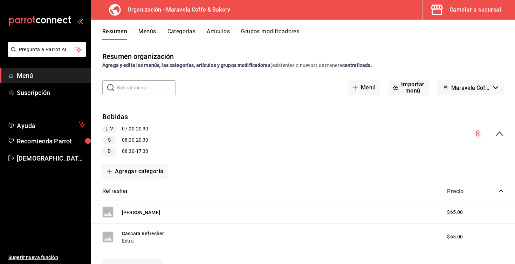
click at [501, 134] on icon "collapse-menu-row" at bounding box center [499, 133] width 7 height 4
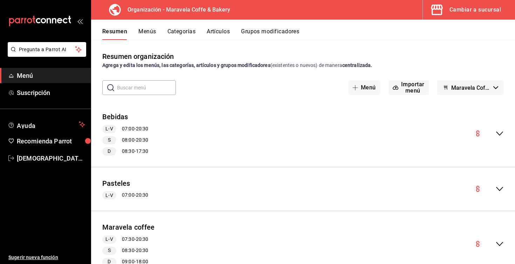
click at [501, 134] on icon "collapse-menu-row" at bounding box center [499, 133] width 8 height 8
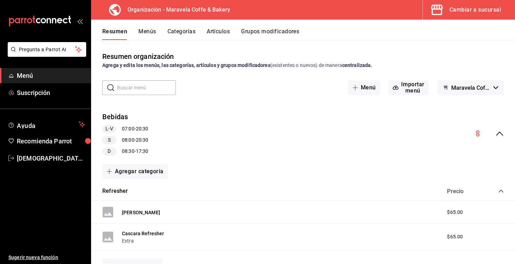
click at [503, 188] on icon "collapse-category-row" at bounding box center [501, 191] width 6 height 6
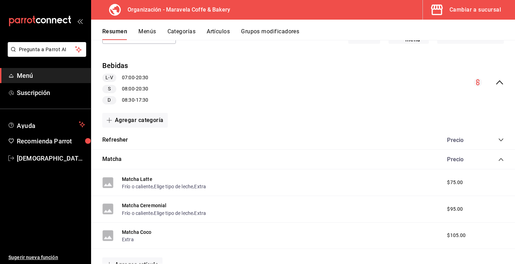
scroll to position [50, 0]
click at [499, 158] on icon "collapse-category-row" at bounding box center [501, 160] width 6 height 6
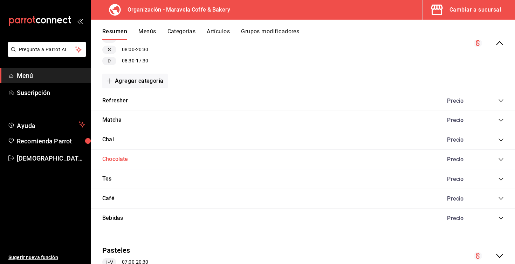
scroll to position [89, 0]
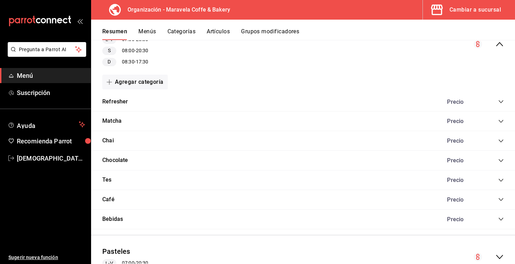
drag, startPoint x: 112, startPoint y: 199, endPoint x: 117, endPoint y: 130, distance: 69.8
click at [117, 130] on div "Refresher Precio Tisana Refresher $65.00 Cascara Refresher Extra $65.00 Agregar…" at bounding box center [303, 160] width 424 height 137
click at [503, 217] on div "Bebidas Precio" at bounding box center [303, 219] width 424 height 20
click at [498, 216] on icon "collapse-category-row" at bounding box center [501, 219] width 6 height 6
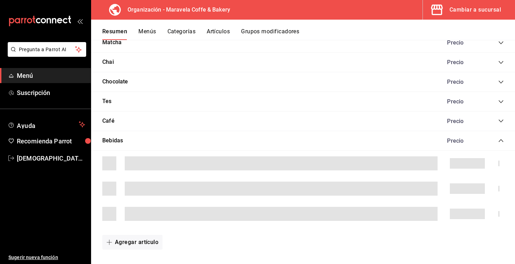
scroll to position [168, 0]
click at [501, 118] on icon "collapse-category-row" at bounding box center [501, 121] width 6 height 6
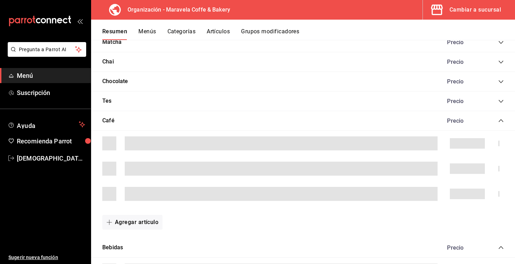
click at [501, 118] on icon "collapse-category-row" at bounding box center [501, 121] width 6 height 6
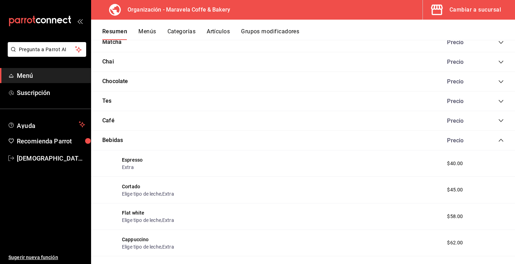
click at [501, 137] on icon "collapse-category-row" at bounding box center [501, 140] width 6 height 6
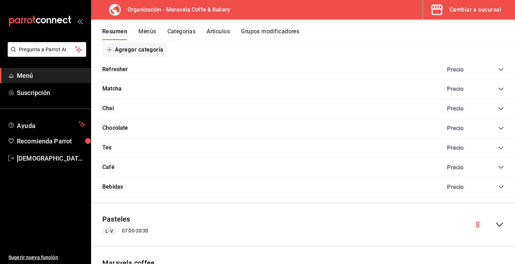
scroll to position [114, 0]
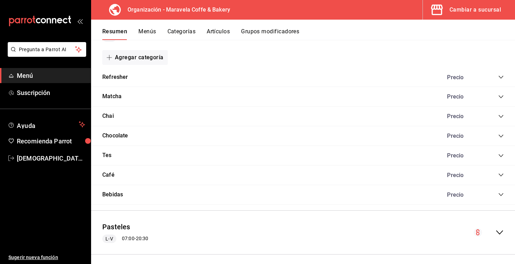
drag, startPoint x: 118, startPoint y: 77, endPoint x: 120, endPoint y: 115, distance: 38.6
click at [120, 115] on div "Refresher Precio Tisana Refresher $65.00 Cascara Refresher Extra $65.00 Agregar…" at bounding box center [303, 136] width 424 height 137
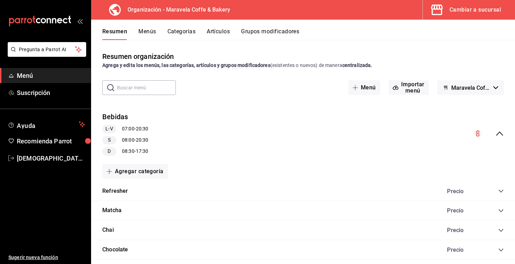
scroll to position [0, 0]
click at [181, 33] on button "Categorías" at bounding box center [181, 34] width 28 height 12
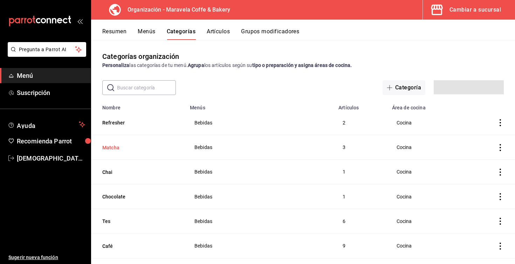
drag, startPoint x: 112, startPoint y: 123, endPoint x: 110, endPoint y: 146, distance: 23.2
drag, startPoint x: 110, startPoint y: 146, endPoint x: 393, endPoint y: 147, distance: 283.5
click at [391, 146] on tr "Matcha Bebidas 3 Cocina" at bounding box center [303, 147] width 424 height 25
click at [501, 125] on icon "actions" at bounding box center [499, 122] width 7 height 7
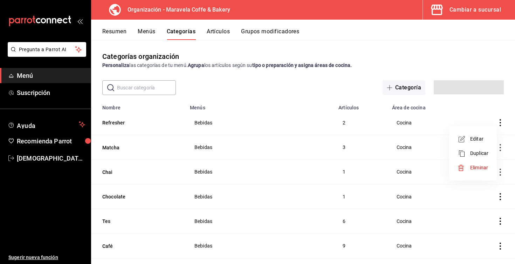
click at [480, 137] on span "Editar" at bounding box center [479, 138] width 18 height 7
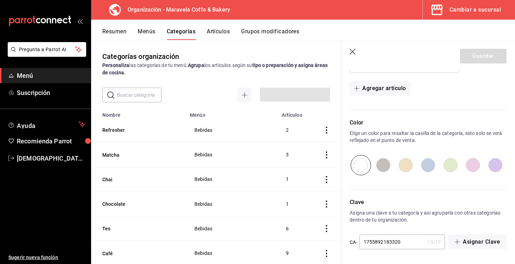
scroll to position [258, 0]
click at [351, 51] on icon "button" at bounding box center [352, 52] width 7 height 7
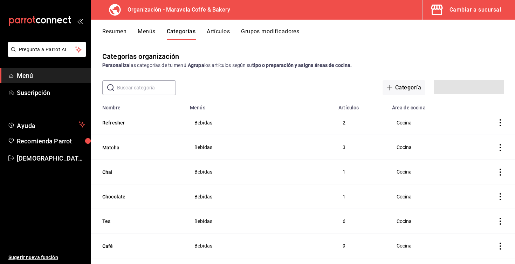
click at [112, 158] on th "Matcha" at bounding box center [138, 147] width 95 height 25
click at [220, 30] on button "Artículos" at bounding box center [218, 34] width 23 height 12
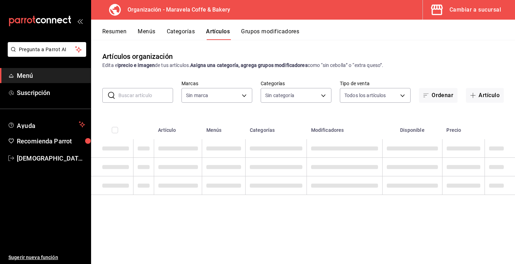
type input "b0fe70b4-93d0-4b6d-a9b2-3c5ba78bffbc"
type input "299883ed-856a-4ba9-bdb8-51521f2bc4cb,3e7e18a6-1348-4704-a76a-4c407f38fbd1,3c769…"
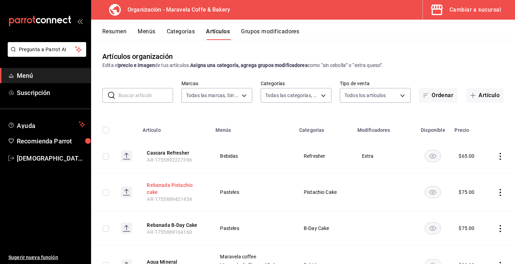
drag, startPoint x: 177, startPoint y: 154, endPoint x: 186, endPoint y: 184, distance: 30.5
click at [128, 155] on rect at bounding box center [126, 155] width 11 height 11
click at [149, 33] on button "Menús" at bounding box center [147, 34] width 18 height 12
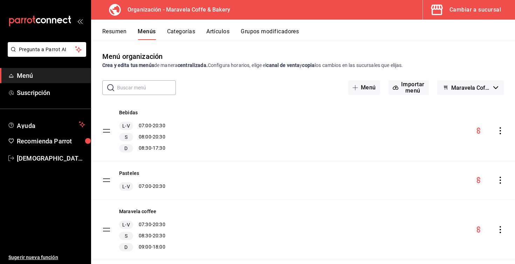
click at [117, 34] on button "Resumen" at bounding box center [114, 34] width 24 height 12
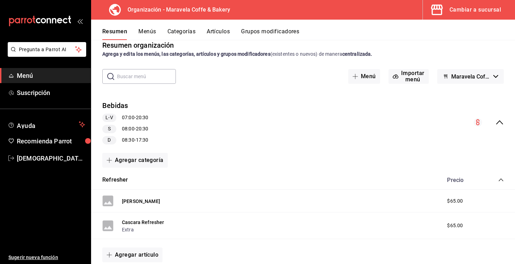
scroll to position [10, 0]
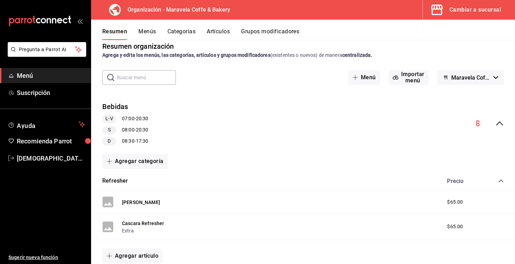
click at [184, 34] on button "Categorías" at bounding box center [181, 34] width 28 height 12
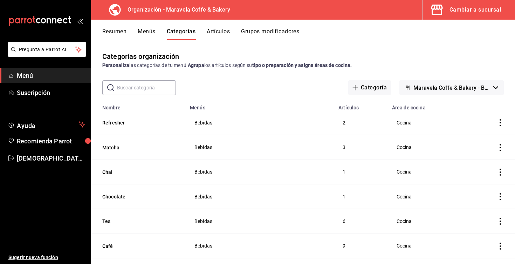
click at [214, 35] on button "Artículos" at bounding box center [218, 34] width 23 height 12
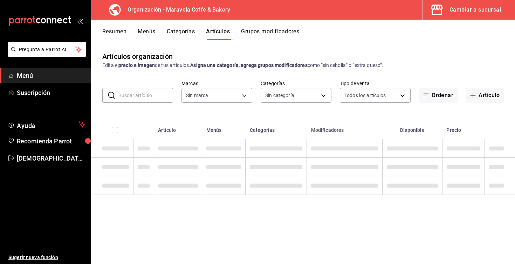
type input "b0fe70b4-93d0-4b6d-a9b2-3c5ba78bffbc"
type input "299883ed-856a-4ba9-bdb8-51521f2bc4cb,3e7e18a6-1348-4704-a76a-4c407f38fbd1,3c769…"
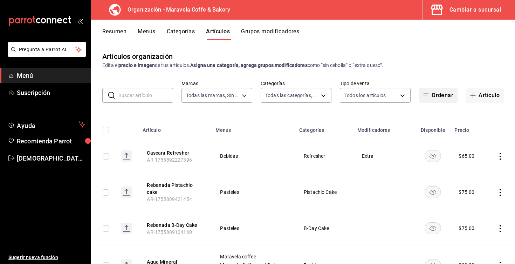
click at [440, 99] on button "Ordenar" at bounding box center [438, 95] width 39 height 15
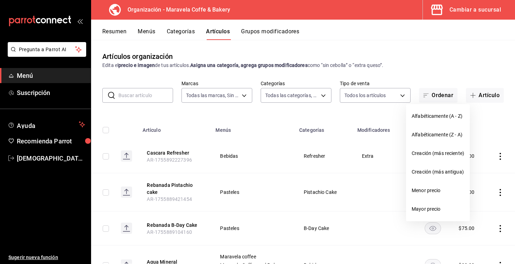
click at [440, 61] on div at bounding box center [257, 132] width 515 height 264
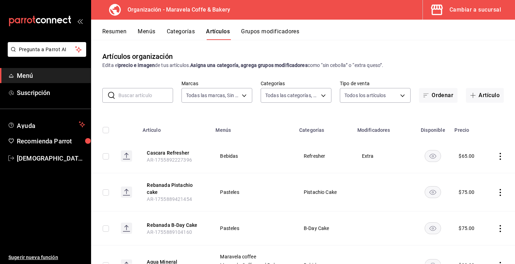
click at [117, 30] on button "Resumen" at bounding box center [114, 34] width 24 height 12
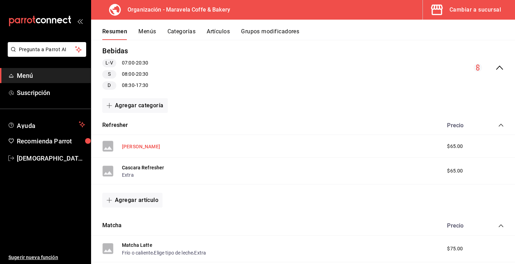
scroll to position [67, 0]
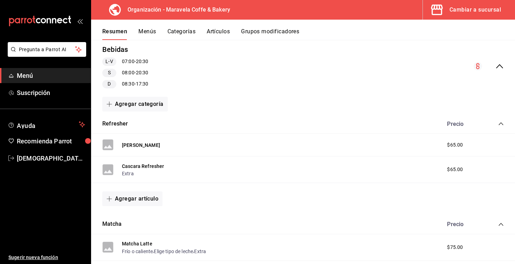
click at [499, 124] on icon "collapse-category-row" at bounding box center [500, 123] width 5 height 3
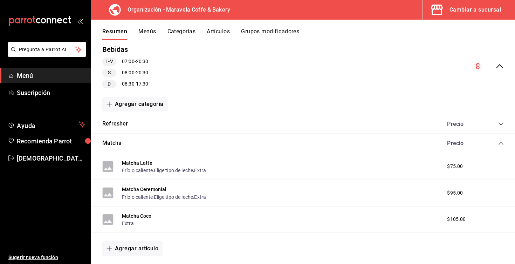
click at [502, 145] on icon "collapse-category-row" at bounding box center [501, 143] width 6 height 6
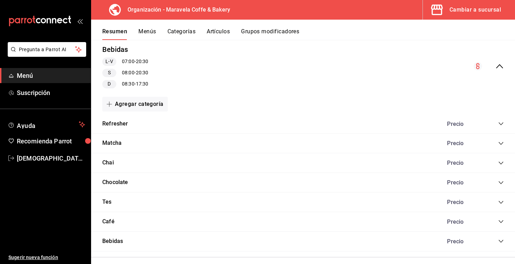
click at [501, 238] on icon "collapse-category-row" at bounding box center [501, 241] width 6 height 6
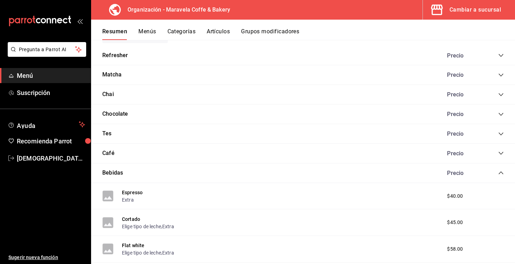
scroll to position [135, 0]
click at [501, 172] on icon "collapse-category-row" at bounding box center [500, 173] width 5 height 3
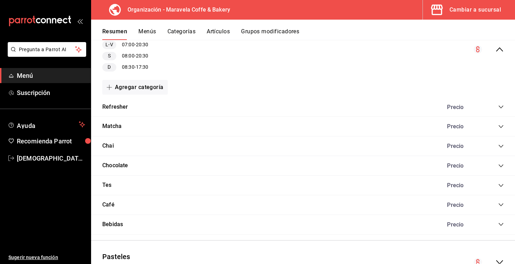
scroll to position [74, 0]
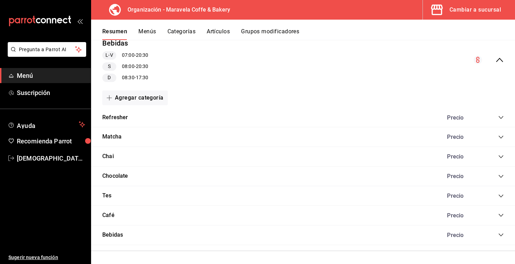
drag, startPoint x: 107, startPoint y: 215, endPoint x: 119, endPoint y: 154, distance: 61.8
click at [119, 154] on div "Refresher Precio Tisana Refresher $65.00 Cascara Refresher Extra $65.00 Agregar…" at bounding box center [303, 176] width 424 height 137
drag, startPoint x: 110, startPoint y: 215, endPoint x: 118, endPoint y: 125, distance: 89.9
click at [116, 127] on div "Refresher Precio Tisana Refresher $65.00 Cascara Refresher Extra $65.00 Agregar…" at bounding box center [303, 176] width 424 height 137
click at [123, 96] on button "Agregar categoría" at bounding box center [134, 97] width 65 height 15
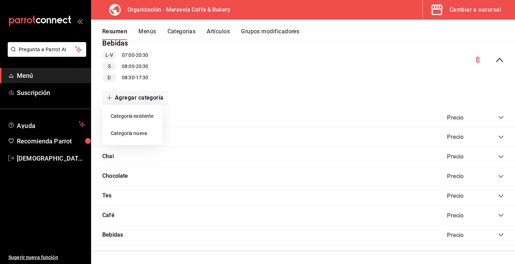
click at [136, 137] on li "Categoría nueva" at bounding box center [132, 133] width 60 height 17
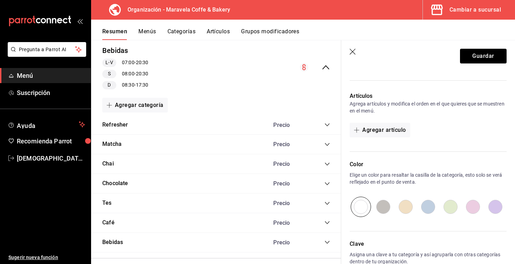
scroll to position [186, 0]
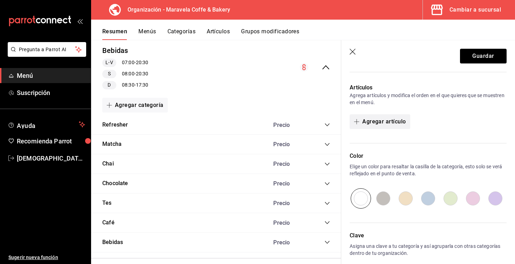
type input "Aguas"
click at [370, 122] on button "Agregar artículo" at bounding box center [379, 121] width 60 height 15
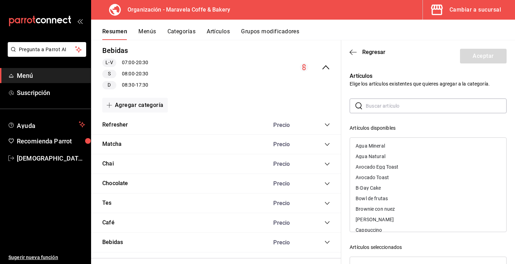
click at [371, 107] on input "text" at bounding box center [435, 106] width 141 height 14
click at [383, 146] on div "Agua Mineral" at bounding box center [369, 145] width 29 height 5
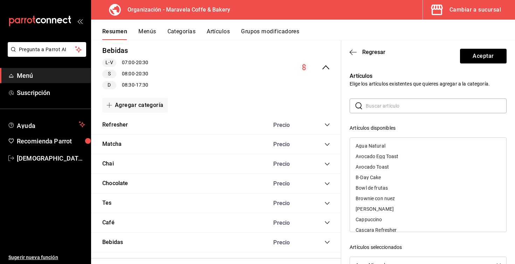
click at [383, 146] on div "Agua Natural" at bounding box center [370, 145] width 30 height 5
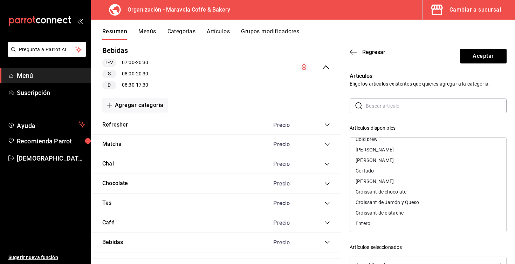
scroll to position [0, 0]
click at [481, 56] on button "Aceptar" at bounding box center [483, 56] width 47 height 15
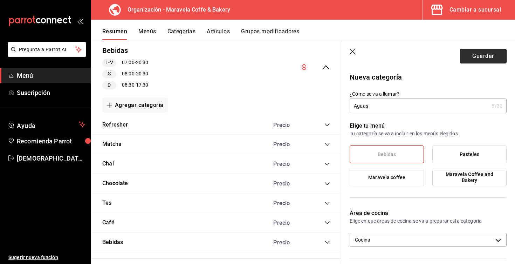
click at [484, 57] on button "Guardar" at bounding box center [483, 56] width 47 height 15
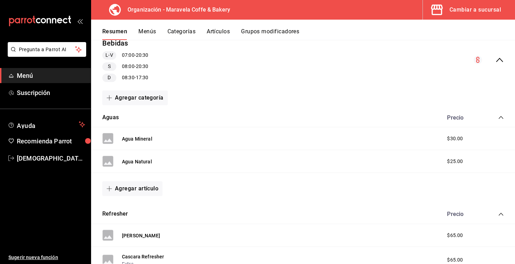
click at [502, 114] on div "Precio" at bounding box center [472, 117] width 64 height 7
click at [500, 117] on icon "collapse-category-row" at bounding box center [501, 117] width 6 height 6
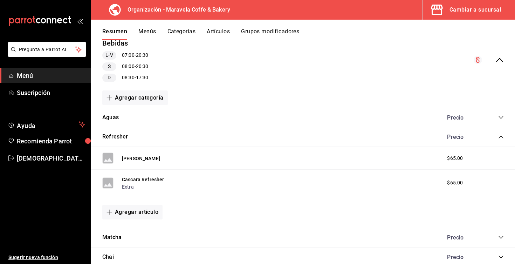
click at [499, 135] on icon "collapse-category-row" at bounding box center [501, 137] width 6 height 6
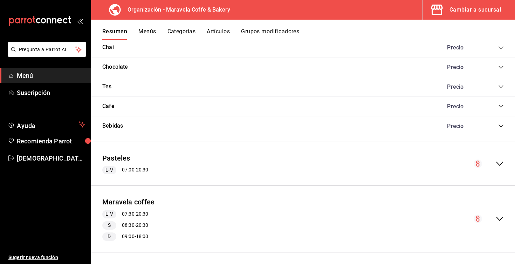
scroll to position [202, 0]
click at [501, 160] on icon "collapse-menu-row" at bounding box center [499, 164] width 8 height 8
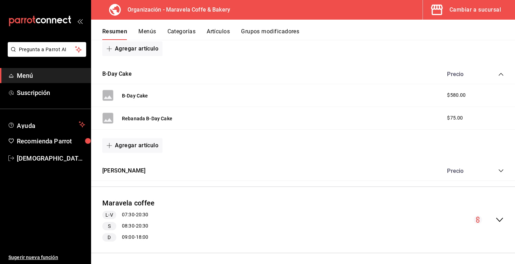
scroll to position [434, 0]
click at [502, 168] on icon "collapse-category-row" at bounding box center [501, 171] width 6 height 6
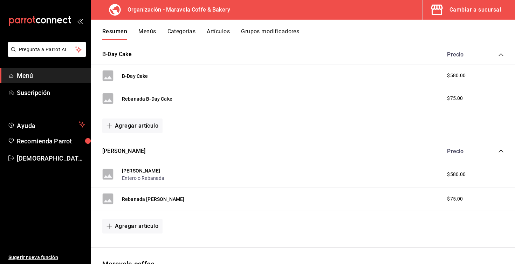
scroll to position [462, 0]
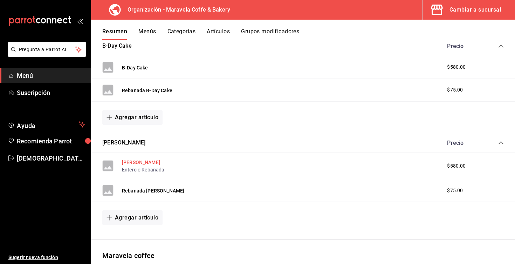
click at [125, 160] on button "[PERSON_NAME]" at bounding box center [141, 162] width 38 height 7
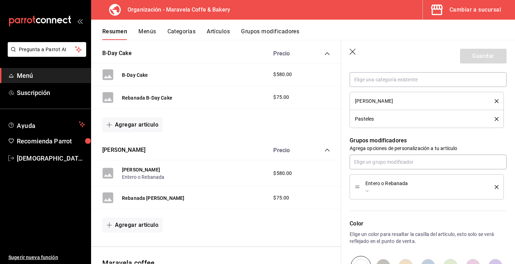
scroll to position [267, 0]
click at [495, 187] on icon "delete" at bounding box center [496, 187] width 4 height 4
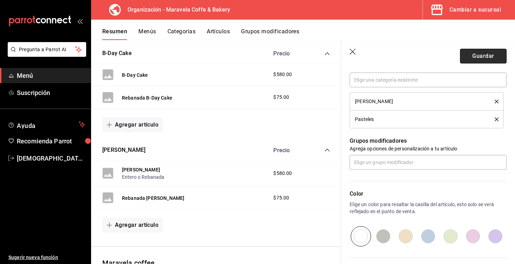
click at [484, 56] on button "Guardar" at bounding box center [483, 56] width 47 height 15
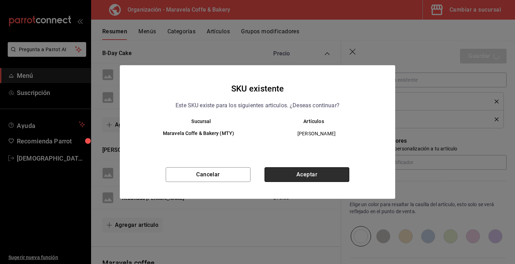
click at [320, 170] on button "Aceptar" at bounding box center [306, 174] width 85 height 15
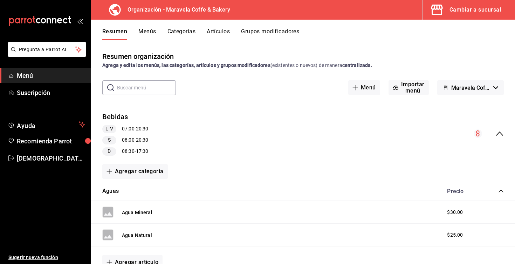
click at [498, 189] on icon "collapse-category-row" at bounding box center [501, 191] width 6 height 6
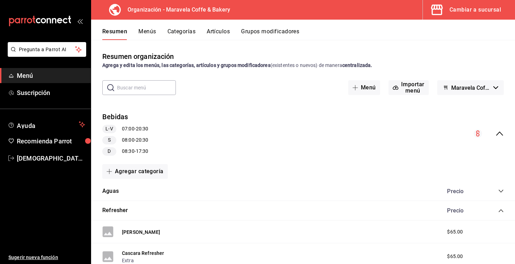
click at [498, 211] on icon "collapse-category-row" at bounding box center [501, 211] width 6 height 6
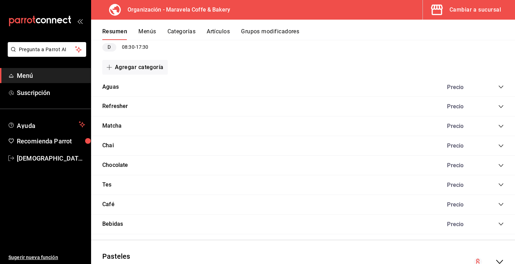
scroll to position [145, 0]
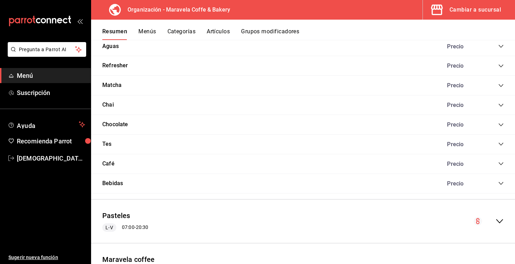
click at [170, 181] on div "Bebidas Precio" at bounding box center [303, 184] width 424 height 20
click at [167, 181] on div "Bebidas Precio" at bounding box center [303, 184] width 424 height 20
click at [115, 181] on button "Bebidas" at bounding box center [112, 183] width 21 height 8
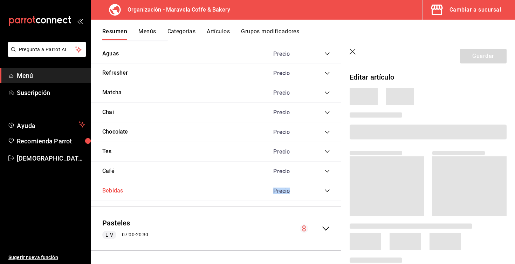
click at [115, 181] on div "Bebidas Precio" at bounding box center [216, 191] width 250 height 20
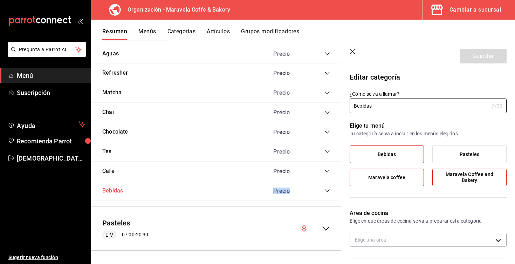
radio input "false"
radio input "true"
click at [354, 51] on icon "button" at bounding box center [352, 52] width 7 height 7
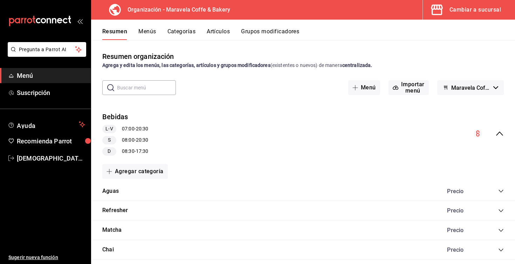
click at [496, 131] on icon "collapse-menu-row" at bounding box center [499, 133] width 8 height 8
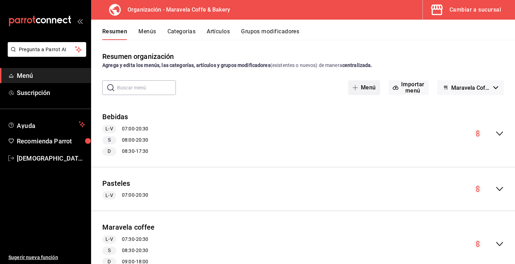
click at [365, 88] on button "Menú" at bounding box center [364, 87] width 32 height 15
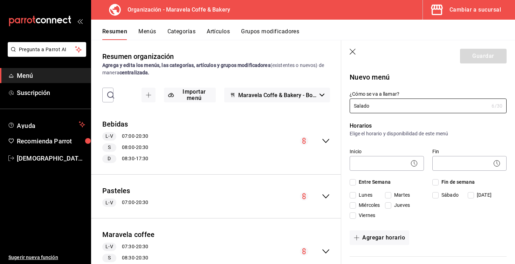
type input "Salado"
click at [353, 184] on input "Entre Semana" at bounding box center [352, 182] width 6 height 6
checkbox input "true"
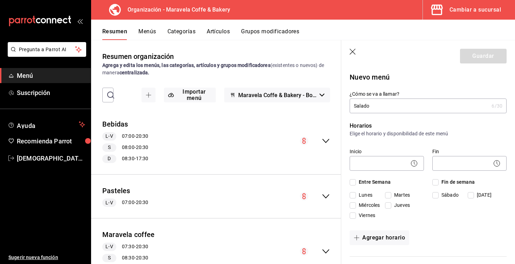
checkbox input "true"
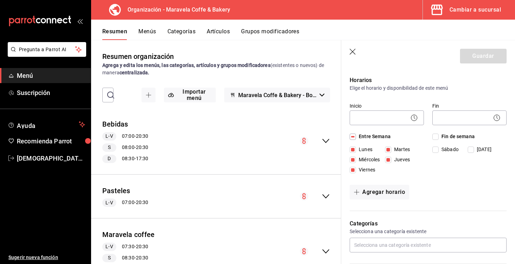
scroll to position [45, 0]
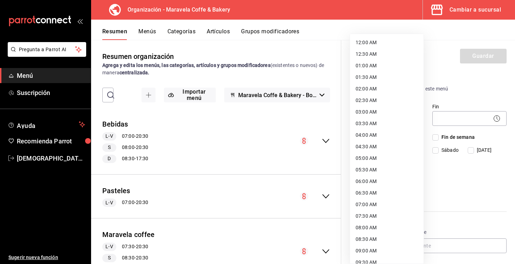
click at [398, 122] on body "Pregunta a Parrot AI Menú Suscripción Ayuda Recomienda Parrot Jesus Cantu Suger…" at bounding box center [257, 132] width 515 height 264
click at [379, 203] on li "07:00 AM" at bounding box center [387, 204] width 74 height 12
type input "07:00"
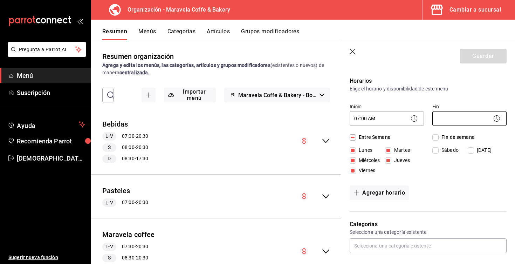
click at [448, 119] on body "Pregunta a Parrot AI Menú Suscripción Ayuda Recomienda Parrot Jesus Cantu Suger…" at bounding box center [257, 132] width 515 height 264
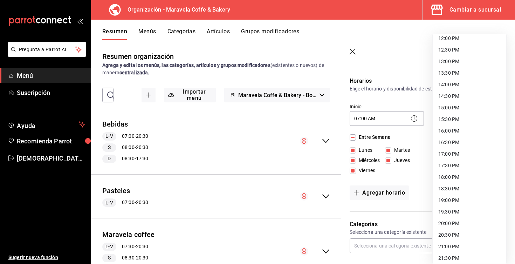
scroll to position [283, 0]
click at [458, 235] on li "20:30 PM" at bounding box center [469, 234] width 74 height 12
type input "20:30"
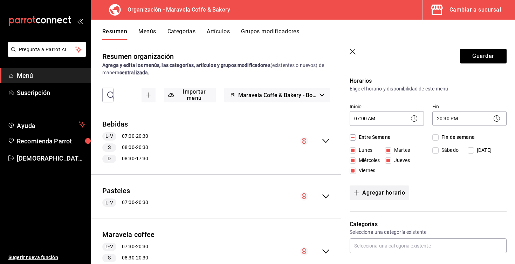
click at [393, 195] on button "Agregar horario" at bounding box center [379, 192] width 60 height 15
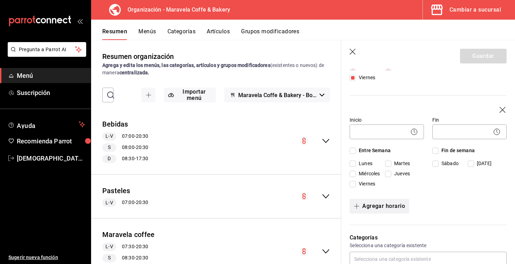
scroll to position [137, 0]
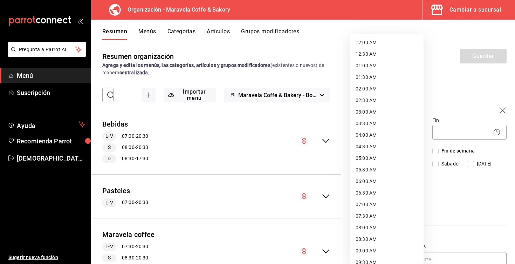
click at [381, 132] on body "Pregunta a Parrot AI Menú Suscripción Ayuda Recomienda Parrot Jesus Cantu Suger…" at bounding box center [257, 132] width 515 height 264
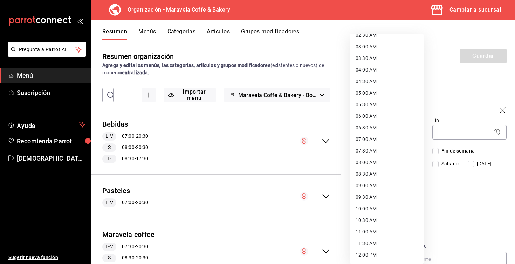
scroll to position [64, 0]
click at [368, 161] on li "08:00 AM" at bounding box center [387, 163] width 74 height 12
type input "08:00"
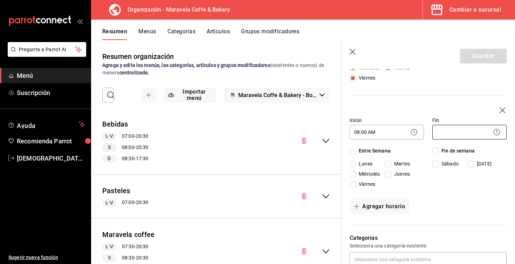
click at [458, 136] on body "Pregunta a Parrot AI Menú Suscripción Ayuda Recomienda Parrot Jesus Cantu Suger…" at bounding box center [257, 132] width 515 height 264
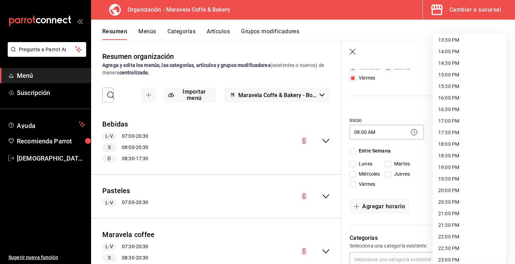
scroll to position [315, 0]
click at [454, 202] on li "20:30 PM" at bounding box center [469, 201] width 74 height 12
type input "20:30"
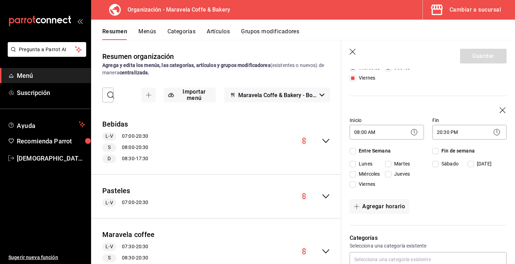
click at [437, 166] on input "Sábado" at bounding box center [435, 164] width 6 height 6
checkbox input "true"
click at [383, 211] on button "Agregar horario" at bounding box center [379, 206] width 60 height 15
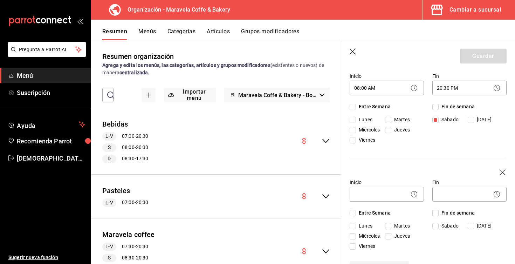
scroll to position [180, 0]
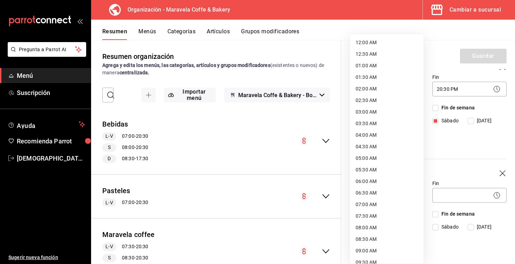
click at [384, 196] on body "Pregunta a Parrot AI Menú Suscripción Ayuda Recomienda Parrot Jesus Cantu Suger…" at bounding box center [257, 132] width 515 height 264
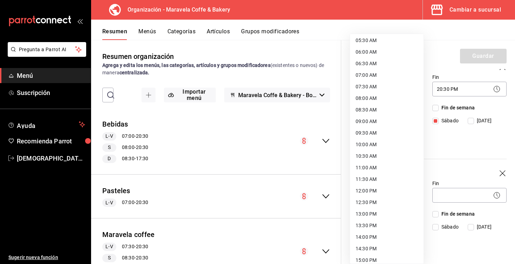
scroll to position [128, 0]
click at [372, 109] on li "08:30 AM" at bounding box center [387, 111] width 74 height 12
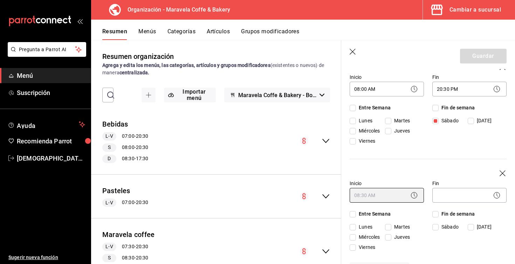
type input "08:30"
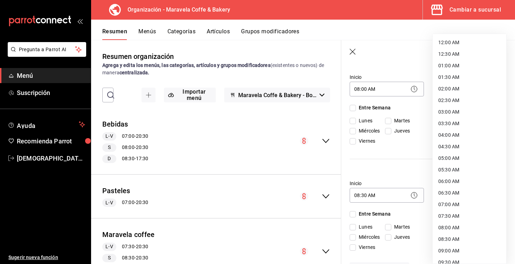
click at [452, 194] on body "Pregunta a Parrot AI Menú Suscripción Ayuda Recomienda Parrot Jesus Cantu Suger…" at bounding box center [257, 132] width 515 height 264
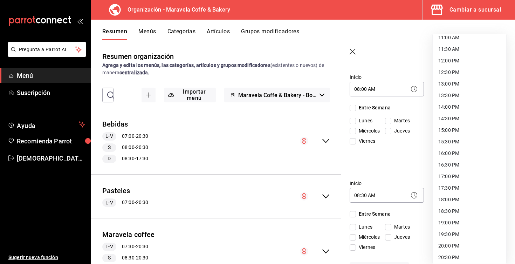
click at [459, 211] on li "18:30 PM" at bounding box center [469, 211] width 74 height 12
type input "18:30"
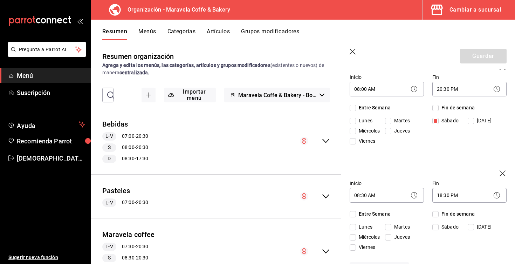
click at [471, 226] on input "[DATE]" at bounding box center [470, 227] width 6 height 6
checkbox input "true"
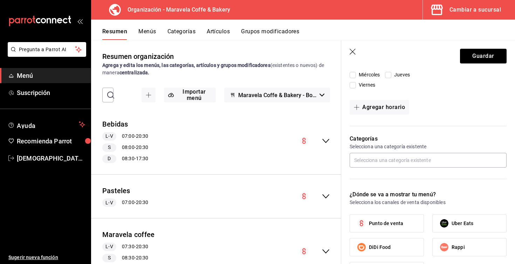
scroll to position [343, 0]
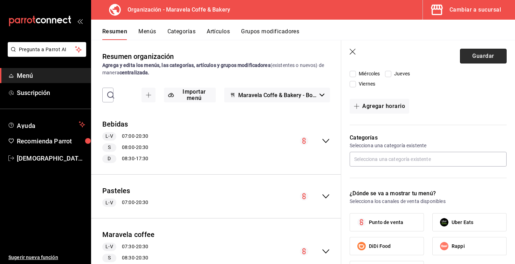
click at [468, 57] on button "Guardar" at bounding box center [483, 56] width 47 height 15
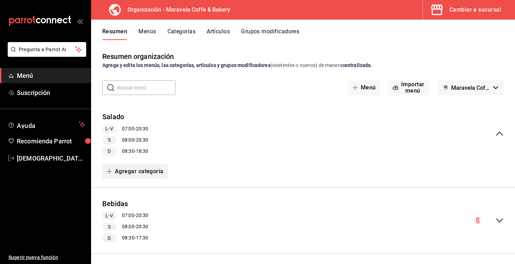
click at [155, 175] on button "Agregar categoría" at bounding box center [134, 171] width 65 height 15
click at [138, 207] on li "Categoría nueva" at bounding box center [132, 206] width 60 height 17
click at [134, 174] on button "Agregar categoría" at bounding box center [134, 171] width 65 height 15
click at [127, 205] on li "Categoría nueva" at bounding box center [132, 206] width 60 height 17
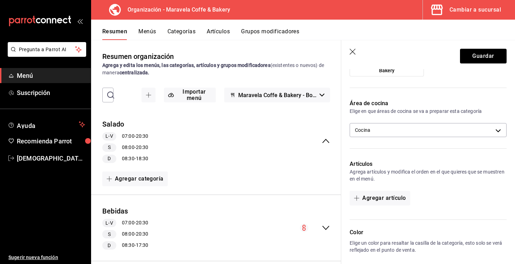
scroll to position [132, 0]
type input "Toasts"
click at [380, 198] on button "Agregar artículo" at bounding box center [379, 198] width 60 height 15
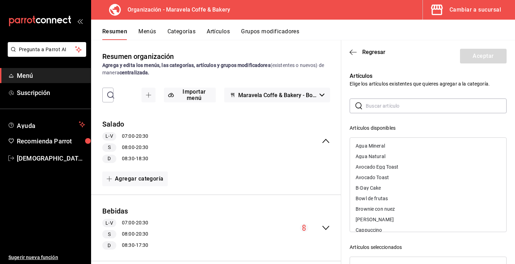
click at [384, 106] on input "text" at bounding box center [435, 106] width 141 height 14
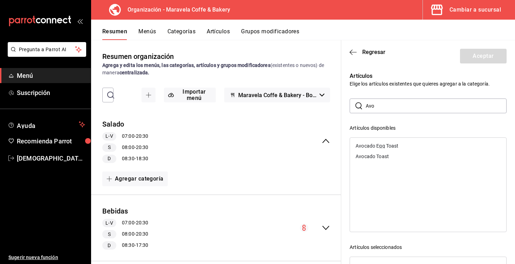
click at [375, 156] on div "Avocado Toast" at bounding box center [371, 156] width 33 height 5
click at [377, 145] on div "Avocado Egg Toast" at bounding box center [376, 145] width 43 height 5
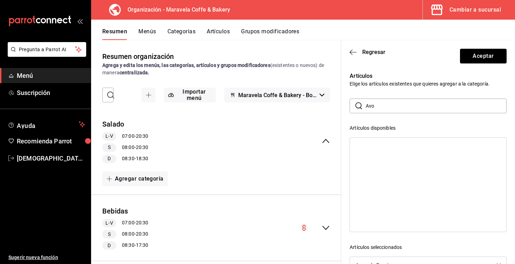
click at [385, 110] on input "Avo" at bounding box center [435, 106] width 141 height 14
type input "A"
type input "sal"
click at [387, 147] on div "Smoky Salmon Toast" at bounding box center [378, 145] width 46 height 5
click at [469, 58] on button "Aceptar" at bounding box center [483, 56] width 47 height 15
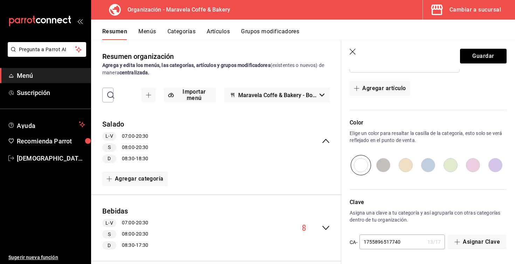
scroll to position [0, 0]
click at [483, 62] on button "Guardar" at bounding box center [483, 56] width 47 height 15
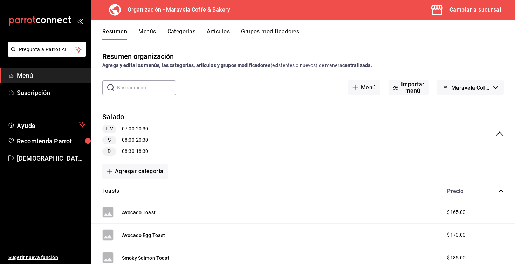
click at [499, 192] on icon "collapse-category-row" at bounding box center [501, 191] width 6 height 6
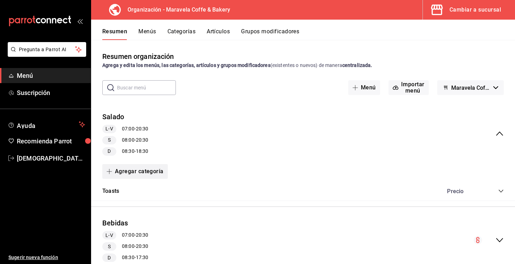
click at [148, 174] on button "Agregar categoría" at bounding box center [134, 171] width 65 height 15
click at [145, 205] on li "Categoría nueva" at bounding box center [132, 206] width 60 height 17
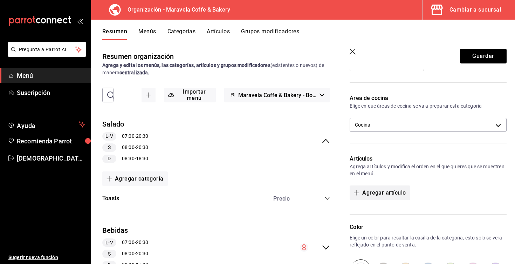
scroll to position [138, 0]
type input "Bowl de Frutas"
click at [397, 194] on button "Agregar artículo" at bounding box center [379, 192] width 60 height 15
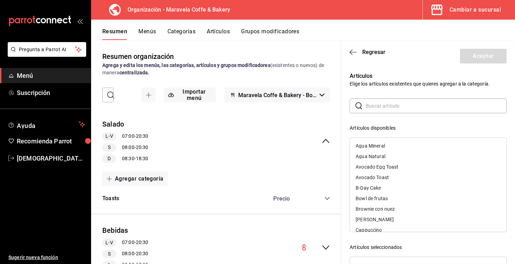
click at [389, 106] on input "text" at bounding box center [435, 106] width 141 height 14
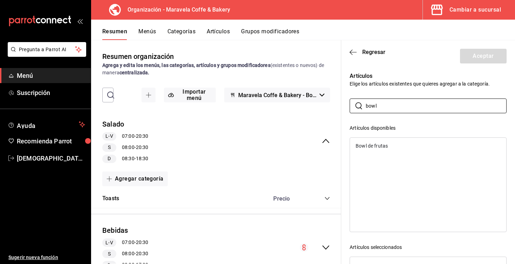
type input "bowl"
click at [378, 144] on div "Bowl de frutas" at bounding box center [371, 145] width 32 height 5
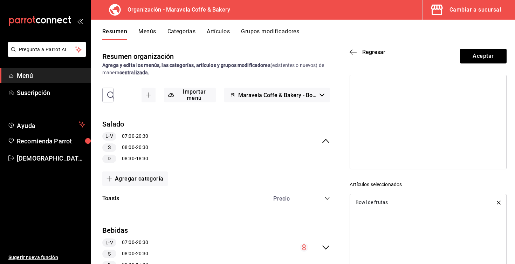
scroll to position [61, 0]
click at [478, 57] on button "Aceptar" at bounding box center [483, 56] width 47 height 15
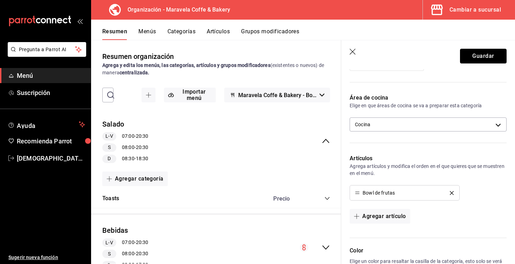
click at [478, 57] on button "Guardar" at bounding box center [483, 56] width 47 height 15
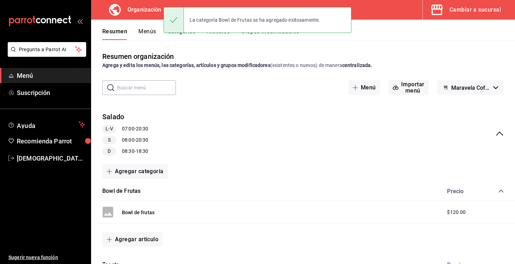
click at [145, 31] on button "Menús" at bounding box center [147, 34] width 18 height 12
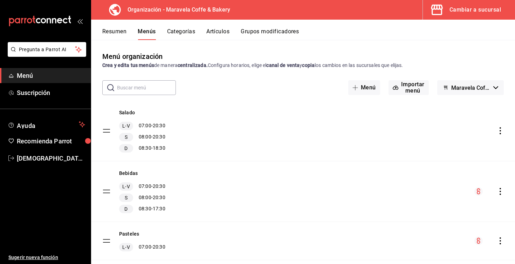
click at [499, 131] on icon "actions" at bounding box center [499, 130] width 1 height 7
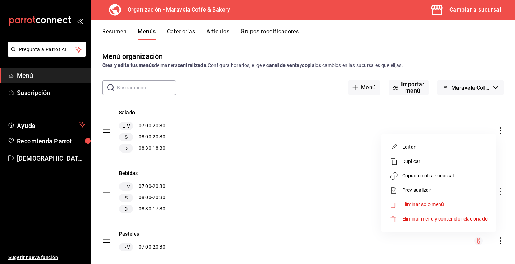
click at [442, 177] on span "Copiar en otra sucursal" at bounding box center [444, 175] width 85 height 7
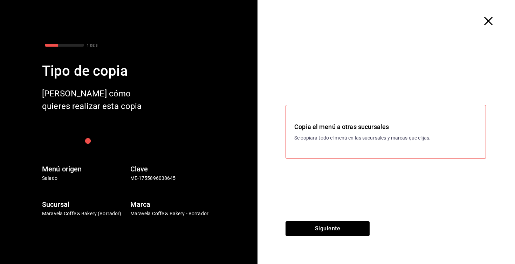
click at [327, 132] on div "Copia el menú a otras sucursales Se copiará todo el menú en las sucursales y ma…" at bounding box center [385, 132] width 183 height 20
click at [323, 233] on button "Siguiente" at bounding box center [327, 228] width 84 height 15
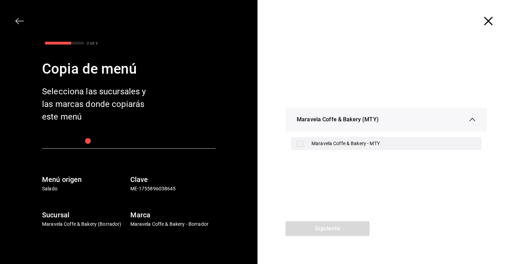
click at [379, 144] on div "Maravela Coffe & Bakery - MTY" at bounding box center [393, 143] width 164 height 7
checkbox input "true"
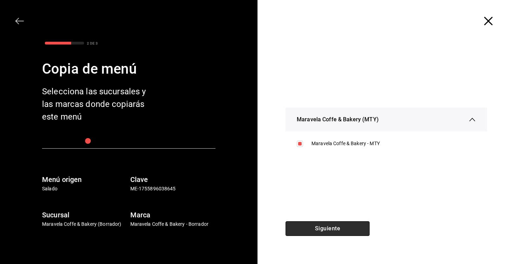
click at [341, 233] on button "Siguiente" at bounding box center [327, 228] width 84 height 15
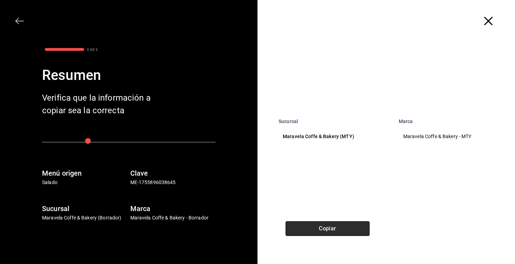
click at [341, 233] on button "Copiar" at bounding box center [327, 228] width 84 height 15
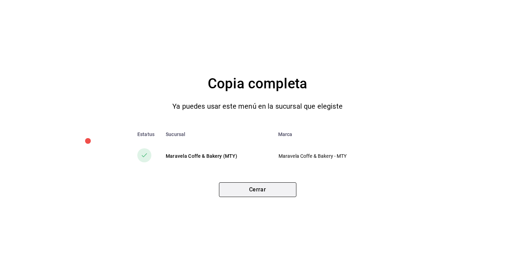
click at [268, 192] on button "Cerrar" at bounding box center [257, 189] width 77 height 15
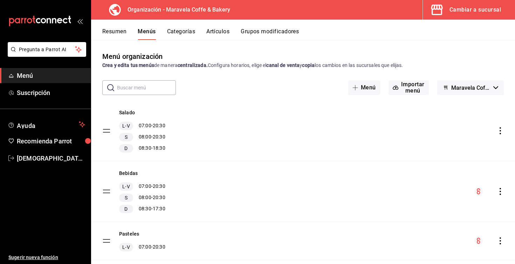
click at [503, 130] on icon "actions" at bounding box center [499, 130] width 7 height 7
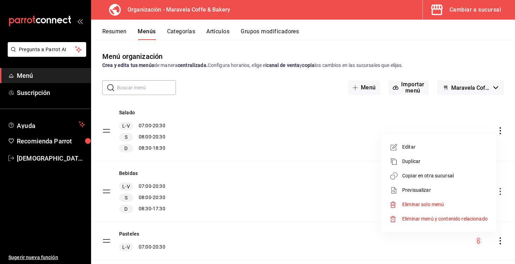
click at [450, 149] on span "Editar" at bounding box center [444, 146] width 85 height 7
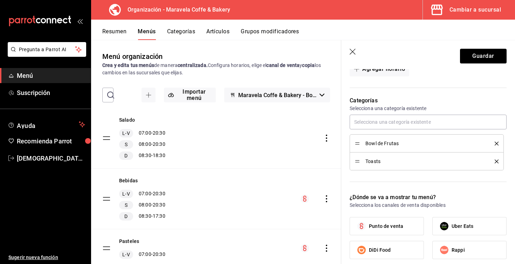
scroll to position [410, 0]
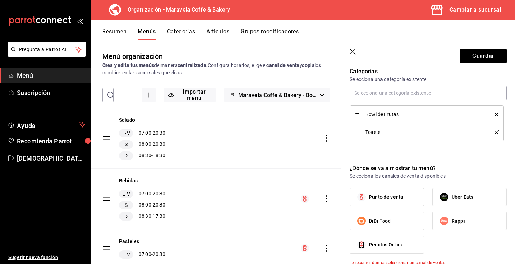
click at [388, 198] on span "Punto de venta" at bounding box center [386, 196] width 34 height 7
click at [369, 198] on input "Punto de venta" at bounding box center [361, 196] width 15 height 15
checkbox input "true"
click at [476, 56] on button "Guardar" at bounding box center [483, 56] width 47 height 15
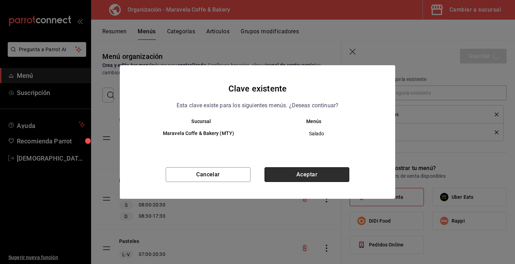
click at [336, 170] on button "Aceptar" at bounding box center [306, 174] width 85 height 15
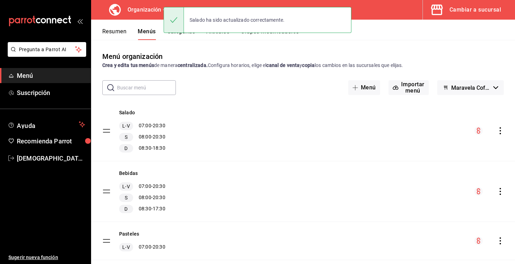
click at [502, 130] on icon "actions" at bounding box center [499, 130] width 7 height 7
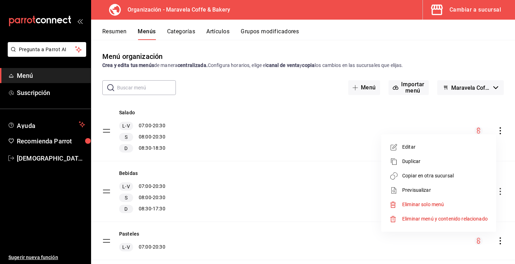
click at [449, 181] on li "Copiar en otra sucursal" at bounding box center [438, 175] width 109 height 14
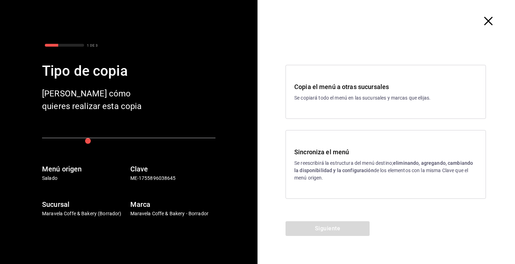
click at [368, 176] on p "Se reescribirá la estructura del menú destino; eliminando, agregando, cambiando…" at bounding box center [385, 170] width 183 height 22
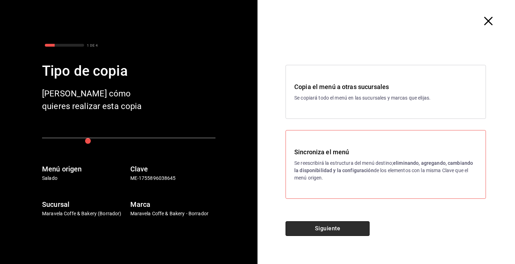
click at [341, 226] on button "Siguiente" at bounding box center [327, 228] width 84 height 15
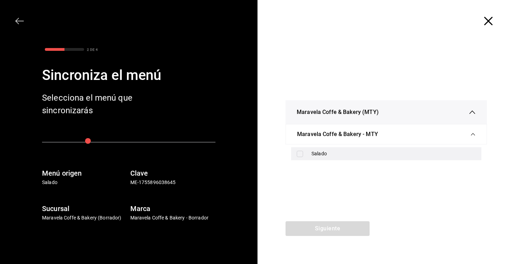
click at [302, 153] on input "checkbox" at bounding box center [299, 154] width 6 height 6
checkbox input "true"
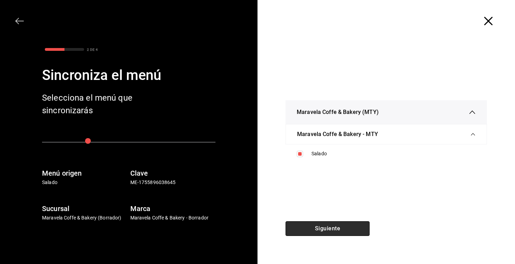
click at [326, 230] on button "Siguiente" at bounding box center [327, 228] width 84 height 15
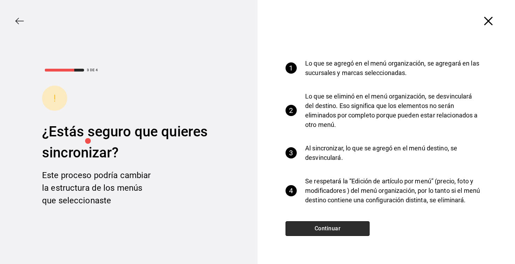
click at [326, 230] on button "Continuar" at bounding box center [327, 228] width 84 height 15
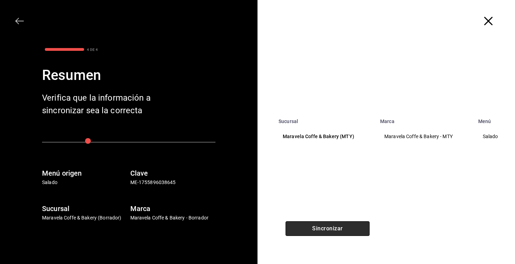
click at [326, 230] on button "Sincronizar" at bounding box center [327, 228] width 84 height 15
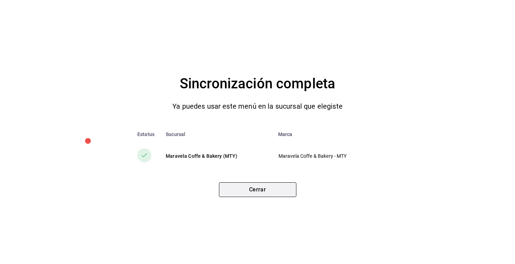
click at [267, 187] on button "Cerrar" at bounding box center [257, 189] width 77 height 15
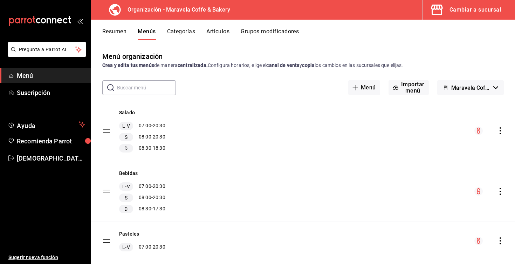
click at [501, 131] on icon "actions" at bounding box center [499, 130] width 7 height 7
click at [499, 127] on icon "actions" at bounding box center [499, 130] width 1 height 7
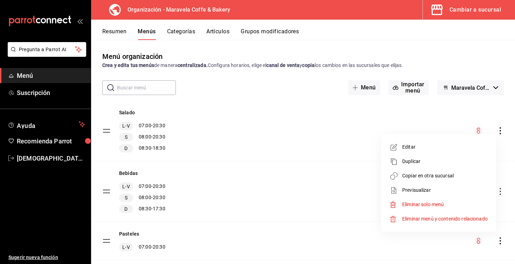
click at [284, 153] on div at bounding box center [257, 132] width 515 height 264
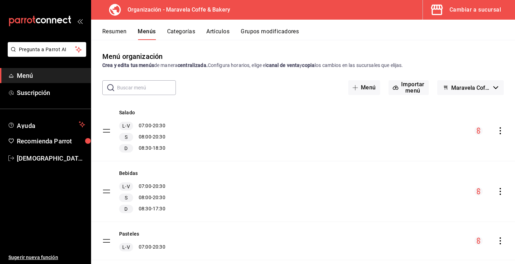
click at [122, 33] on button "Resumen" at bounding box center [114, 34] width 24 height 12
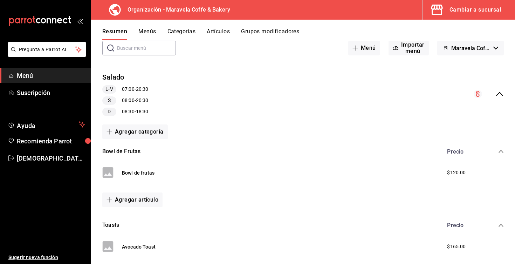
scroll to position [36, 0]
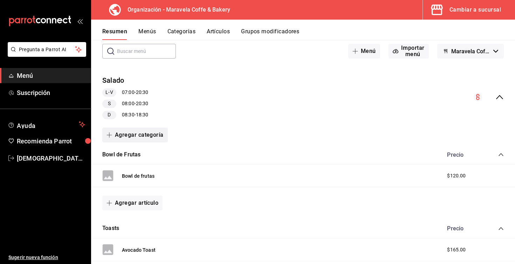
click at [142, 133] on button "Agregar categoría" at bounding box center [134, 134] width 65 height 15
click at [131, 171] on li "Categoría nueva" at bounding box center [132, 170] width 60 height 17
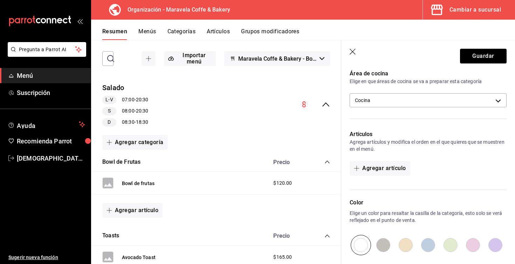
scroll to position [164, 0]
type input "[PERSON_NAME]"
click at [370, 163] on button "Agregar artículo" at bounding box center [379, 166] width 60 height 15
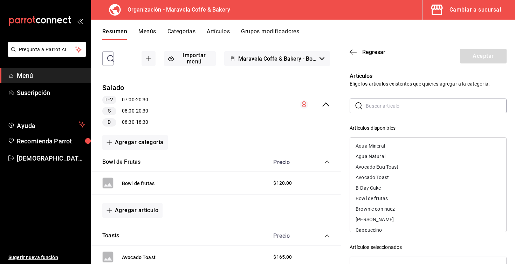
click at [372, 106] on input "text" at bounding box center [435, 106] width 141 height 14
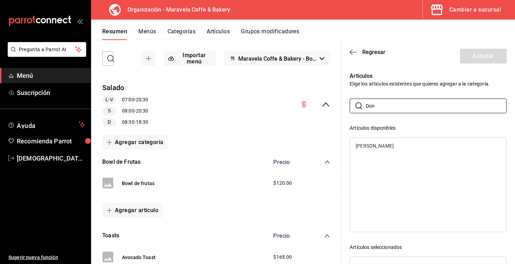
type input "Don"
click at [389, 146] on div "[PERSON_NAME]" at bounding box center [374, 145] width 38 height 5
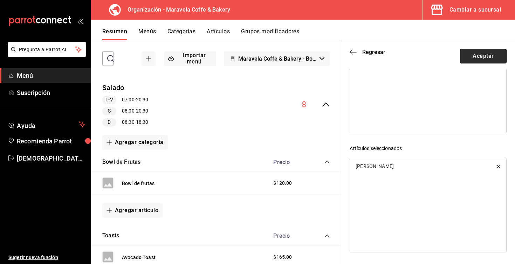
scroll to position [99, 0]
click at [489, 58] on button "Aceptar" at bounding box center [483, 56] width 47 height 15
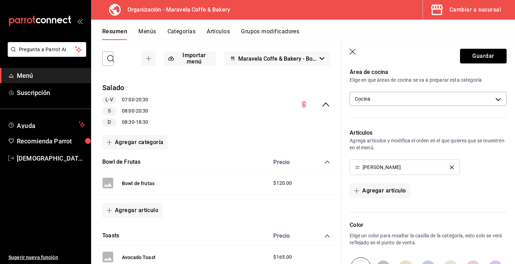
click at [489, 58] on button "Guardar" at bounding box center [483, 56] width 47 height 15
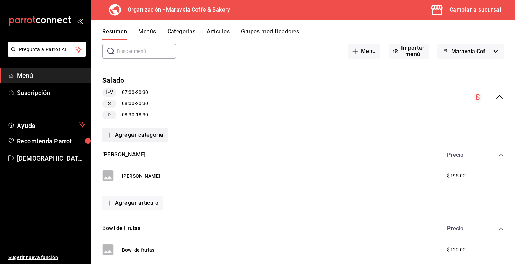
click at [130, 134] on button "Agregar categoría" at bounding box center [134, 134] width 65 height 15
click at [134, 171] on li "Categoría nueva" at bounding box center [132, 170] width 60 height 17
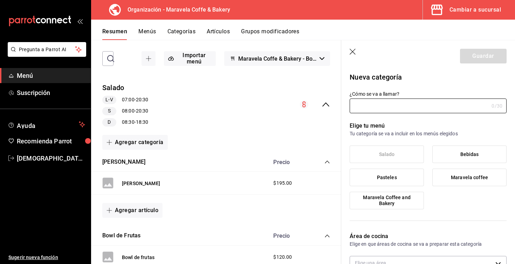
type input "1755897014404"
type input "564bc069-abb1-4075-ab48-67ea888161ea"
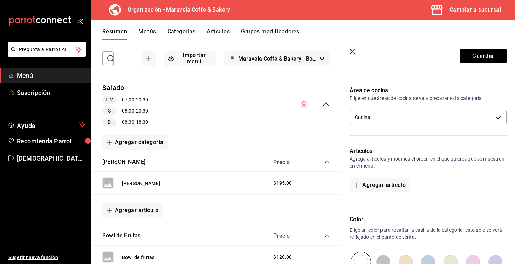
scroll to position [146, 0]
type input "Grill Cheese and Soup"
click at [369, 184] on button "Agregar artículo" at bounding box center [379, 184] width 60 height 15
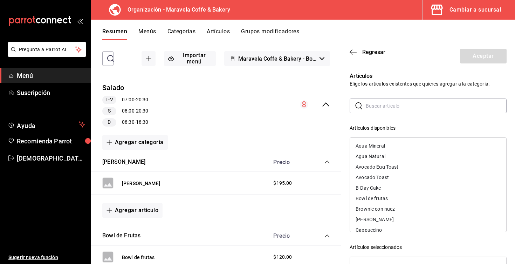
click at [379, 106] on input "text" at bounding box center [435, 106] width 141 height 14
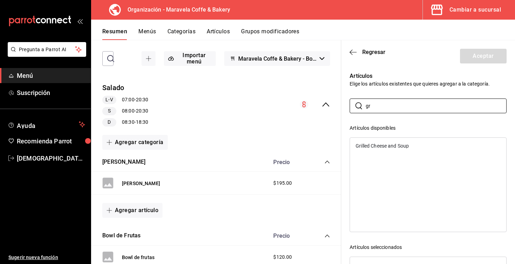
type input "g"
type input "G"
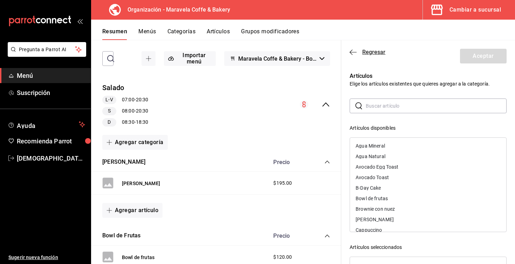
click at [354, 52] on icon "button" at bounding box center [352, 52] width 7 height 6
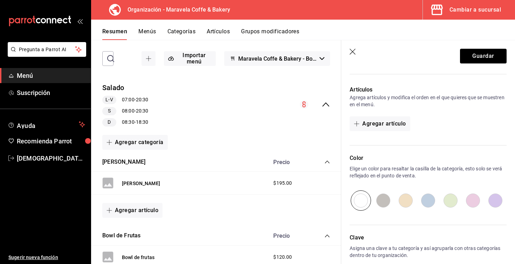
scroll to position [216, 0]
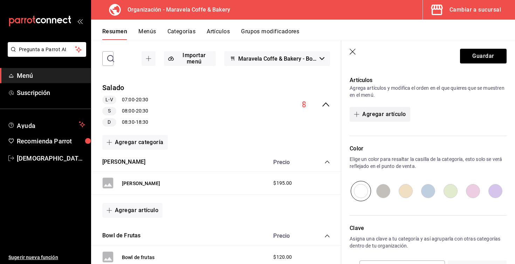
click at [380, 115] on button "Agregar artículo" at bounding box center [379, 114] width 60 height 15
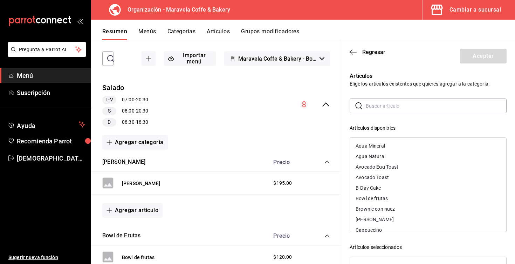
drag, startPoint x: 391, startPoint y: 155, endPoint x: 391, endPoint y: 149, distance: 6.7
click at [394, 105] on input "text" at bounding box center [435, 106] width 141 height 14
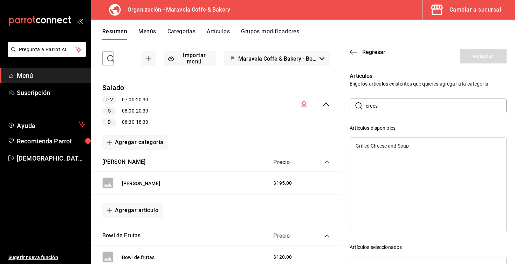
type input "crees"
drag, startPoint x: 394, startPoint y: 105, endPoint x: 399, endPoint y: 151, distance: 45.4
click at [399, 151] on div "Grilled Cheese and Soup" at bounding box center [428, 145] width 156 height 11
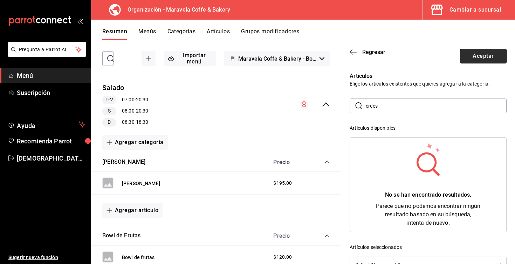
click at [479, 55] on button "Aceptar" at bounding box center [483, 56] width 47 height 15
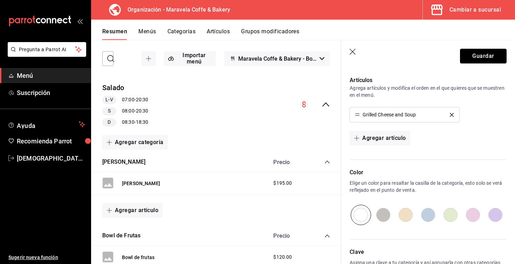
click at [479, 55] on button "Guardar" at bounding box center [483, 56] width 47 height 15
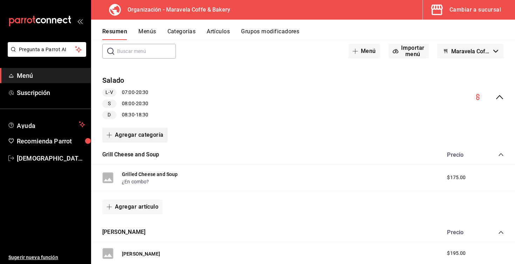
click at [131, 133] on button "Agregar categoría" at bounding box center [134, 134] width 65 height 15
click at [133, 172] on li "Categoría nueva" at bounding box center [132, 170] width 60 height 17
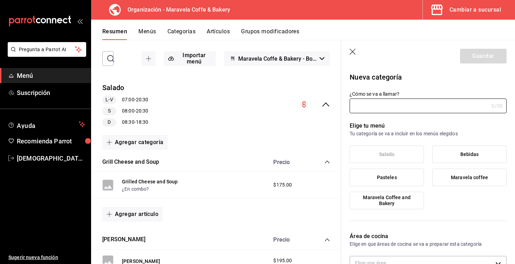
type input "1755897905699"
type input "564bc069-abb1-4075-ab48-67ea888161ea"
click at [354, 53] on icon "button" at bounding box center [352, 52] width 7 height 7
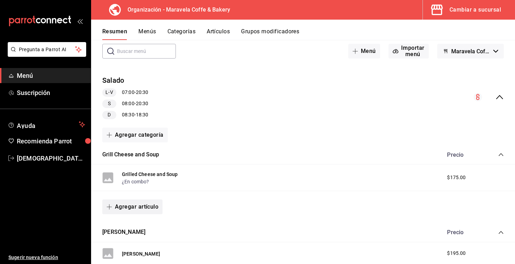
click at [128, 204] on button "Agregar artículo" at bounding box center [132, 206] width 60 height 15
click at [137, 243] on li "Artículo nuevo" at bounding box center [129, 241] width 55 height 17
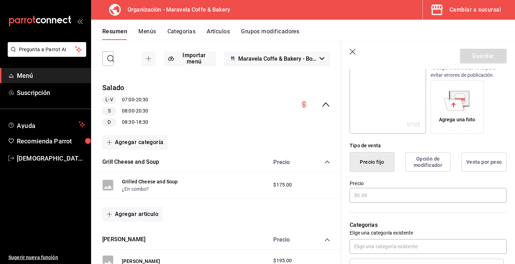
scroll to position [125, 0]
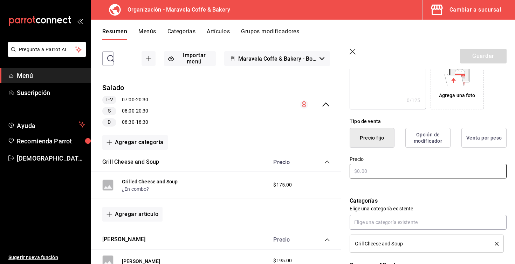
type input "Grill Chees"
click at [369, 170] on input "text" at bounding box center [427, 170] width 157 height 15
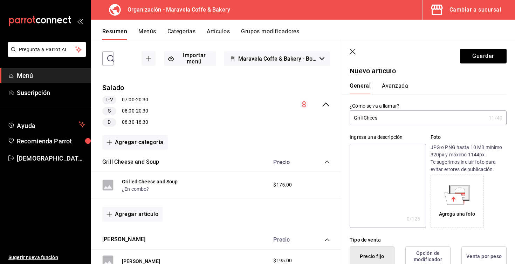
scroll to position [0, 0]
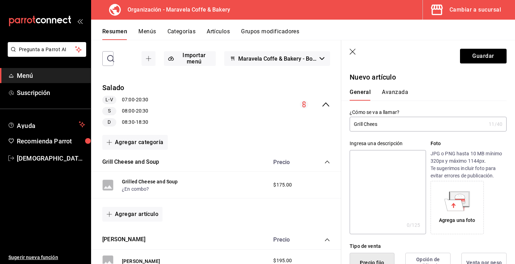
type input "$115.00"
click at [384, 125] on input "Grill Chees" at bounding box center [417, 124] width 136 height 14
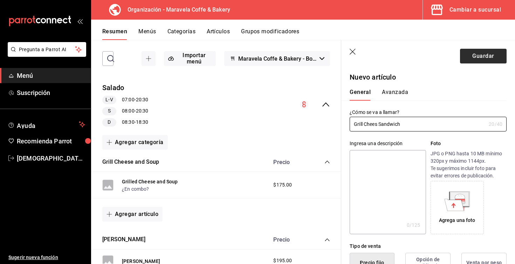
type input "Grill Chees Sandwich"
click at [488, 53] on button "Guardar" at bounding box center [483, 56] width 47 height 15
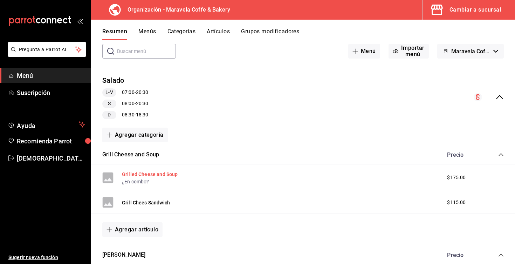
click at [166, 175] on button "Grilled Cheese and Soup" at bounding box center [150, 173] width 56 height 7
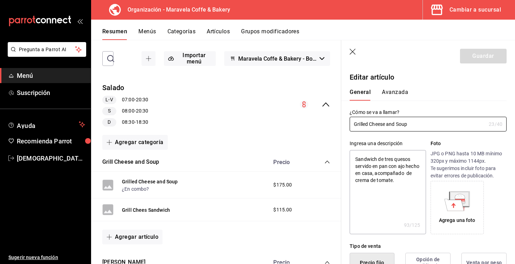
type textarea "x"
type input "$175.00"
drag, startPoint x: 419, startPoint y: 125, endPoint x: 312, endPoint y: 139, distance: 108.1
click at [312, 139] on main "Resumen organización Agrega y edita los menús, las categorías, artículos y grup…" at bounding box center [303, 152] width 424 height 224
drag, startPoint x: 359, startPoint y: 57, endPoint x: 357, endPoint y: 53, distance: 5.3
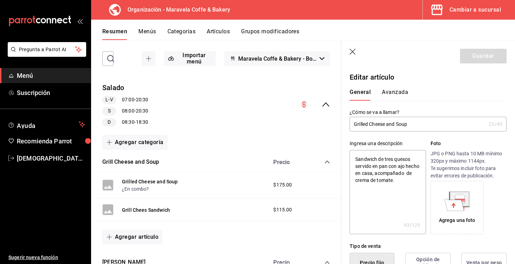
click at [357, 53] on header "Guardar" at bounding box center [428, 54] width 174 height 29
click at [352, 53] on icon "button" at bounding box center [352, 52] width 7 height 7
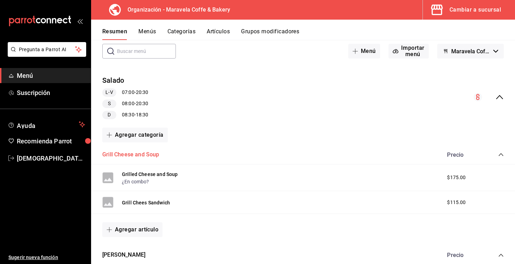
click at [138, 155] on button "Grill Cheese and Soup" at bounding box center [130, 155] width 57 height 8
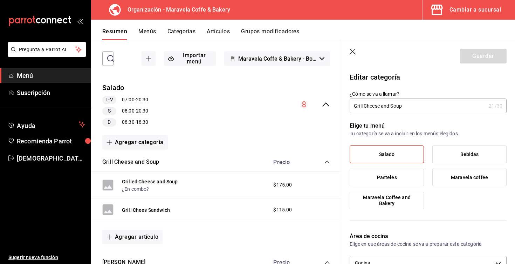
click at [364, 106] on input "Grill Cheese and Soup" at bounding box center [417, 106] width 136 height 14
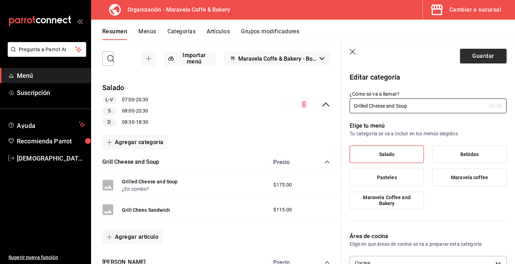
type input "Grilled Cheese and Soup"
click at [469, 52] on button "Guardar" at bounding box center [483, 56] width 47 height 15
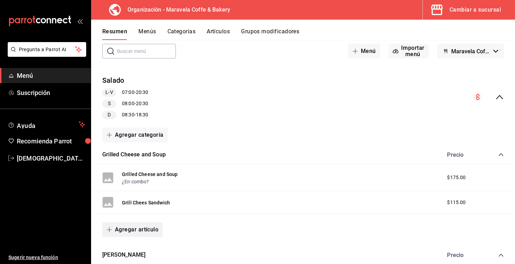
click at [119, 230] on button "Agregar artículo" at bounding box center [132, 229] width 60 height 15
click at [222, 102] on div at bounding box center [257, 132] width 515 height 264
click at [130, 229] on button "Agregar artículo" at bounding box center [132, 229] width 60 height 15
click at [138, 250] on li "Artículo nuevo" at bounding box center [129, 246] width 55 height 17
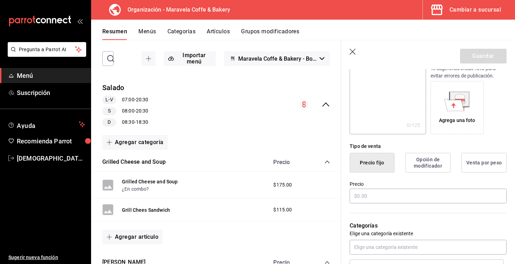
scroll to position [101, 0]
type input "Tomato Soup"
click at [377, 194] on input "text" at bounding box center [427, 194] width 157 height 15
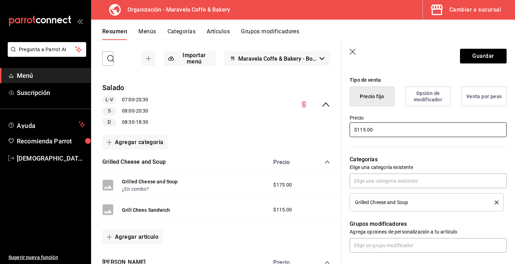
scroll to position [168, 0]
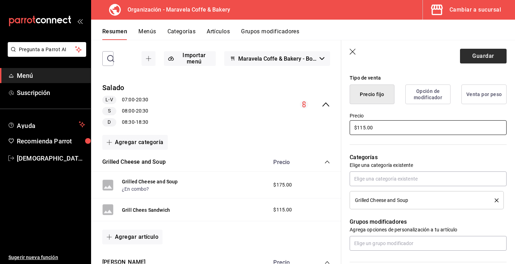
type input "$115.00"
click at [476, 54] on button "Guardar" at bounding box center [483, 56] width 47 height 15
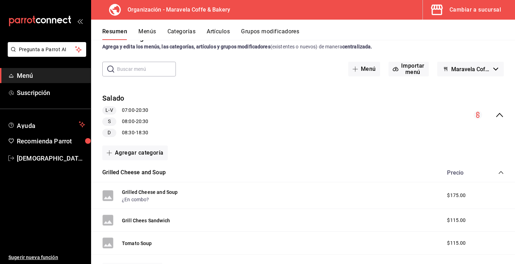
scroll to position [17, 0]
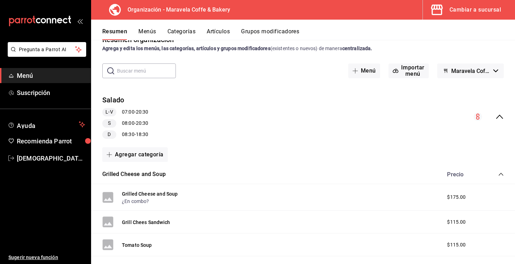
click at [153, 35] on button "Menús" at bounding box center [147, 34] width 18 height 12
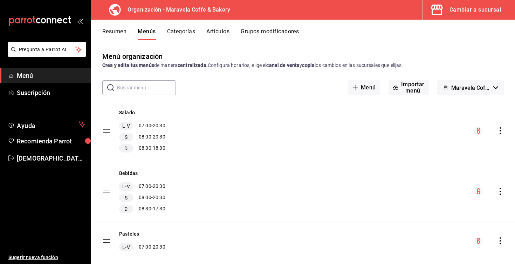
click at [502, 129] on icon "actions" at bounding box center [499, 130] width 7 height 7
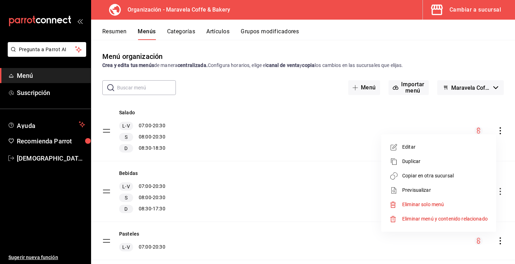
click at [473, 172] on span "Copiar en otra sucursal" at bounding box center [444, 175] width 85 height 7
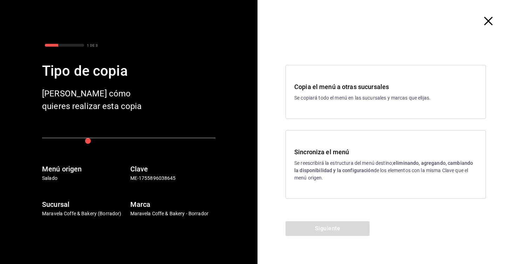
click at [342, 166] on p "Se reescribirá la estructura del menú destino; eliminando, agregando, cambiando…" at bounding box center [385, 170] width 183 height 22
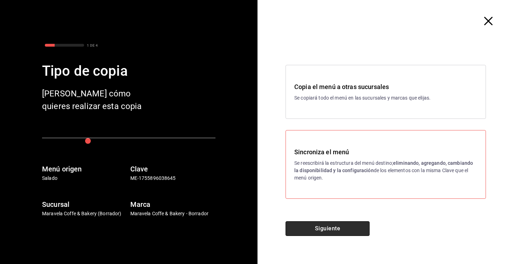
click at [344, 228] on button "Siguiente" at bounding box center [327, 228] width 84 height 15
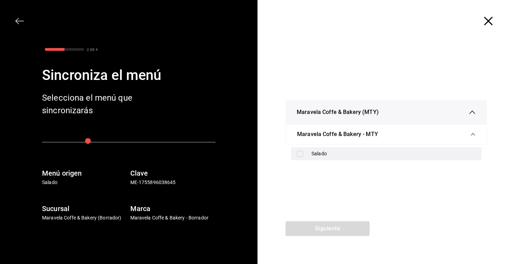
click at [302, 152] on input "checkbox" at bounding box center [299, 154] width 6 height 6
checkbox input "true"
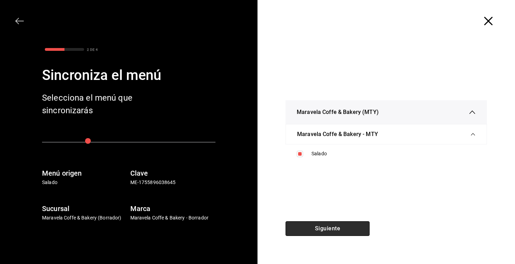
click at [315, 227] on button "Siguiente" at bounding box center [327, 228] width 84 height 15
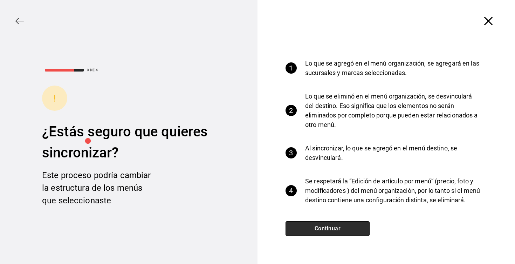
click at [315, 227] on button "Continuar" at bounding box center [327, 228] width 84 height 15
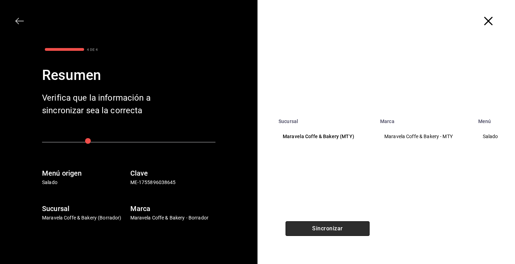
click at [315, 227] on button "Sincronizar" at bounding box center [327, 228] width 84 height 15
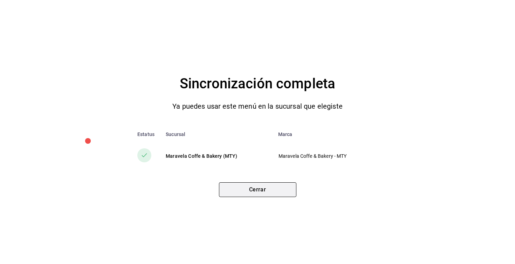
click at [276, 188] on button "Cerrar" at bounding box center [257, 189] width 77 height 15
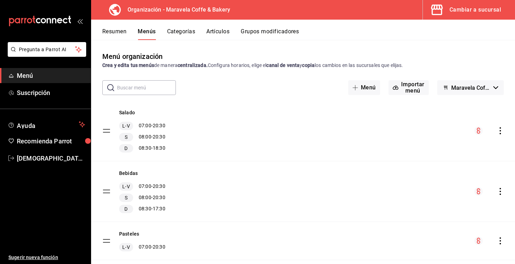
click at [117, 36] on button "Resumen" at bounding box center [114, 34] width 24 height 12
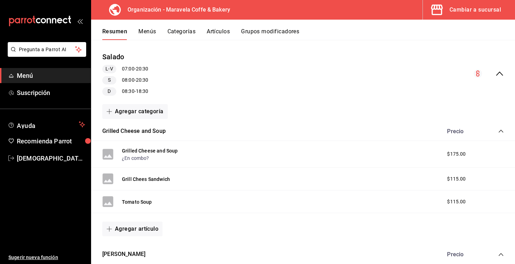
scroll to position [64, 0]
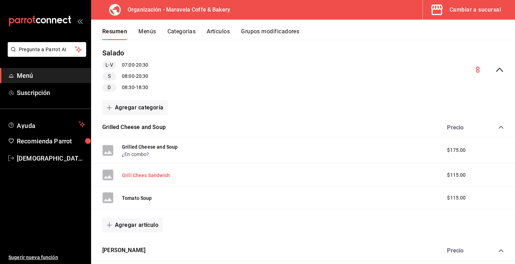
click at [161, 175] on button "Grill Chees Sandwich" at bounding box center [146, 175] width 48 height 7
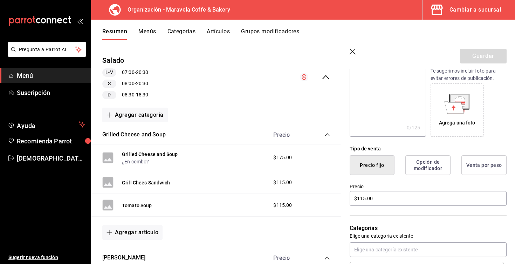
scroll to position [98, 0]
click at [386, 201] on input "$115.00" at bounding box center [427, 197] width 157 height 15
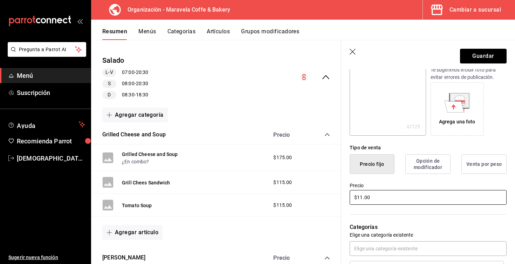
type input "$1.00"
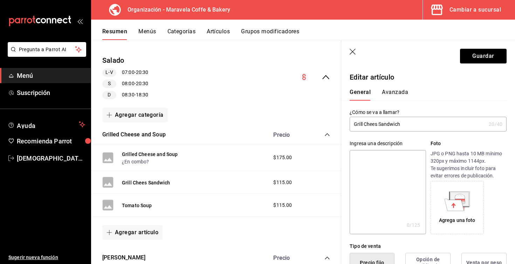
scroll to position [0, 0]
type input "$75.00"
click at [362, 123] on input "Grill Chees Sandwich" at bounding box center [417, 124] width 136 height 14
click at [382, 125] on input "Grilled Chees Sandwich" at bounding box center [417, 124] width 136 height 14
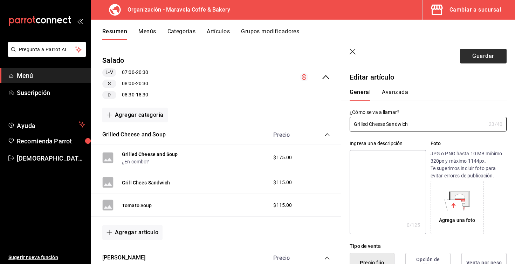
type input "Grilled Cheese Sandwich"
click at [485, 55] on button "Guardar" at bounding box center [483, 56] width 47 height 15
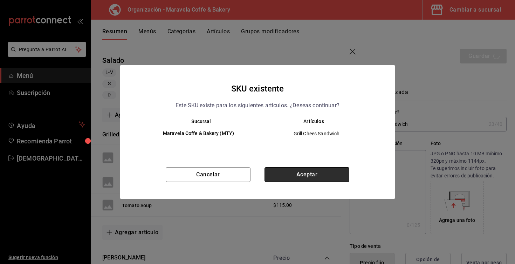
click at [324, 172] on button "Aceptar" at bounding box center [306, 174] width 85 height 15
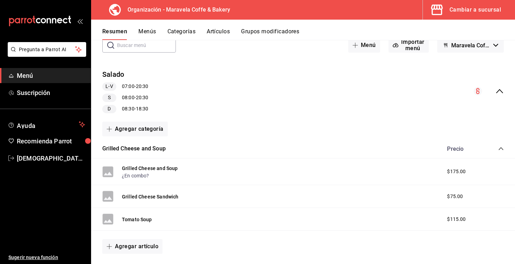
scroll to position [41, 0]
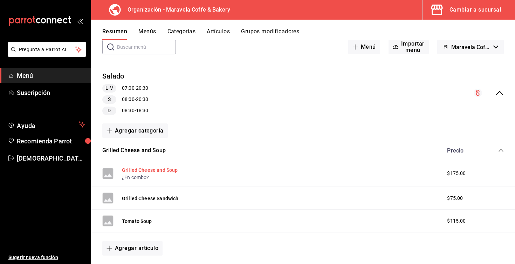
click at [128, 171] on button "Grilled Cheese and Soup" at bounding box center [150, 169] width 56 height 7
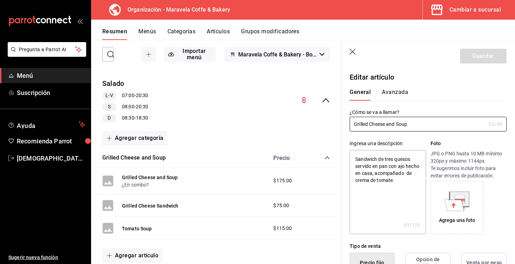
type textarea "x"
type input "$175.00"
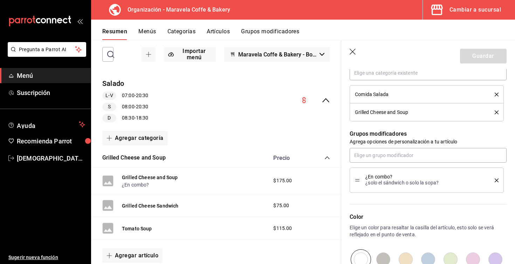
scroll to position [275, 0]
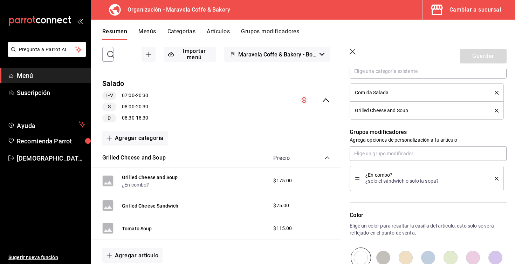
click at [497, 179] on icon "delete" at bounding box center [496, 178] width 4 height 4
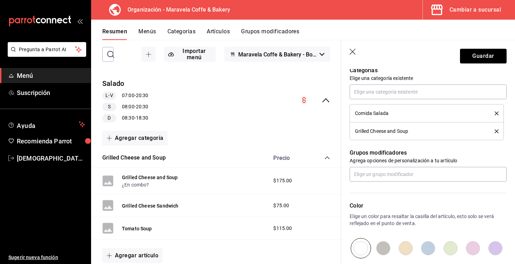
scroll to position [223, 0]
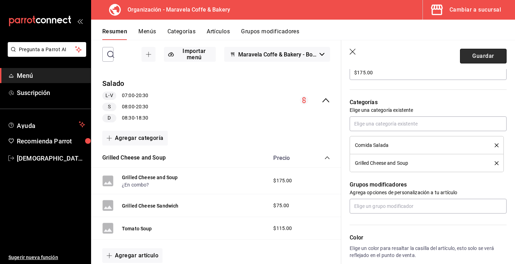
click at [493, 56] on button "Guardar" at bounding box center [483, 56] width 47 height 15
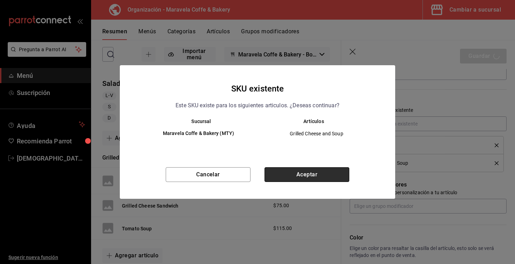
click at [328, 176] on button "Aceptar" at bounding box center [306, 174] width 85 height 15
type textarea "x"
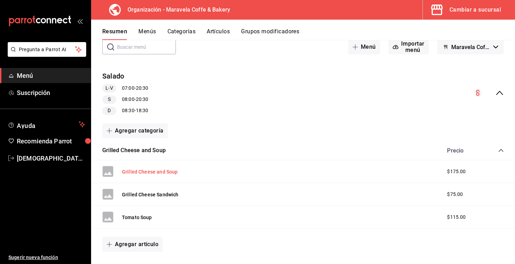
click at [157, 170] on button "Grilled Cheese and Soup" at bounding box center [150, 171] width 56 height 7
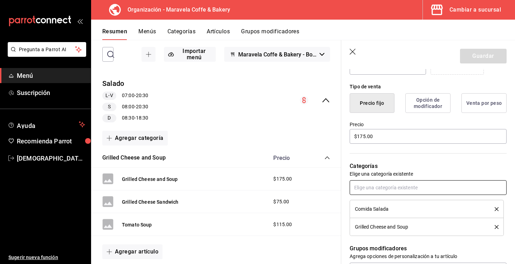
scroll to position [197, 0]
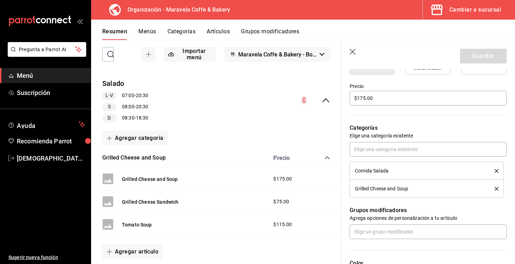
click at [494, 187] on icon "delete" at bounding box center [496, 189] width 4 height 4
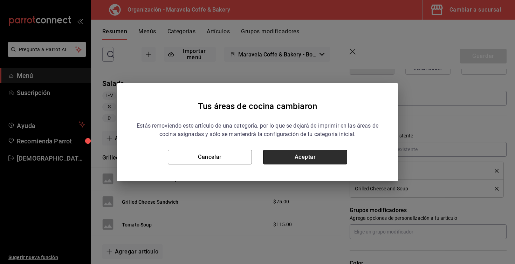
click at [336, 160] on button "Aceptar" at bounding box center [305, 156] width 84 height 15
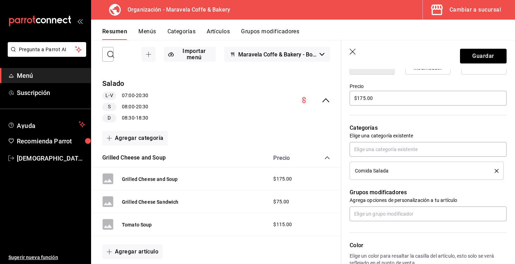
click at [494, 172] on button "delete" at bounding box center [493, 171] width 9 height 4
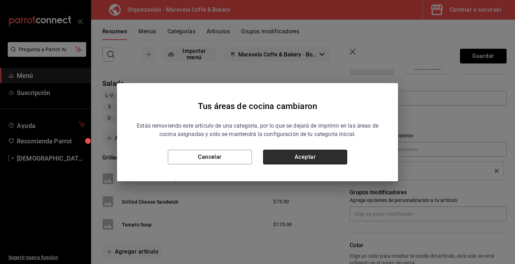
click at [336, 163] on button "Aceptar" at bounding box center [305, 156] width 84 height 15
click at [336, 163] on div "Grilled Cheese and Soup Precio" at bounding box center [216, 158] width 250 height 20
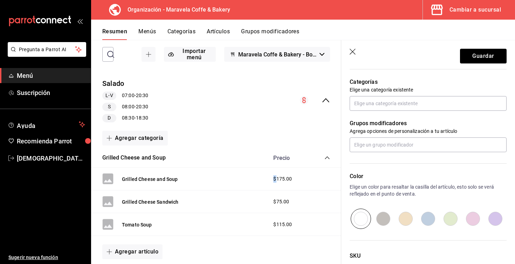
scroll to position [244, 0]
click at [475, 55] on button "Guardar" at bounding box center [483, 56] width 47 height 15
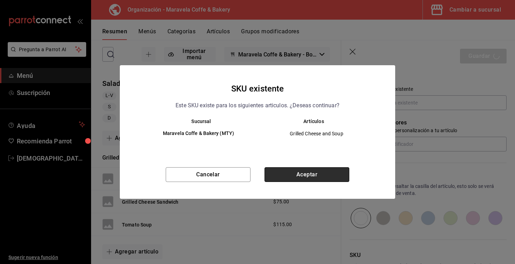
click at [299, 174] on button "Aceptar" at bounding box center [306, 174] width 85 height 15
type textarea "x"
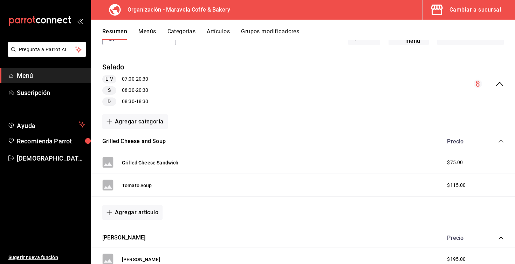
scroll to position [49, 0]
click at [114, 216] on button "Agregar artículo" at bounding box center [132, 212] width 60 height 15
click at [201, 116] on div at bounding box center [257, 132] width 515 height 264
click at [134, 212] on button "Agregar artículo" at bounding box center [132, 212] width 60 height 15
click at [131, 229] on li "Artículo existente" at bounding box center [129, 229] width 55 height 17
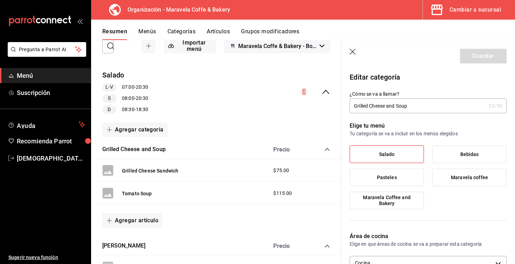
click at [353, 50] on icon "button" at bounding box center [352, 52] width 7 height 7
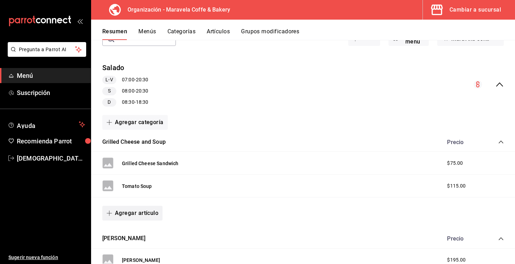
click at [123, 210] on button "Agregar artículo" at bounding box center [132, 212] width 60 height 15
click at [135, 246] on li "Artículo nuevo" at bounding box center [129, 246] width 55 height 17
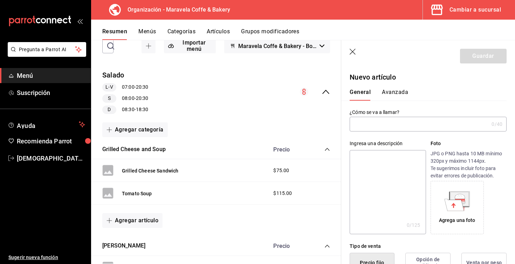
click at [352, 52] on icon "button" at bounding box center [352, 52] width 7 height 7
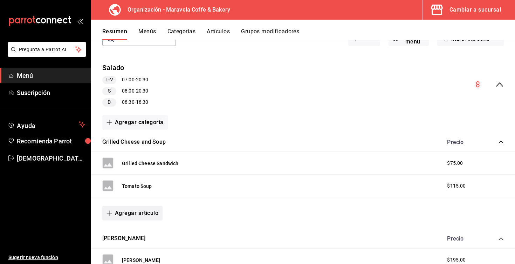
click at [135, 213] on button "Agregar artículo" at bounding box center [132, 212] width 60 height 15
click at [137, 231] on li "Artículo existente" at bounding box center [129, 229] width 55 height 17
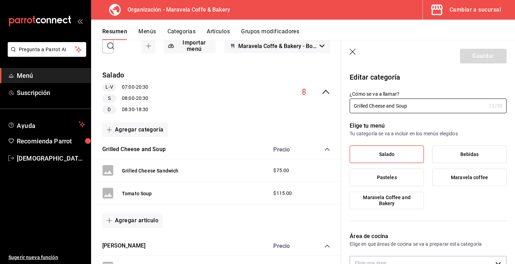
type input "564bc069-abb1-4075-ab48-67ea888161ea"
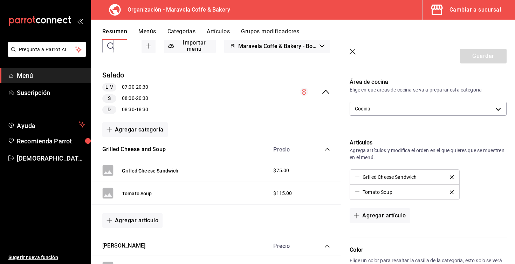
scroll to position [157, 0]
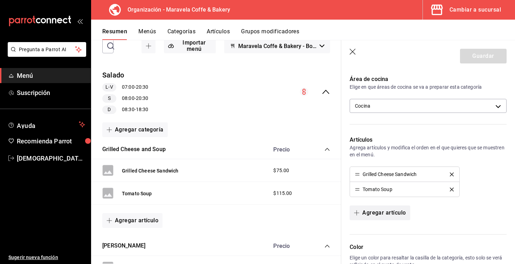
click at [380, 214] on button "Agregar artículo" at bounding box center [379, 212] width 60 height 15
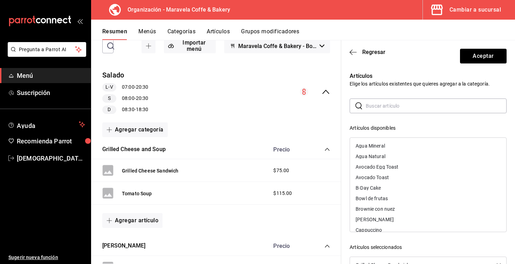
click at [383, 107] on input "text" at bounding box center [435, 106] width 141 height 14
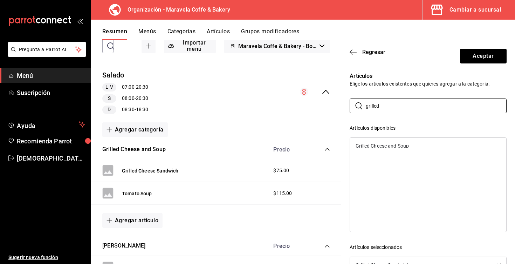
type input "grilled"
click at [387, 146] on div "Grilled Cheese and Soup" at bounding box center [381, 145] width 53 height 5
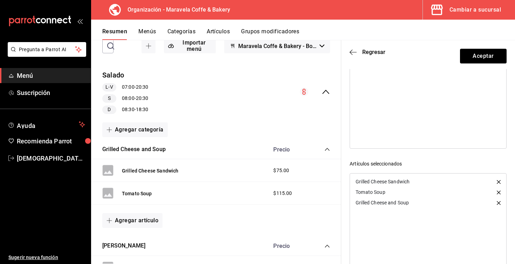
scroll to position [84, 0]
click at [464, 56] on button "Aceptar" at bounding box center [483, 56] width 47 height 15
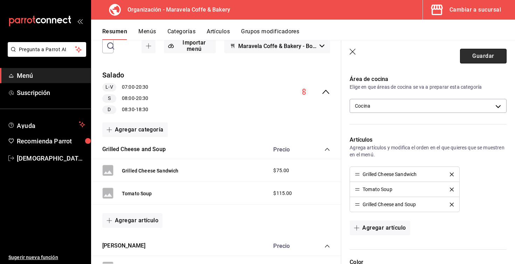
click at [473, 55] on button "Guardar" at bounding box center [483, 56] width 47 height 15
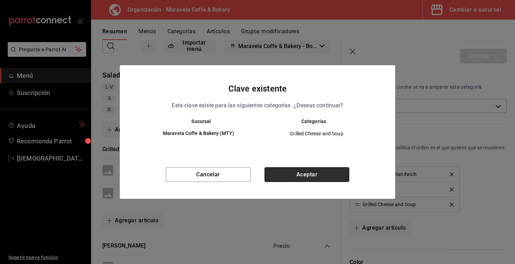
click at [303, 173] on button "Aceptar" at bounding box center [306, 174] width 85 height 15
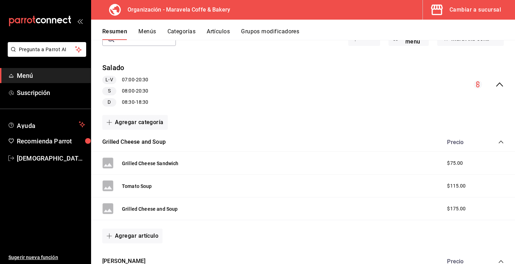
drag, startPoint x: 132, startPoint y: 208, endPoint x: 130, endPoint y: 153, distance: 54.6
click at [130, 153] on div "Grilled Cheese Sandwich $75.00 Tomato Soup $115.00 Grilled Cheese and Soup $175…" at bounding box center [303, 202] width 424 height 100
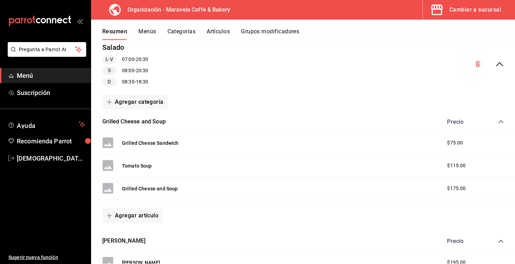
scroll to position [70, 0]
click at [151, 31] on button "Menús" at bounding box center [147, 34] width 18 height 12
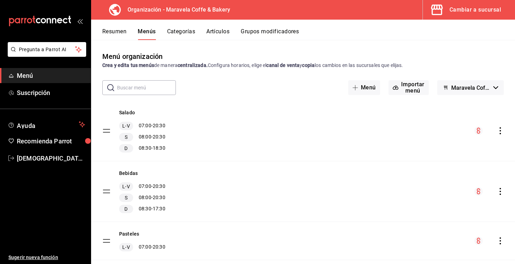
click at [499, 131] on icon "actions" at bounding box center [499, 130] width 1 height 7
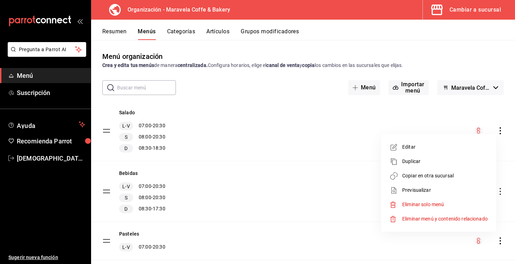
click at [442, 176] on span "Copiar en otra sucursal" at bounding box center [444, 175] width 85 height 7
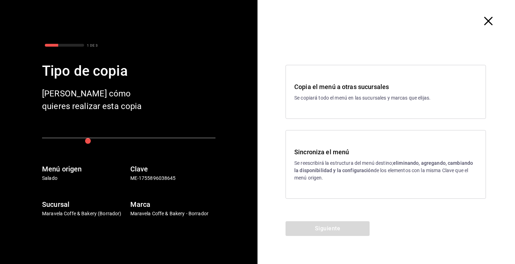
click at [406, 160] on strong "eliminando, agregando, cambiando la disponibilidad y la configuración" at bounding box center [383, 166] width 179 height 13
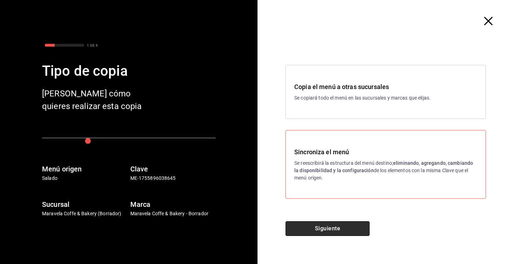
click at [340, 231] on button "Siguiente" at bounding box center [327, 228] width 84 height 15
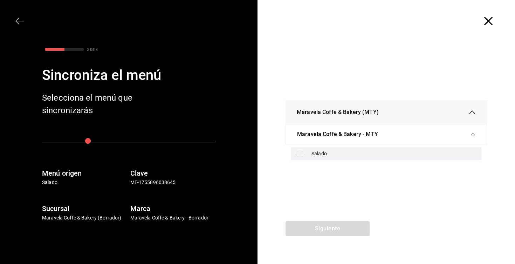
click at [314, 152] on div "Salado" at bounding box center [393, 153] width 164 height 7
checkbox input "true"
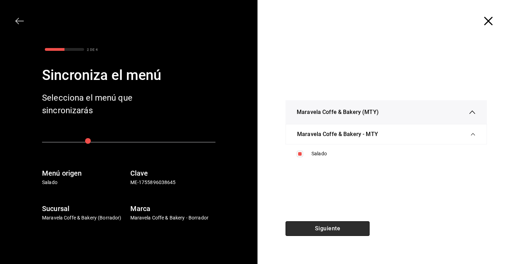
click at [321, 230] on button "Siguiente" at bounding box center [327, 228] width 84 height 15
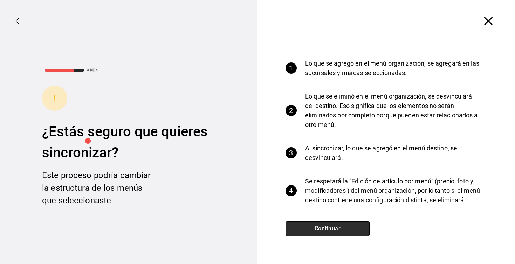
click at [321, 230] on button "Continuar" at bounding box center [327, 228] width 84 height 15
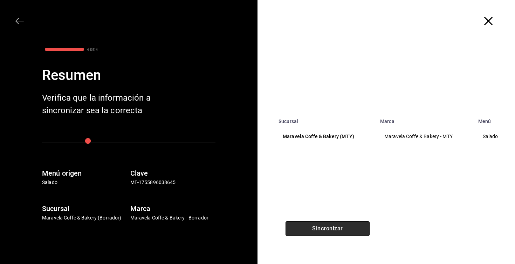
click at [321, 230] on button "Sincronizar" at bounding box center [327, 228] width 84 height 15
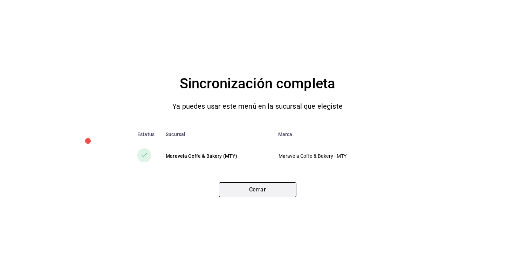
click at [273, 190] on button "Cerrar" at bounding box center [257, 189] width 77 height 15
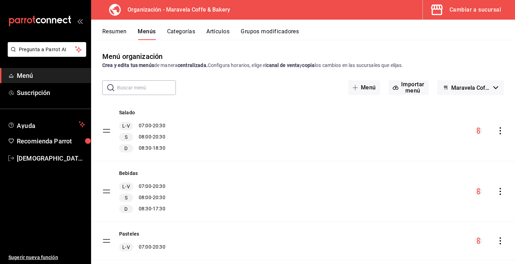
click at [112, 36] on button "Resumen" at bounding box center [114, 34] width 24 height 12
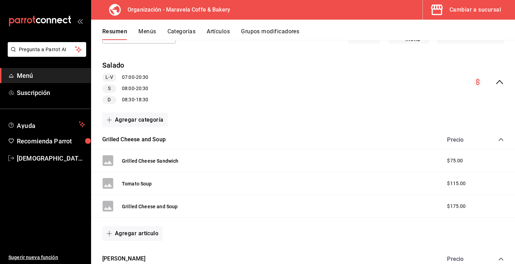
scroll to position [54, 0]
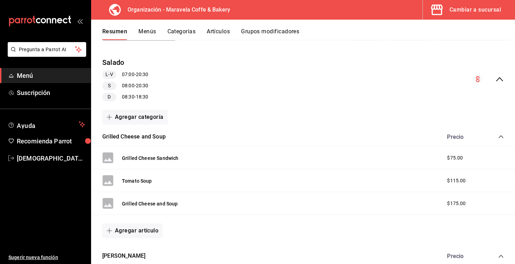
click at [158, 154] on div "Grilled Cheese Sandwich" at bounding box center [150, 157] width 56 height 7
click at [160, 159] on button "Grilled Cheese Sandwich" at bounding box center [150, 157] width 56 height 7
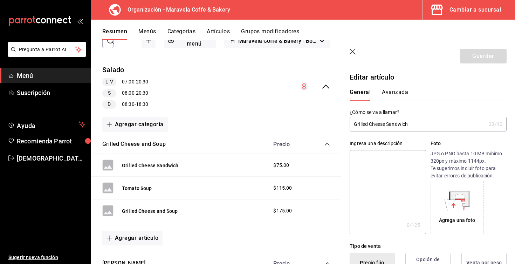
click at [371, 124] on input "Grilled Cheese Sandwich" at bounding box center [417, 124] width 136 height 14
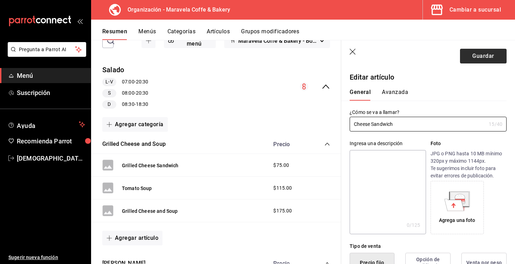
type input "Cheese Sandwich"
click at [482, 53] on button "Guardar" at bounding box center [483, 56] width 47 height 15
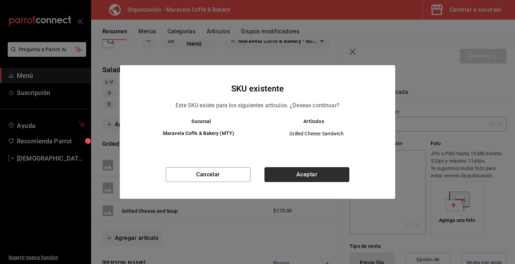
click at [313, 174] on button "Aceptar" at bounding box center [306, 174] width 85 height 15
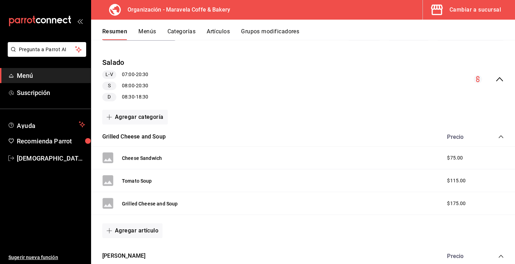
click at [501, 135] on icon "collapse-category-row" at bounding box center [501, 137] width 6 height 6
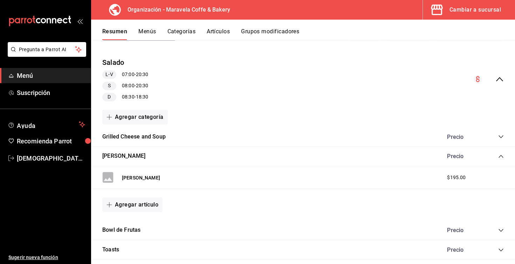
click at [501, 155] on icon "collapse-category-row" at bounding box center [501, 156] width 6 height 6
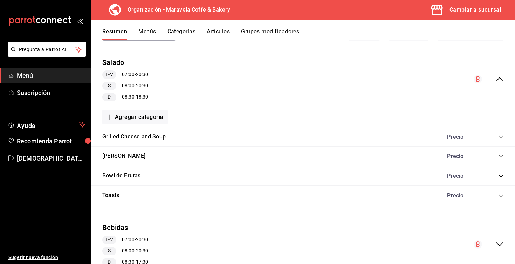
click at [503, 79] on icon "collapse-menu-row" at bounding box center [499, 79] width 8 height 8
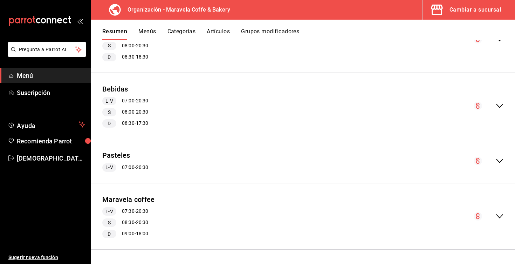
scroll to position [93, 0]
click at [146, 32] on button "Menús" at bounding box center [147, 34] width 18 height 12
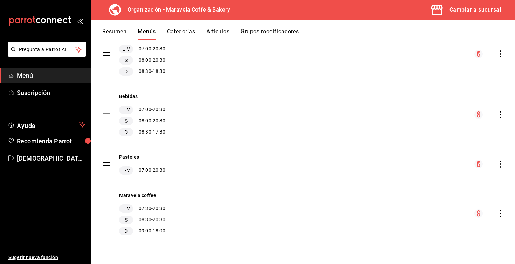
scroll to position [77, 0]
click at [499, 215] on icon "actions" at bounding box center [499, 213] width 7 height 7
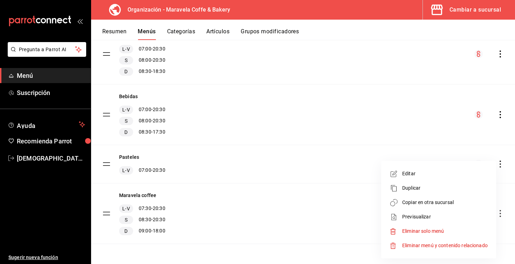
click at [336, 225] on div at bounding box center [257, 132] width 515 height 264
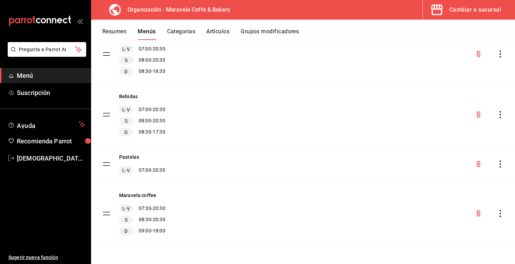
click at [117, 33] on button "Resumen" at bounding box center [114, 34] width 24 height 12
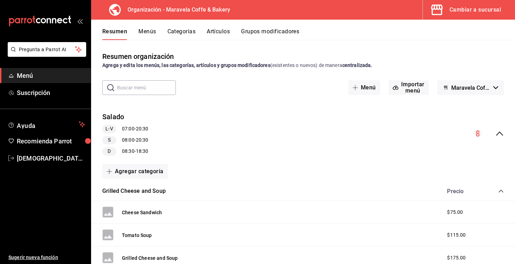
click at [500, 132] on icon "collapse-menu-row" at bounding box center [499, 133] width 7 height 4
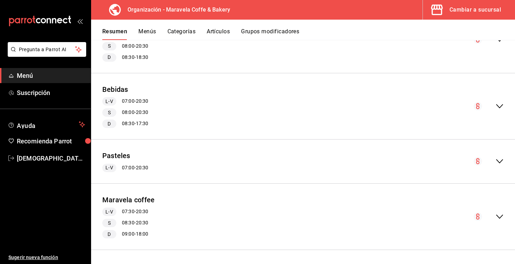
scroll to position [93, 0]
click at [498, 160] on icon "collapse-menu-row" at bounding box center [499, 161] width 8 height 8
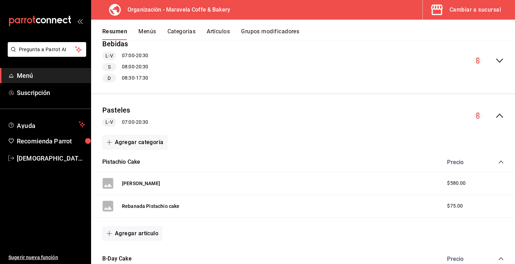
scroll to position [139, 0]
click at [148, 142] on button "Agregar categoría" at bounding box center [134, 142] width 65 height 15
click at [145, 181] on li "Categoría nueva" at bounding box center [132, 177] width 60 height 17
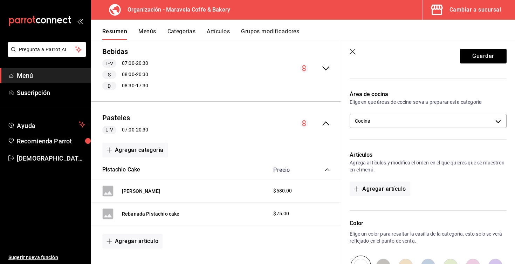
scroll to position [142, 0]
type input "Cheesecake"
click at [385, 190] on button "Agregar artículo" at bounding box center [379, 188] width 60 height 15
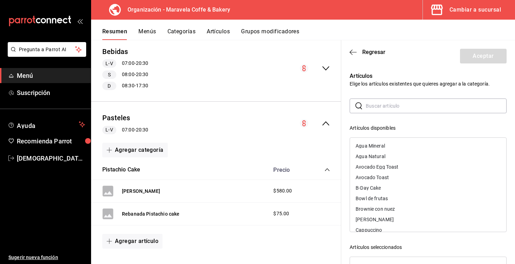
click at [384, 108] on input "text" at bounding box center [435, 106] width 141 height 14
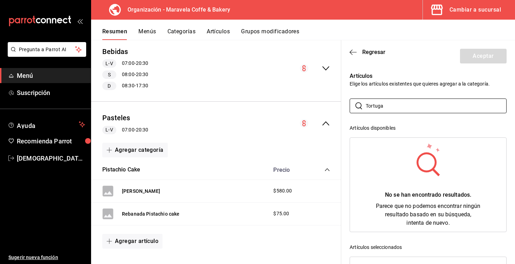
scroll to position [0, 0]
type input "Tortuga"
click at [368, 54] on span "Regresar" at bounding box center [373, 52] width 23 height 7
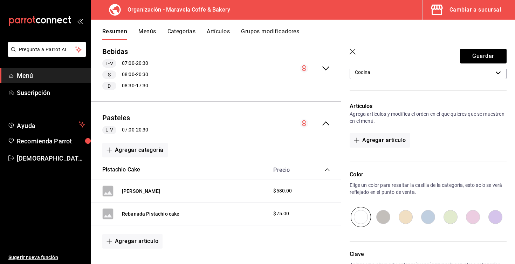
scroll to position [190, 0]
click at [488, 55] on button "Guardar" at bounding box center [483, 56] width 47 height 15
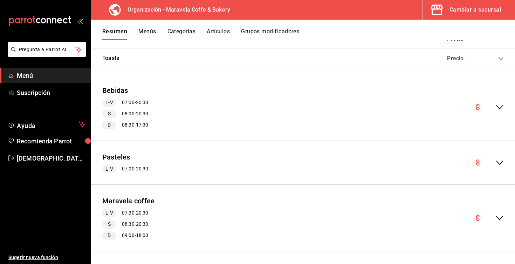
scroll to position [345, 0]
click at [501, 160] on icon "collapse-menu-row" at bounding box center [499, 163] width 8 height 8
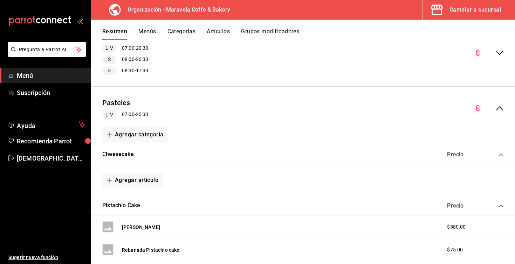
scroll to position [407, 0]
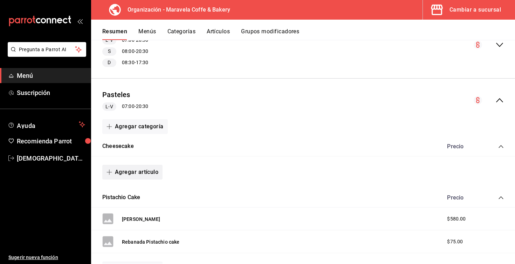
click at [131, 171] on button "Agregar artículo" at bounding box center [132, 172] width 60 height 15
click at [135, 205] on li "Artículo nuevo" at bounding box center [129, 205] width 55 height 17
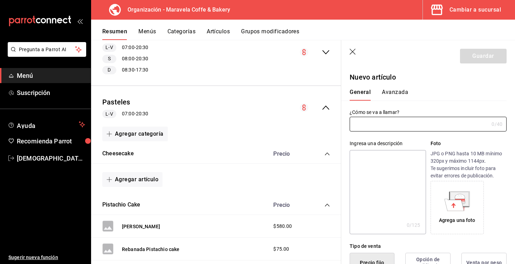
type input "AR-1755899800049"
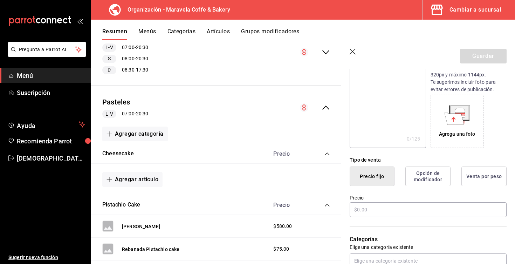
scroll to position [86, 0]
type input "Tortuga"
click at [351, 51] on icon "button" at bounding box center [352, 52] width 7 height 7
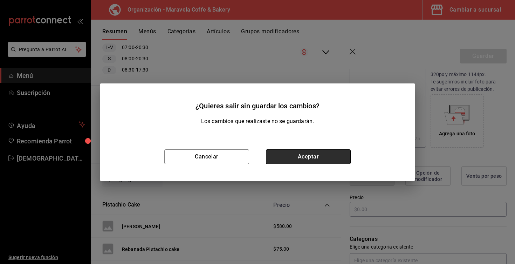
click at [297, 160] on button "Aceptar" at bounding box center [308, 156] width 85 height 15
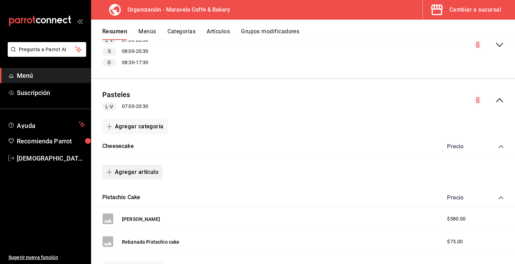
click at [149, 172] on button "Agregar artículo" at bounding box center [132, 172] width 60 height 15
click at [146, 208] on li "Artículo nuevo" at bounding box center [129, 205] width 55 height 17
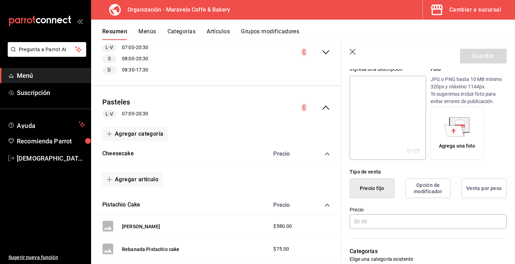
scroll to position [74, 0]
type input "Tortuga"
click at [380, 220] on input "text" at bounding box center [427, 221] width 157 height 15
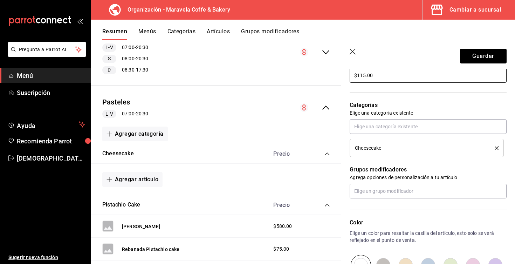
scroll to position [228, 0]
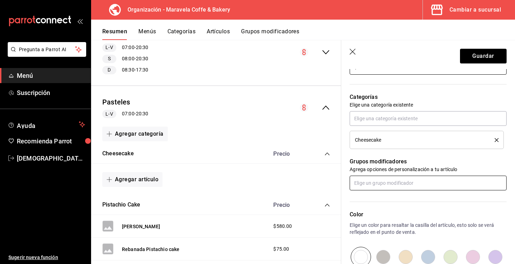
type input "$115.00"
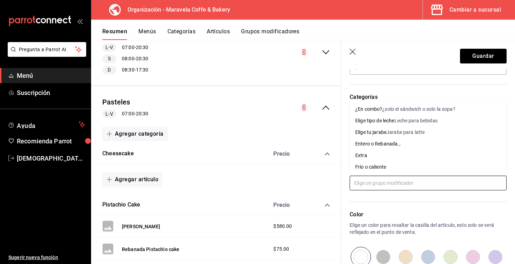
click at [405, 185] on input "text" at bounding box center [427, 182] width 157 height 15
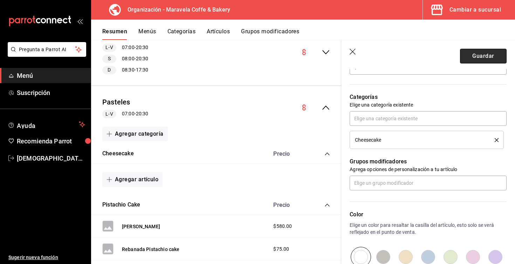
click at [481, 58] on button "Guardar" at bounding box center [483, 56] width 47 height 15
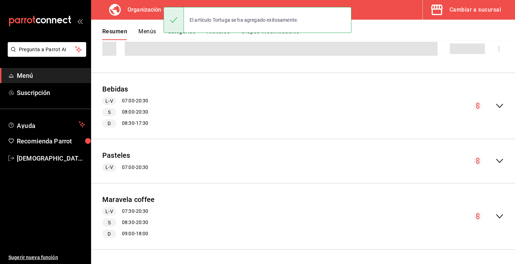
scroll to position [299, 0]
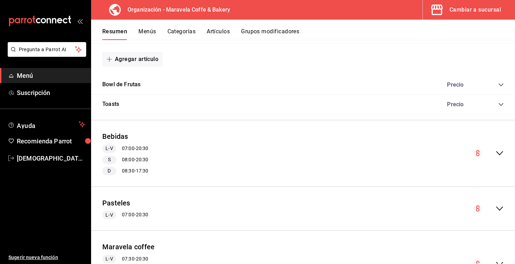
click at [501, 204] on icon "collapse-menu-row" at bounding box center [499, 208] width 8 height 8
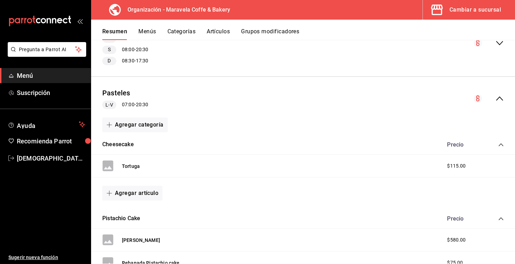
scroll to position [411, 0]
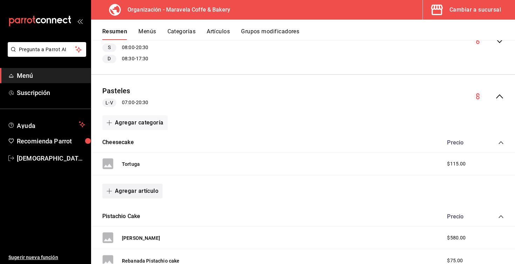
click at [148, 188] on button "Agregar artículo" at bounding box center [132, 190] width 60 height 15
click at [139, 226] on li "Artículo nuevo" at bounding box center [129, 224] width 55 height 17
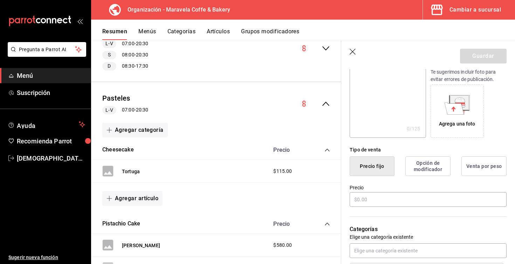
scroll to position [97, 0]
type input "Matcha"
click at [379, 201] on input "text" at bounding box center [427, 198] width 157 height 15
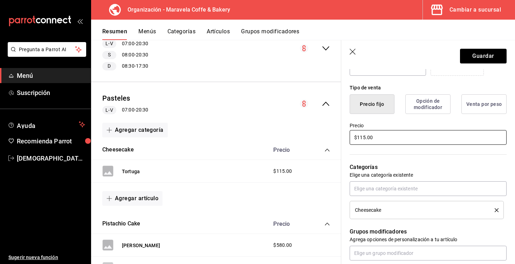
scroll to position [159, 0]
type input "$115.00"
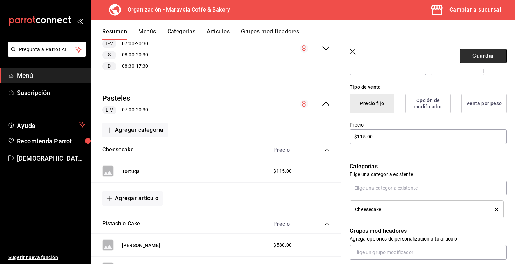
click at [481, 59] on button "Guardar" at bounding box center [483, 56] width 47 height 15
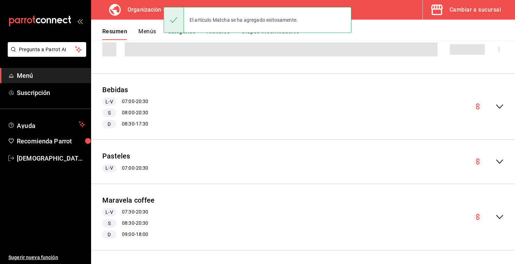
scroll to position [299, 0]
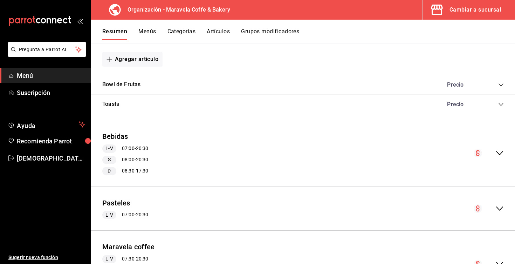
click at [499, 209] on icon "collapse-menu-row" at bounding box center [499, 208] width 8 height 8
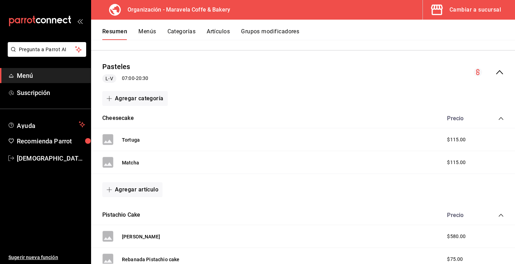
scroll to position [436, 0]
click at [149, 189] on button "Agregar artículo" at bounding box center [132, 189] width 60 height 15
click at [142, 225] on li "Artículo nuevo" at bounding box center [129, 222] width 55 height 17
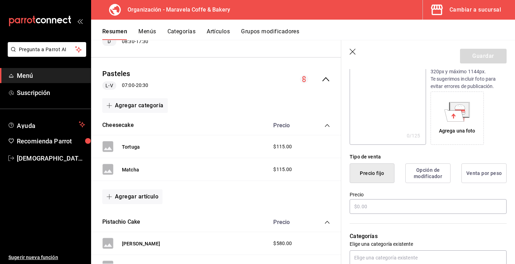
scroll to position [90, 0]
type input "Sencillo"
click at [378, 206] on input "text" at bounding box center [427, 205] width 157 height 15
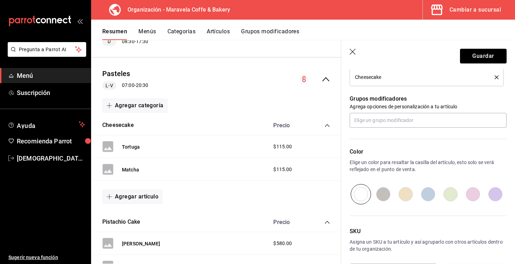
scroll to position [293, 0]
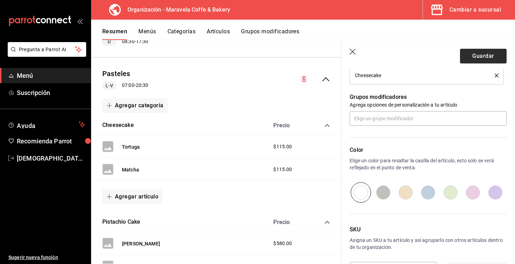
type input "$105.00"
click at [482, 53] on button "Guardar" at bounding box center [483, 56] width 47 height 15
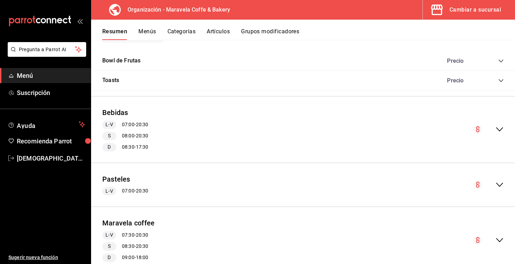
scroll to position [323, 0]
click at [496, 182] on icon "collapse-menu-row" at bounding box center [499, 185] width 8 height 8
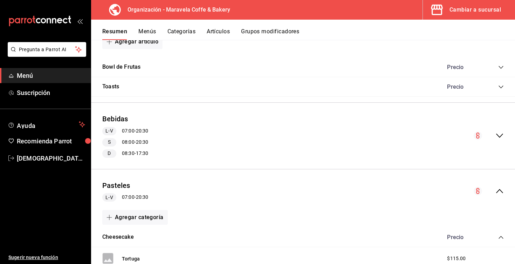
scroll to position [317, 0]
click at [133, 217] on button "Agregar categoría" at bounding box center [134, 216] width 65 height 15
click at [138, 248] on li "Categoría nueva" at bounding box center [132, 246] width 60 height 17
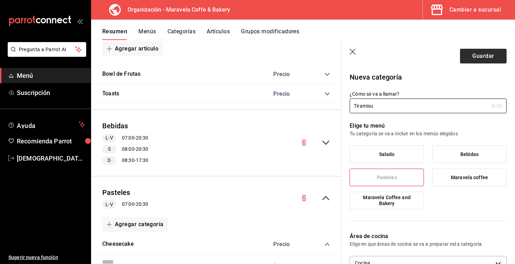
type input "Tiramisu"
click at [474, 54] on button "Guardar" at bounding box center [483, 56] width 47 height 15
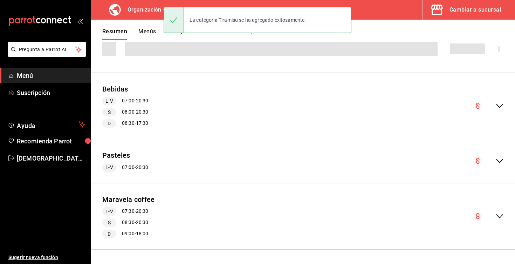
scroll to position [299, 0]
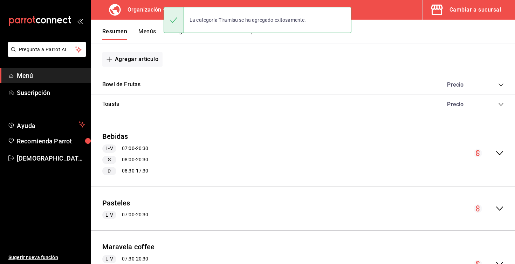
click at [501, 210] on icon "collapse-menu-row" at bounding box center [499, 208] width 8 height 8
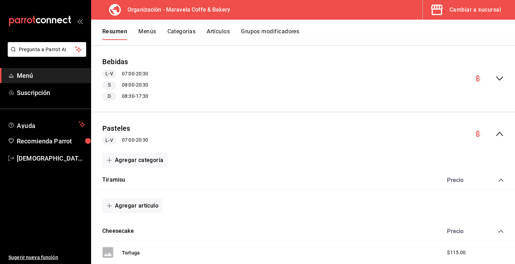
scroll to position [415, 0]
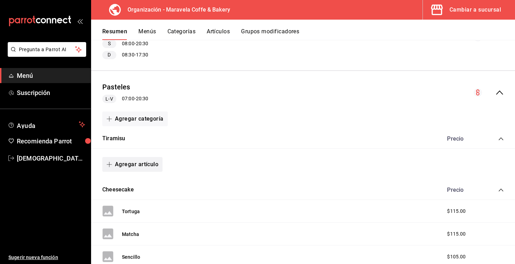
click at [120, 162] on button "Agregar artículo" at bounding box center [132, 164] width 60 height 15
click at [145, 180] on li "Artículo existente" at bounding box center [129, 180] width 55 height 17
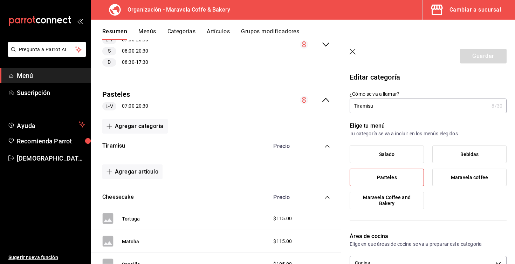
click at [353, 53] on icon "button" at bounding box center [352, 52] width 7 height 7
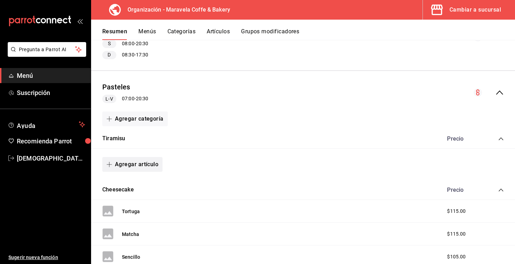
click at [131, 163] on button "Agregar artículo" at bounding box center [132, 164] width 60 height 15
click at [139, 195] on li "Artículo nuevo" at bounding box center [129, 197] width 55 height 17
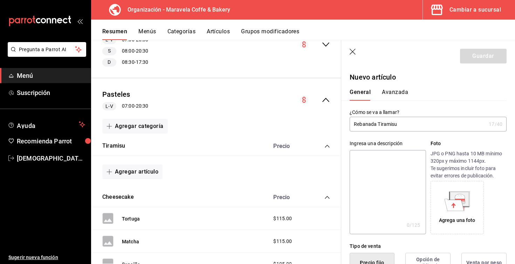
type input "Rebanada Tiramisu"
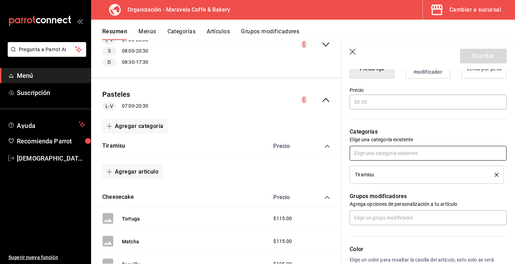
scroll to position [177, 0]
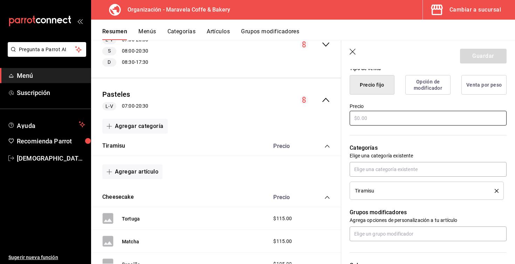
click at [386, 118] on input "text" at bounding box center [427, 118] width 157 height 15
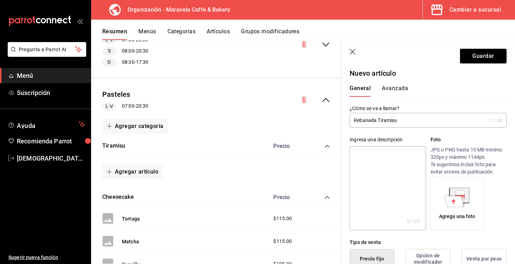
scroll to position [0, 0]
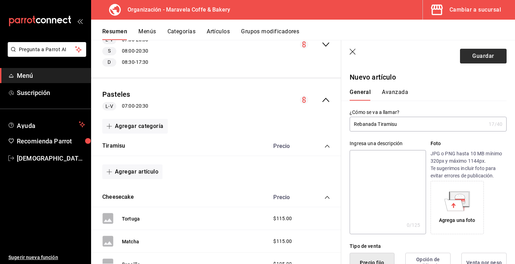
type input "$95.00"
click at [479, 57] on button "Guardar" at bounding box center [483, 56] width 47 height 15
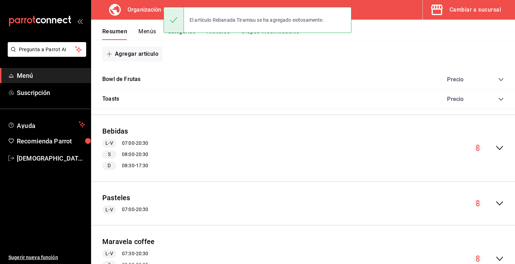
scroll to position [299, 0]
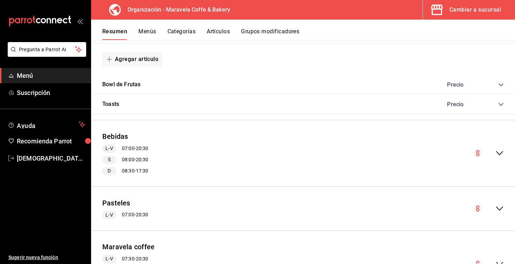
click at [151, 30] on button "Menús" at bounding box center [147, 34] width 18 height 12
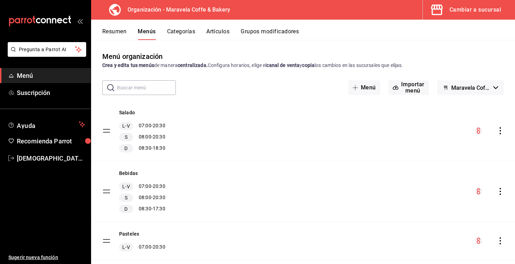
click at [499, 131] on icon "actions" at bounding box center [499, 130] width 1 height 7
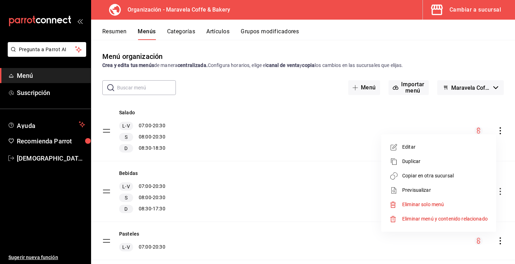
click at [445, 176] on span "Copiar en otra sucursal" at bounding box center [444, 175] width 85 height 7
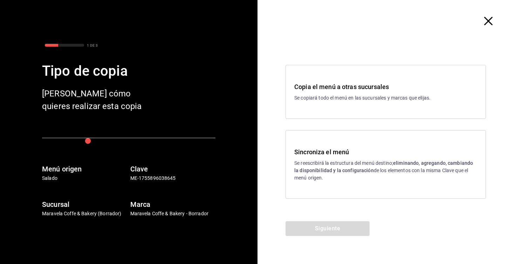
click at [421, 169] on p "Se reescribirá la estructura del menú destino; eliminando, agregando, cambiando…" at bounding box center [385, 170] width 183 height 22
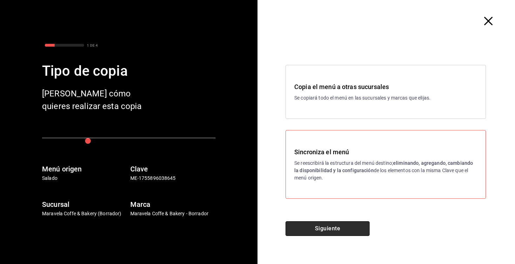
click at [363, 228] on button "Siguiente" at bounding box center [327, 228] width 84 height 15
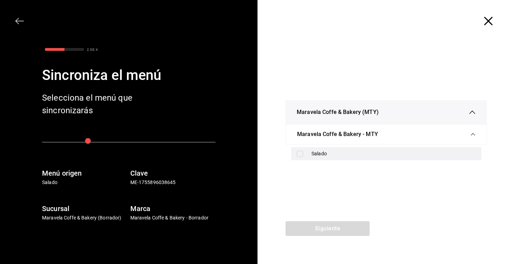
click at [310, 156] on div "Salado" at bounding box center [386, 153] width 190 height 13
checkbox input "true"
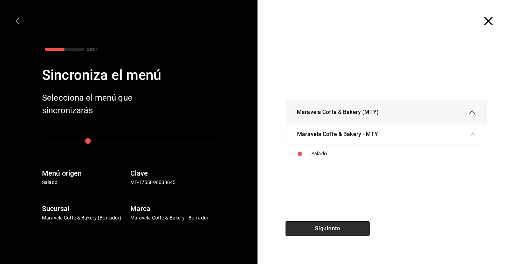
click at [329, 230] on button "Siguiente" at bounding box center [327, 228] width 84 height 15
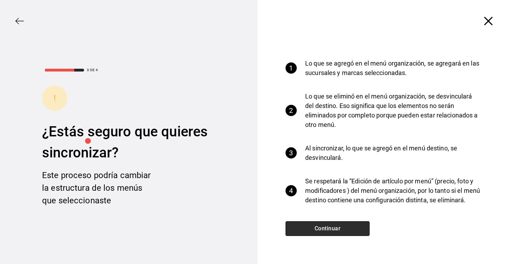
click at [329, 230] on button "Continuar" at bounding box center [327, 228] width 84 height 15
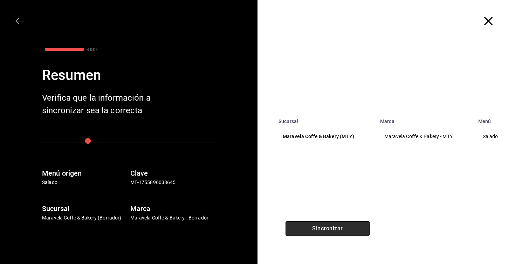
click at [329, 230] on button "Sincronizar" at bounding box center [327, 228] width 84 height 15
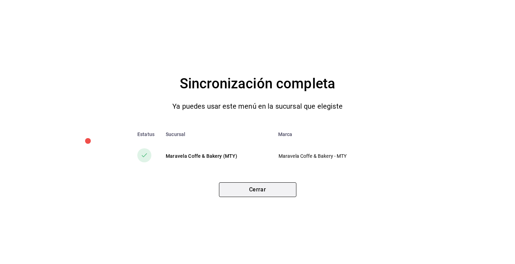
drag, startPoint x: 292, startPoint y: 207, endPoint x: 289, endPoint y: 189, distance: 17.6
click at [289, 190] on div "Sincronización completa Ya puedes usar este menú en la sucursal que elegiste Es…" at bounding box center [257, 132] width 515 height 264
click at [289, 189] on button "Cerrar" at bounding box center [257, 189] width 77 height 15
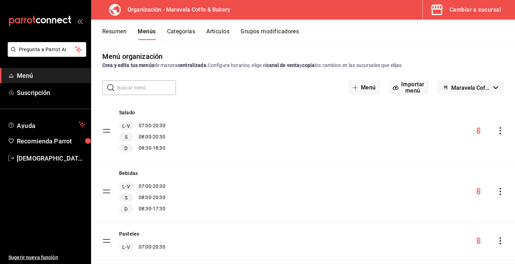
click at [183, 33] on button "Categorías" at bounding box center [181, 34] width 28 height 12
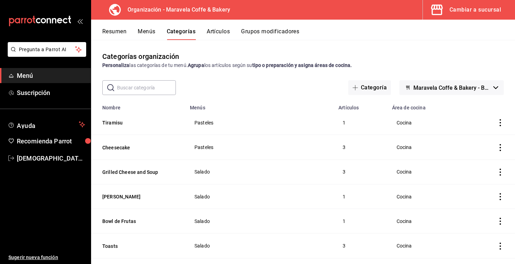
click at [468, 91] on span "Maravela Coffe & Bakery - Borrador" at bounding box center [451, 87] width 77 height 7
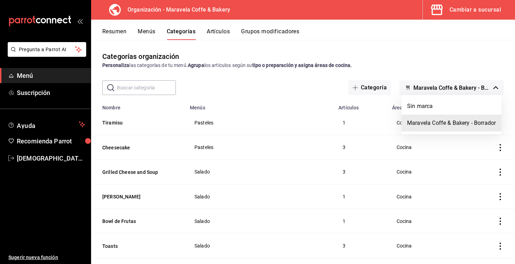
click at [468, 91] on div at bounding box center [257, 132] width 515 height 264
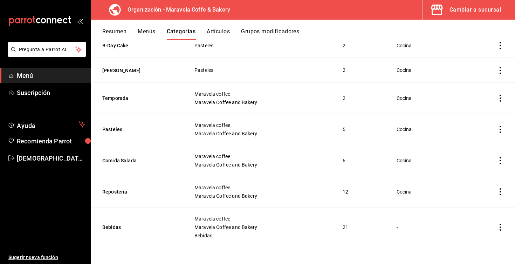
scroll to position [421, 0]
click at [115, 230] on button "Bebidas" at bounding box center [137, 226] width 70 height 7
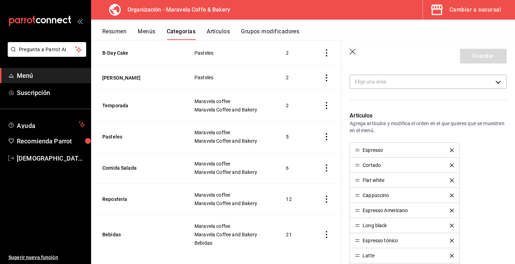
scroll to position [155, 0]
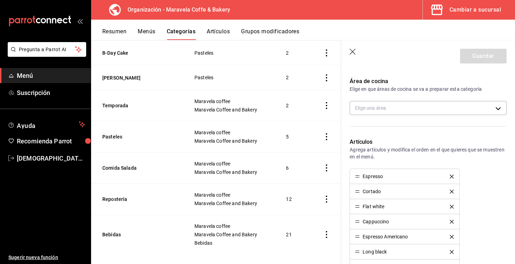
click at [352, 51] on icon "button" at bounding box center [352, 52] width 6 height 6
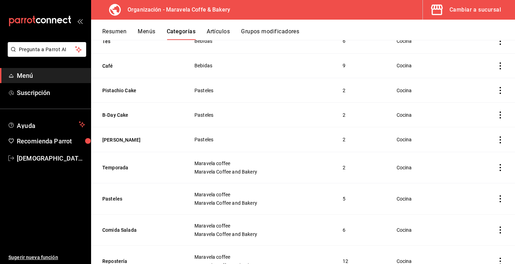
scroll to position [340, 0]
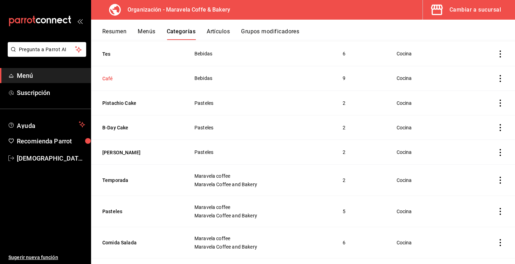
click at [121, 81] on button "Café" at bounding box center [137, 78] width 70 height 7
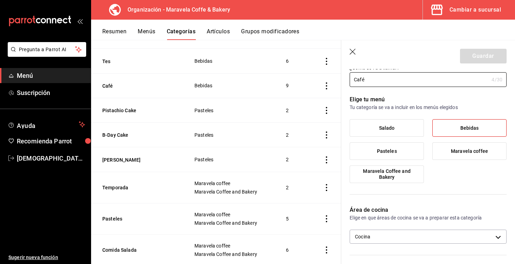
scroll to position [27, 0]
click at [351, 50] on icon "button" at bounding box center [352, 52] width 7 height 7
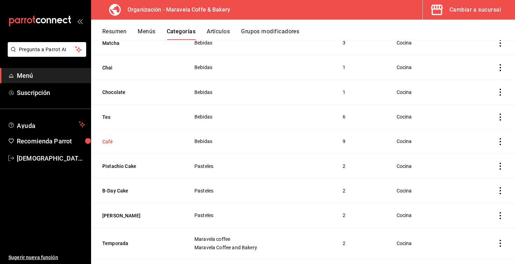
scroll to position [275, 0]
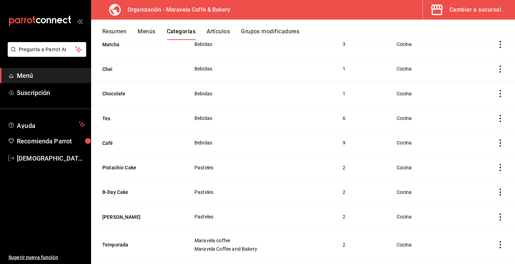
click at [498, 142] on icon "actions" at bounding box center [499, 142] width 7 height 7
click at [151, 144] on div at bounding box center [257, 132] width 515 height 264
drag, startPoint x: 108, startPoint y: 141, endPoint x: 107, endPoint y: 74, distance: 67.2
click at [107, 75] on tbody "Tiramisu Pasteles 1 Cocina Cheesecake Pasteles 3 Cocina Grilled Cheese and Soup…" at bounding box center [303, 114] width 424 height 558
drag, startPoint x: 113, startPoint y: 141, endPoint x: 113, endPoint y: 60, distance: 81.2
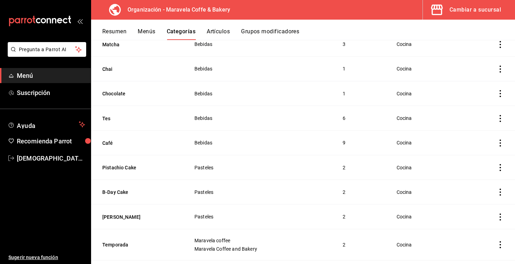
click at [113, 60] on tbody "Tiramisu Pasteles 1 Cocina Cheesecake Pasteles 3 Cocina Grilled Cheese and Soup…" at bounding box center [303, 114] width 424 height 558
click at [501, 142] on icon "actions" at bounding box center [499, 142] width 7 height 7
click at [446, 153] on div at bounding box center [257, 132] width 515 height 264
drag, startPoint x: 499, startPoint y: 142, endPoint x: 491, endPoint y: 107, distance: 35.6
click at [491, 107] on tbody "Tiramisu Pasteles 1 Cocina Cheesecake Pasteles 3 Cocina Grilled Cheese and Soup…" at bounding box center [303, 114] width 424 height 558
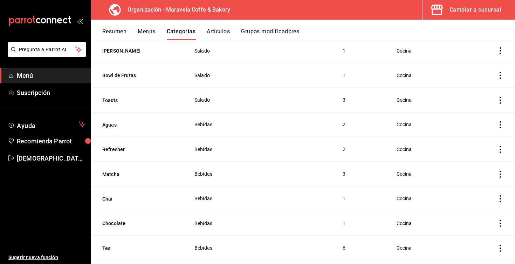
scroll to position [146, 0]
drag, startPoint x: 118, startPoint y: 149, endPoint x: 112, endPoint y: 170, distance: 21.8
click at [112, 171] on tbody "Tiramisu Pasteles 1 Cocina Cheesecake Pasteles 3 Cocina Grilled Cheese and Soup…" at bounding box center [303, 243] width 424 height 558
drag, startPoint x: 108, startPoint y: 148, endPoint x: 109, endPoint y: 179, distance: 31.5
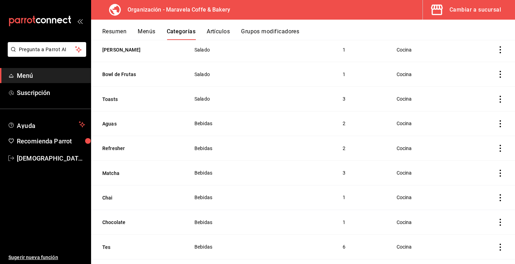
click at [109, 179] on tbody "Tiramisu Pasteles 1 Cocina Cheesecake Pasteles 3 Cocina Grilled Cheese and Soup…" at bounding box center [303, 243] width 424 height 558
drag, startPoint x: 114, startPoint y: 147, endPoint x: 124, endPoint y: 122, distance: 27.3
click at [124, 122] on tbody "Tiramisu Pasteles 1 Cocina Cheesecake Pasteles 3 Cocina Grilled Cheese and Soup…" at bounding box center [303, 243] width 424 height 558
click at [501, 144] on td "categoriesTable" at bounding box center [489, 148] width 49 height 25
click at [457, 147] on td "Cocina" at bounding box center [426, 148] width 78 height 25
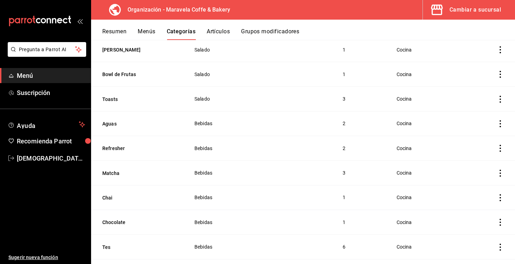
click at [457, 147] on td "Cocina" at bounding box center [426, 148] width 78 height 25
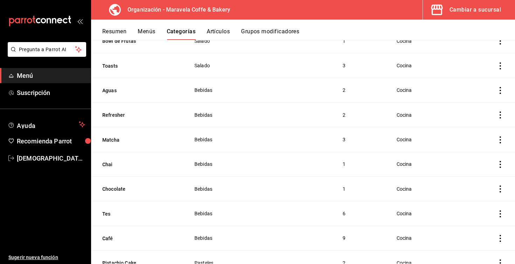
scroll to position [213, 0]
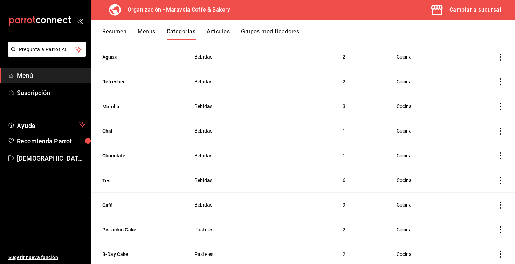
click at [262, 96] on td "Bebidas" at bounding box center [260, 106] width 148 height 25
click at [501, 80] on icon "actions" at bounding box center [499, 81] width 7 height 7
click at [477, 115] on span "Duplicar" at bounding box center [479, 112] width 18 height 7
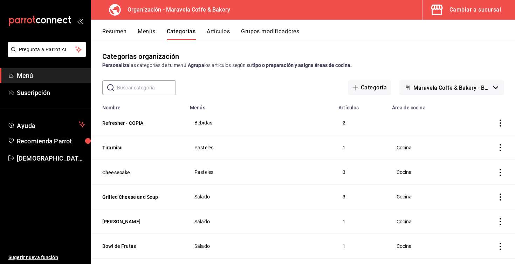
click at [499, 121] on icon "actions" at bounding box center [499, 122] width 7 height 7
click at [481, 166] on span "Eliminar" at bounding box center [479, 168] width 18 height 6
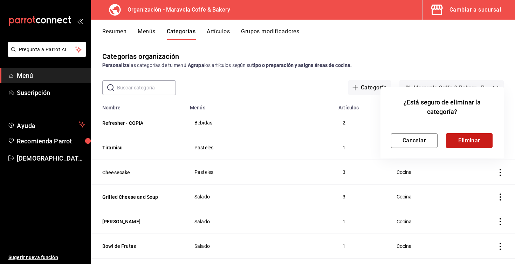
click at [476, 144] on button "Eliminar" at bounding box center [469, 140] width 47 height 15
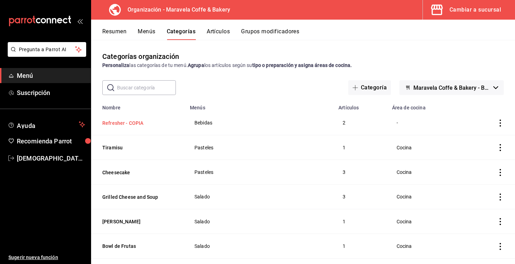
click at [131, 124] on button "Refresher - COPIA" at bounding box center [137, 122] width 70 height 7
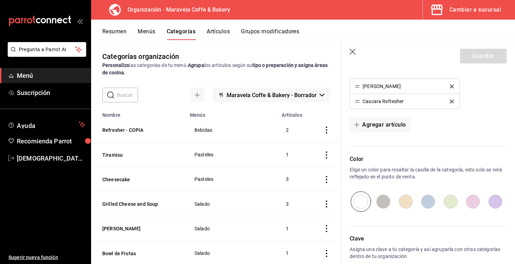
scroll to position [222, 0]
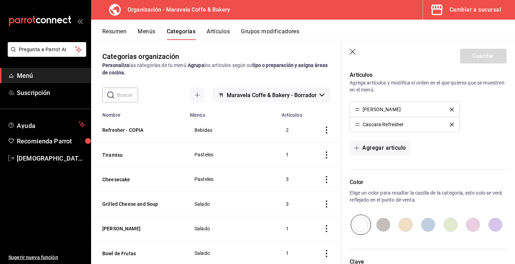
click at [451, 123] on icon "delete" at bounding box center [451, 125] width 4 height 4
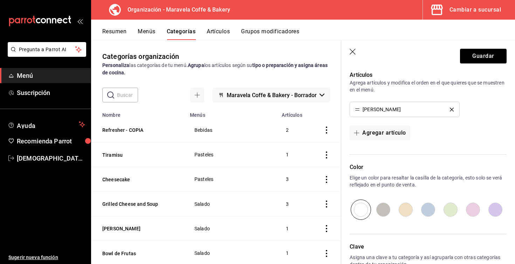
click at [453, 108] on icon "delete" at bounding box center [451, 109] width 4 height 4
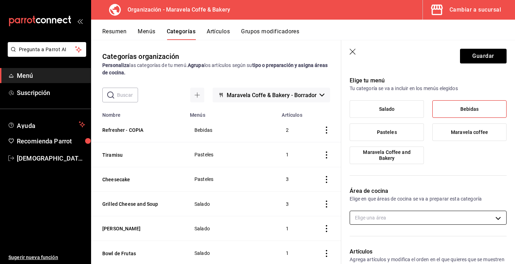
scroll to position [44, 0]
click at [470, 64] on header "Guardar" at bounding box center [428, 54] width 174 height 29
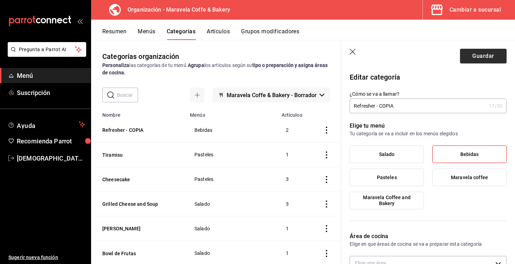
scroll to position [0, 0]
click at [477, 57] on button "Guardar" at bounding box center [483, 56] width 47 height 15
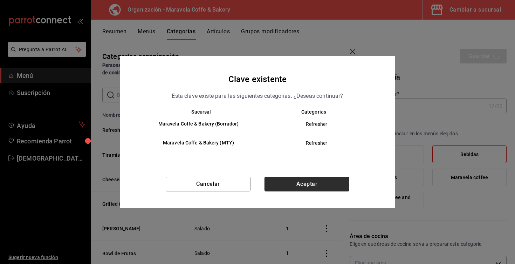
click at [282, 185] on button "Aceptar" at bounding box center [306, 183] width 85 height 15
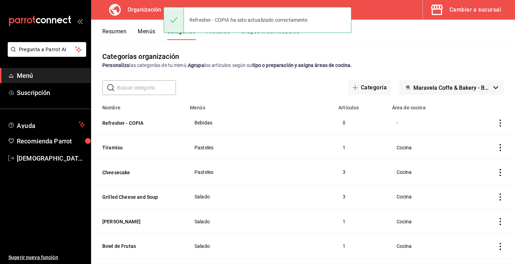
click at [498, 123] on icon "actions" at bounding box center [499, 122] width 7 height 7
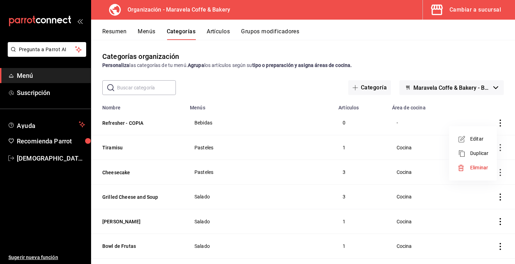
click at [468, 171] on li "Eliminar" at bounding box center [473, 167] width 42 height 14
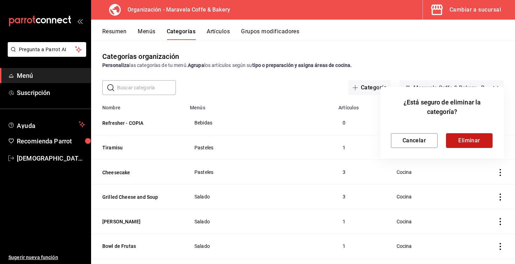
click at [469, 137] on button "Eliminar" at bounding box center [469, 140] width 47 height 15
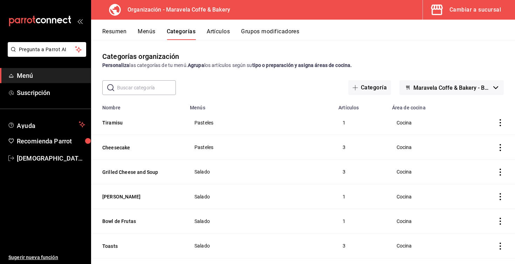
click at [148, 31] on button "Menús" at bounding box center [147, 34] width 18 height 12
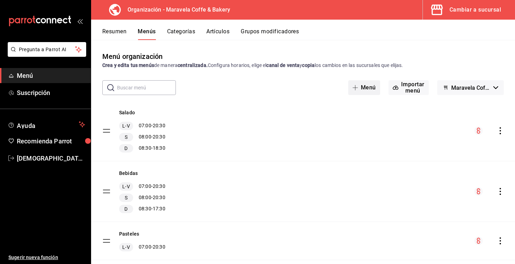
click at [370, 89] on button "Menú" at bounding box center [364, 87] width 32 height 15
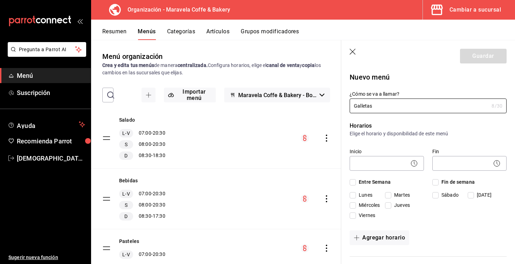
type input "Galletas"
click at [353, 51] on icon "button" at bounding box center [352, 52] width 7 height 7
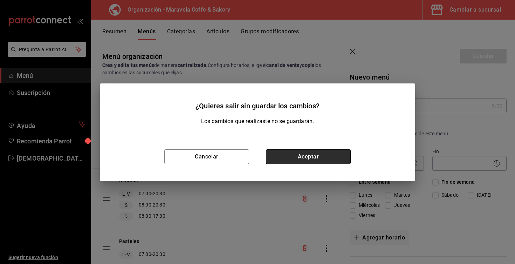
click at [324, 157] on button "Aceptar" at bounding box center [308, 156] width 85 height 15
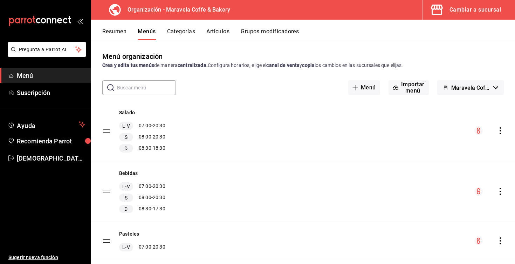
click at [103, 27] on div "Resumen Menús Categorías Artículos Grupos modificadores" at bounding box center [303, 30] width 424 height 20
click at [109, 31] on button "Resumen" at bounding box center [114, 34] width 24 height 12
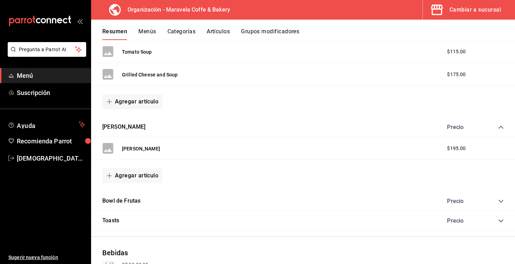
scroll to position [154, 0]
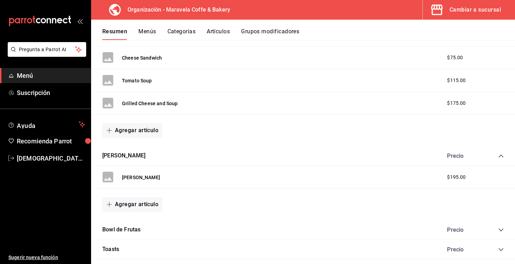
click at [503, 156] on icon "collapse-category-row" at bounding box center [501, 156] width 6 height 6
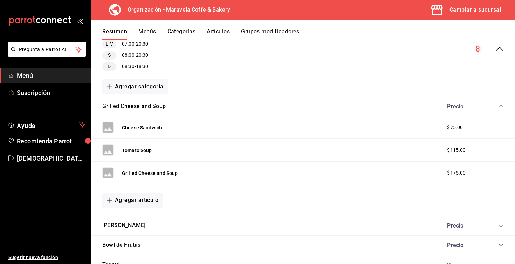
scroll to position [84, 0]
click at [503, 106] on icon "collapse-category-row" at bounding box center [501, 107] width 6 height 6
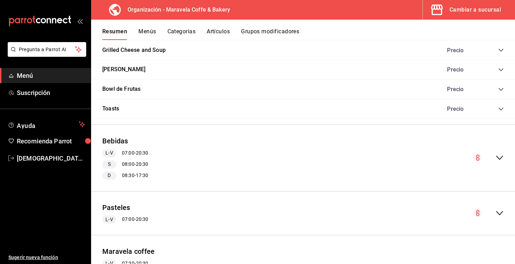
scroll to position [140, 0]
click at [500, 156] on icon "collapse-menu-row" at bounding box center [499, 158] width 8 height 8
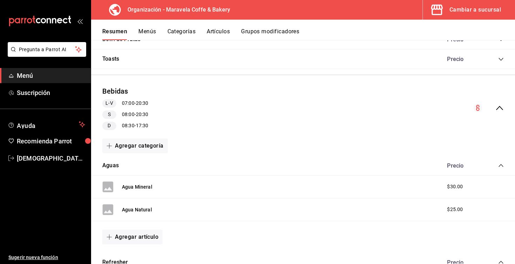
scroll to position [188, 0]
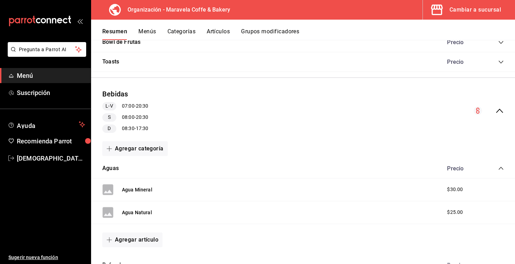
click at [501, 109] on icon "collapse-menu-row" at bounding box center [499, 110] width 8 height 8
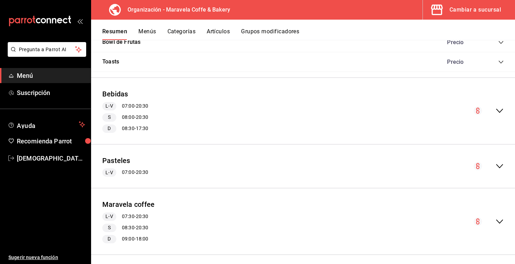
click at [499, 107] on icon "collapse-menu-row" at bounding box center [499, 110] width 8 height 8
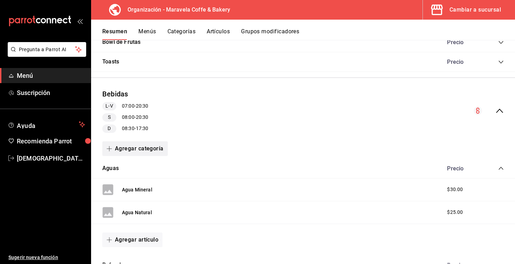
click at [141, 147] on button "Agregar categoría" at bounding box center [134, 148] width 65 height 15
click at [141, 147] on div at bounding box center [257, 132] width 515 height 264
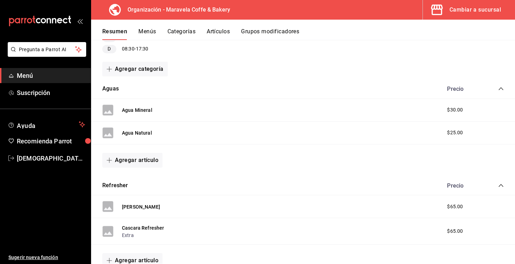
scroll to position [266, 0]
click at [111, 87] on button "Aguas" at bounding box center [110, 89] width 16 height 8
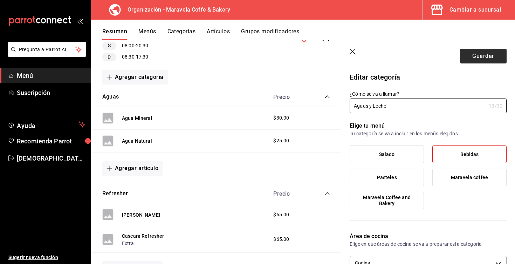
type input "Aguas y Leche"
click at [475, 56] on button "Guardar" at bounding box center [483, 56] width 47 height 15
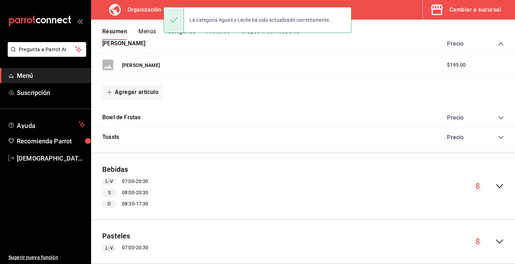
click at [136, 170] on div "Bebidas L-V 07:00 - 20:30 S 08:00 - 20:30 D 08:30 - 17:30" at bounding box center [125, 186] width 46 height 44
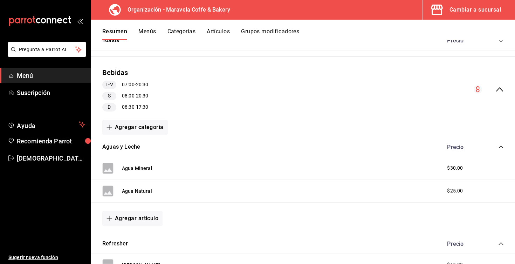
scroll to position [357, 0]
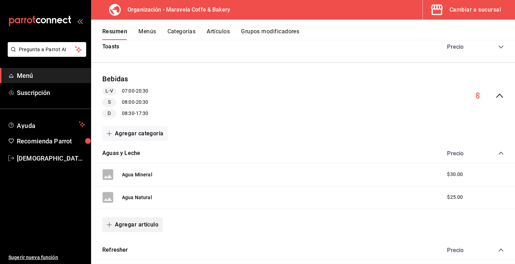
click at [137, 221] on button "Agregar artículo" at bounding box center [132, 224] width 60 height 15
click at [140, 247] on li "Artículo nuevo" at bounding box center [129, 246] width 55 height 17
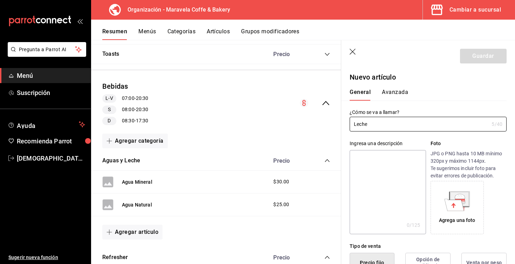
type input "Leche"
click at [401, 167] on textarea at bounding box center [387, 192] width 76 height 84
type textarea "1"
type textarea "x"
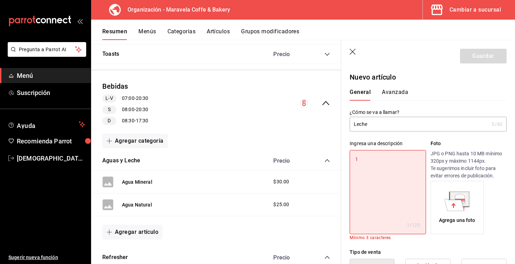
type textarea "10"
type textarea "x"
type textarea "1"
type textarea "x"
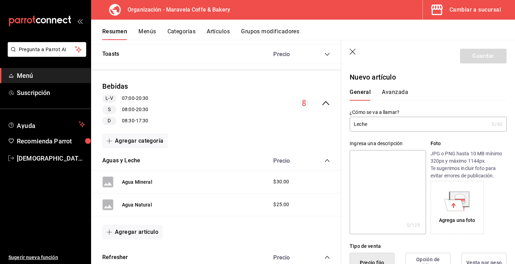
type textarea "V"
type textarea "x"
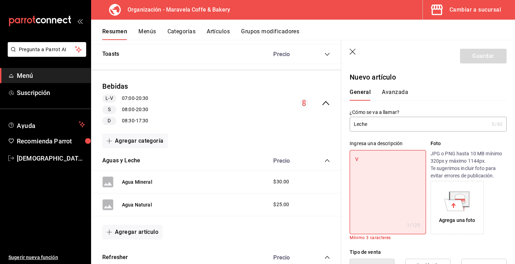
type textarea "Va"
type textarea "x"
type textarea "Vas"
type textarea "x"
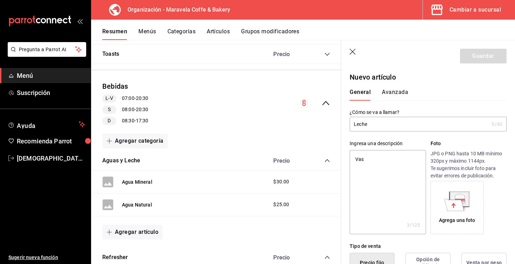
type textarea "Vaso"
type textarea "x"
type textarea "Vaso"
type textarea "x"
type textarea "Vaso d"
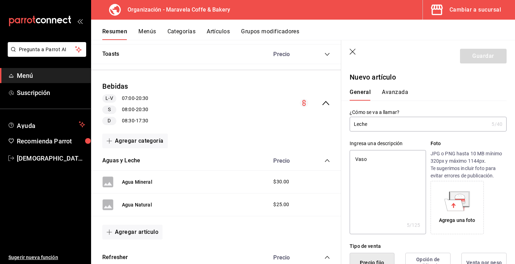
type textarea "x"
type textarea "Vaso de"
type textarea "x"
type textarea "Vaso de"
type textarea "x"
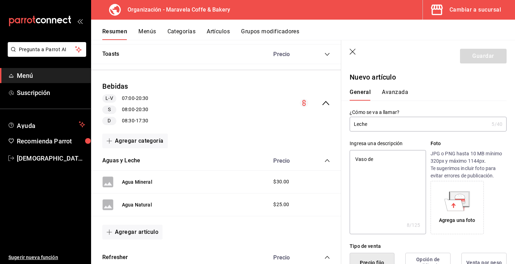
type textarea "Vaso de 1"
type textarea "x"
type textarea "Vaso de 10"
type textarea "x"
type textarea "Vaso de 10"
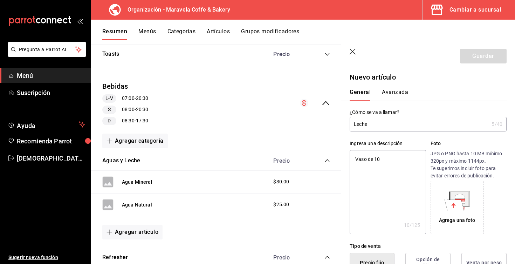
type textarea "x"
type textarea "Vaso de 10 o"
type textarea "x"
type textarea "Vaso de 10 oz"
type textarea "x"
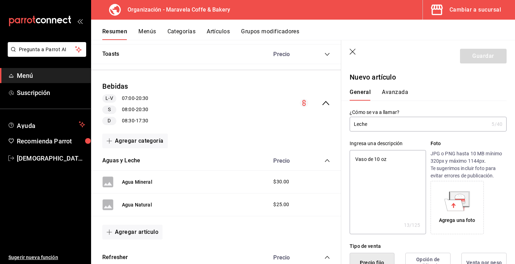
type textarea "Vaso de 10 o"
type textarea "x"
type textarea "Vaso de 10"
type textarea "x"
type textarea "Vaso de 10"
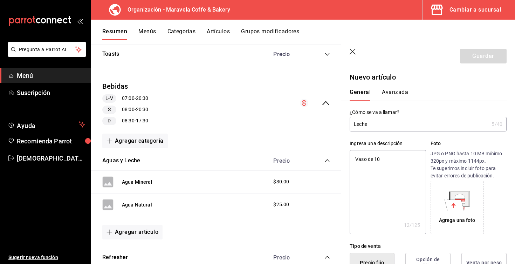
type textarea "x"
type textarea "Vaso de 1"
type textarea "x"
type textarea "Vaso de"
type textarea "x"
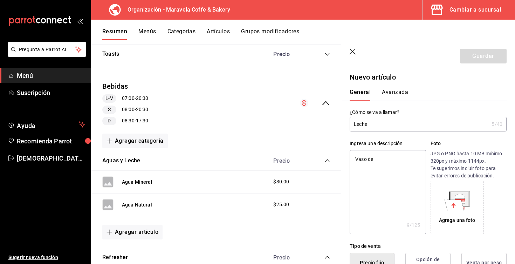
type textarea "Vaso de"
type textarea "x"
type textarea "Vaso d"
type textarea "x"
type textarea "Vaso"
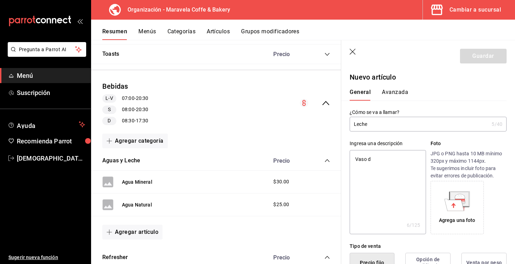
type textarea "x"
type textarea "Vaso"
type textarea "x"
type textarea "Vas"
type textarea "x"
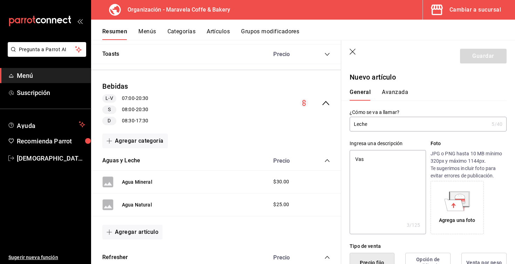
type textarea "Va"
type textarea "x"
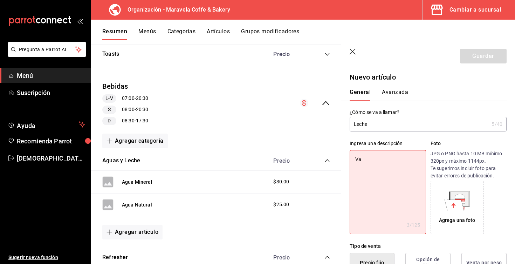
type textarea "V"
type textarea "x"
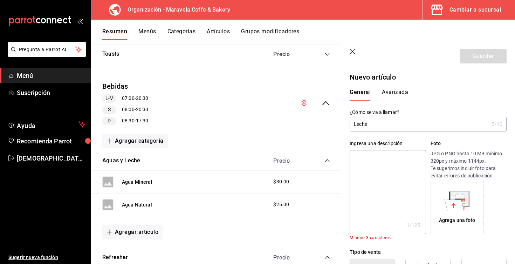
type textarea "1"
type textarea "x"
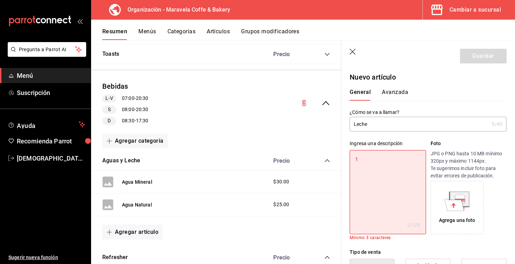
type textarea "10"
type textarea "x"
type textarea "10"
type textarea "x"
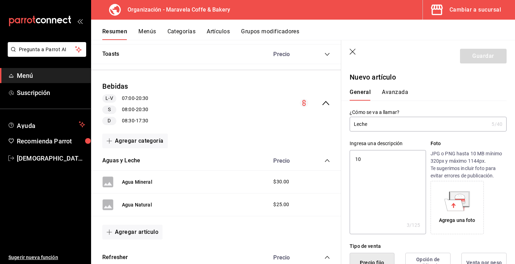
type textarea "10"
type textarea "x"
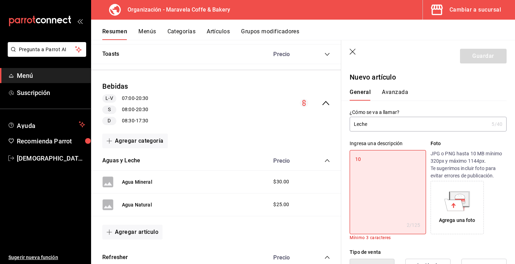
type textarea "10o"
type textarea "x"
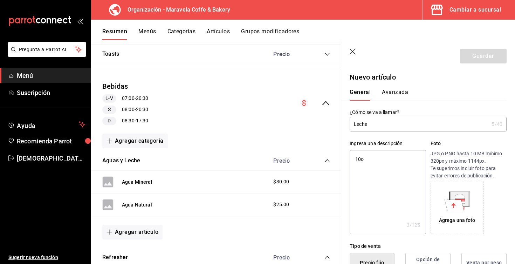
type textarea "10oz"
type textarea "x"
type textarea "10oz"
type textarea "x"
type textarea "10oz s"
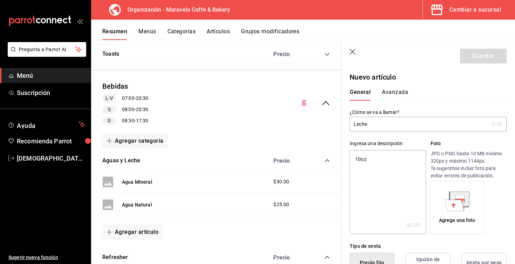
type textarea "x"
type textarea "10oz"
type textarea "x"
type textarea "10oz d"
type textarea "x"
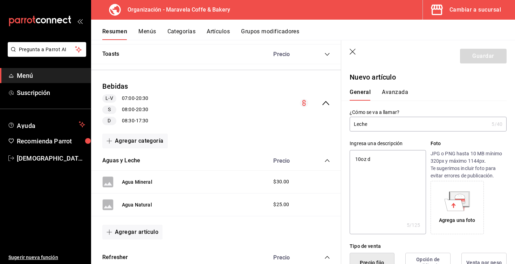
type textarea "10oz de"
type textarea "x"
type textarea "10oz de"
type textarea "x"
type textarea "10oz de l"
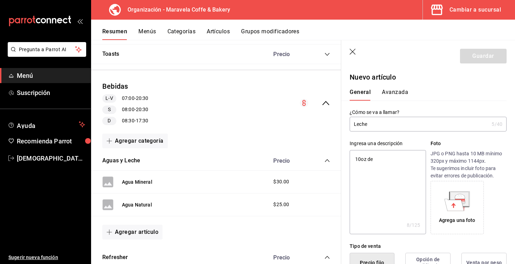
type textarea "x"
type textarea "10oz de le"
type textarea "x"
type textarea "10oz de lec"
type textarea "x"
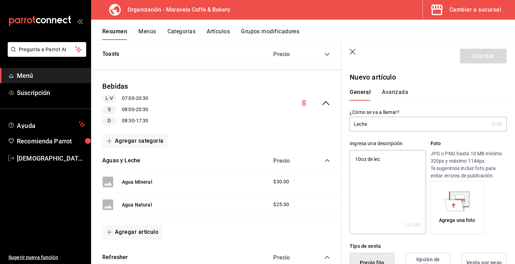
type textarea "10oz de lech"
type textarea "x"
type textarea "10oz de leche"
type textarea "x"
click at [355, 161] on textarea "10oz de leche" at bounding box center [387, 192] width 76 height 84
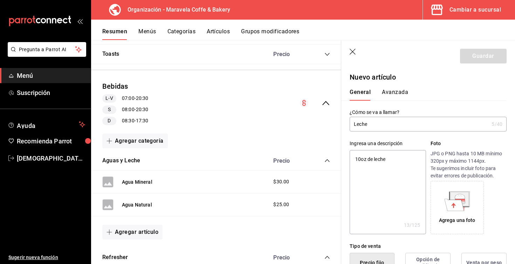
type textarea "V10oz de leche"
type textarea "x"
type textarea "Va10oz de leche"
type textarea "x"
type textarea "Vas10oz de leche"
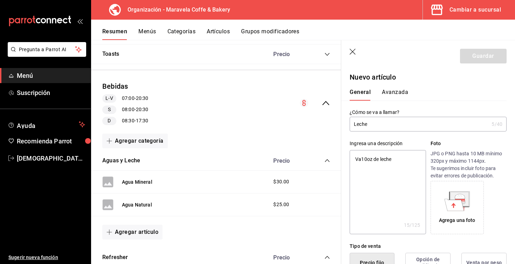
type textarea "x"
type textarea "Vaso10oz de leche"
type textarea "x"
type textarea "Vaso 10oz de leche"
type textarea "x"
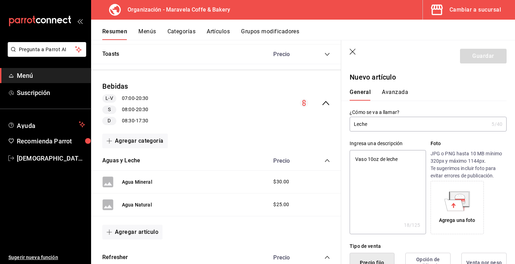
click at [405, 161] on textarea "Vaso 10oz de leche" at bounding box center [387, 192] width 76 height 84
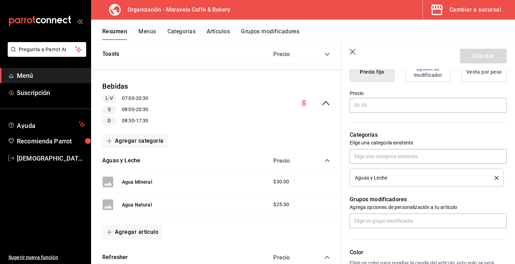
scroll to position [168, 0]
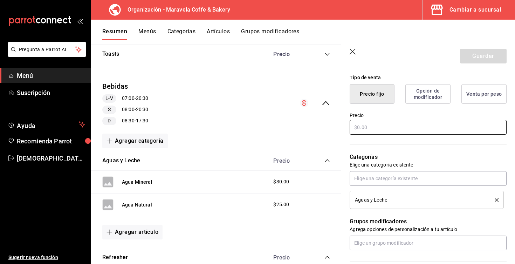
type textarea "Vaso 10oz de leche"
click at [379, 126] on input "text" at bounding box center [427, 127] width 157 height 15
type textarea "x"
type input "$2.00"
type textarea "x"
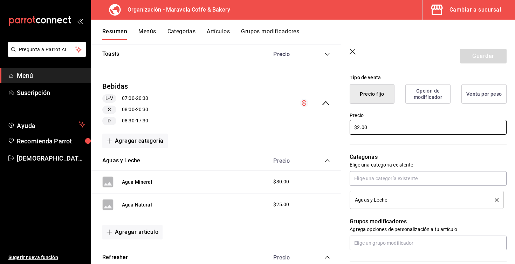
type input "$25.00"
type textarea "x"
type input "$2.00"
type textarea "x"
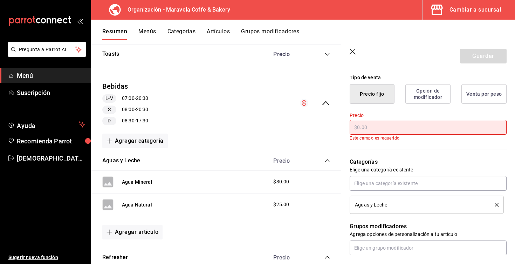
type textarea "x"
type input "$2.00"
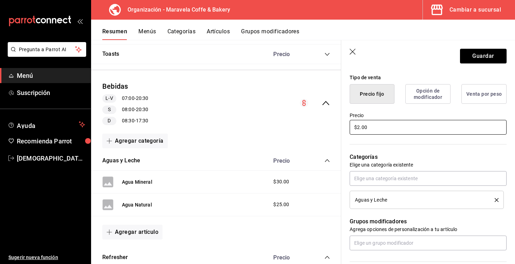
type textarea "x"
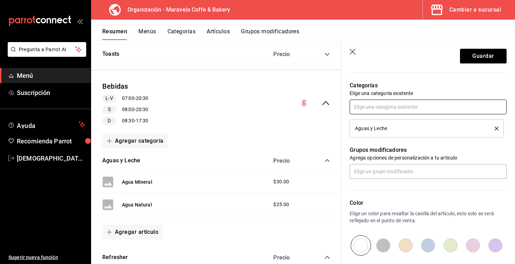
scroll to position [240, 0]
type input "$25.00"
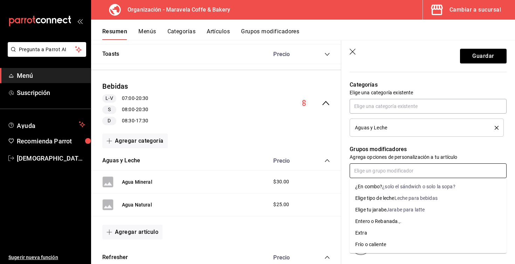
click at [379, 172] on input "text" at bounding box center [427, 170] width 157 height 15
click at [425, 197] on div "Leche para bebidas" at bounding box center [415, 197] width 43 height 7
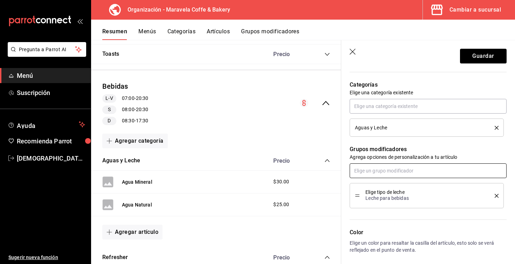
click at [384, 172] on input "text" at bounding box center [427, 170] width 157 height 15
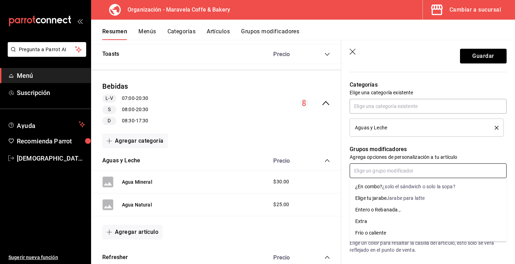
click at [384, 230] on div "Frío o caliente" at bounding box center [370, 232] width 31 height 7
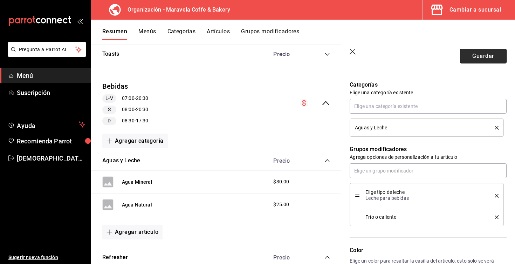
click at [475, 54] on button "Guardar" at bounding box center [483, 56] width 47 height 15
type textarea "x"
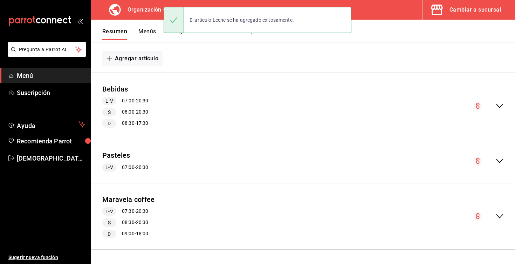
scroll to position [299, 0]
